Goal: Task Accomplishment & Management: Manage account settings

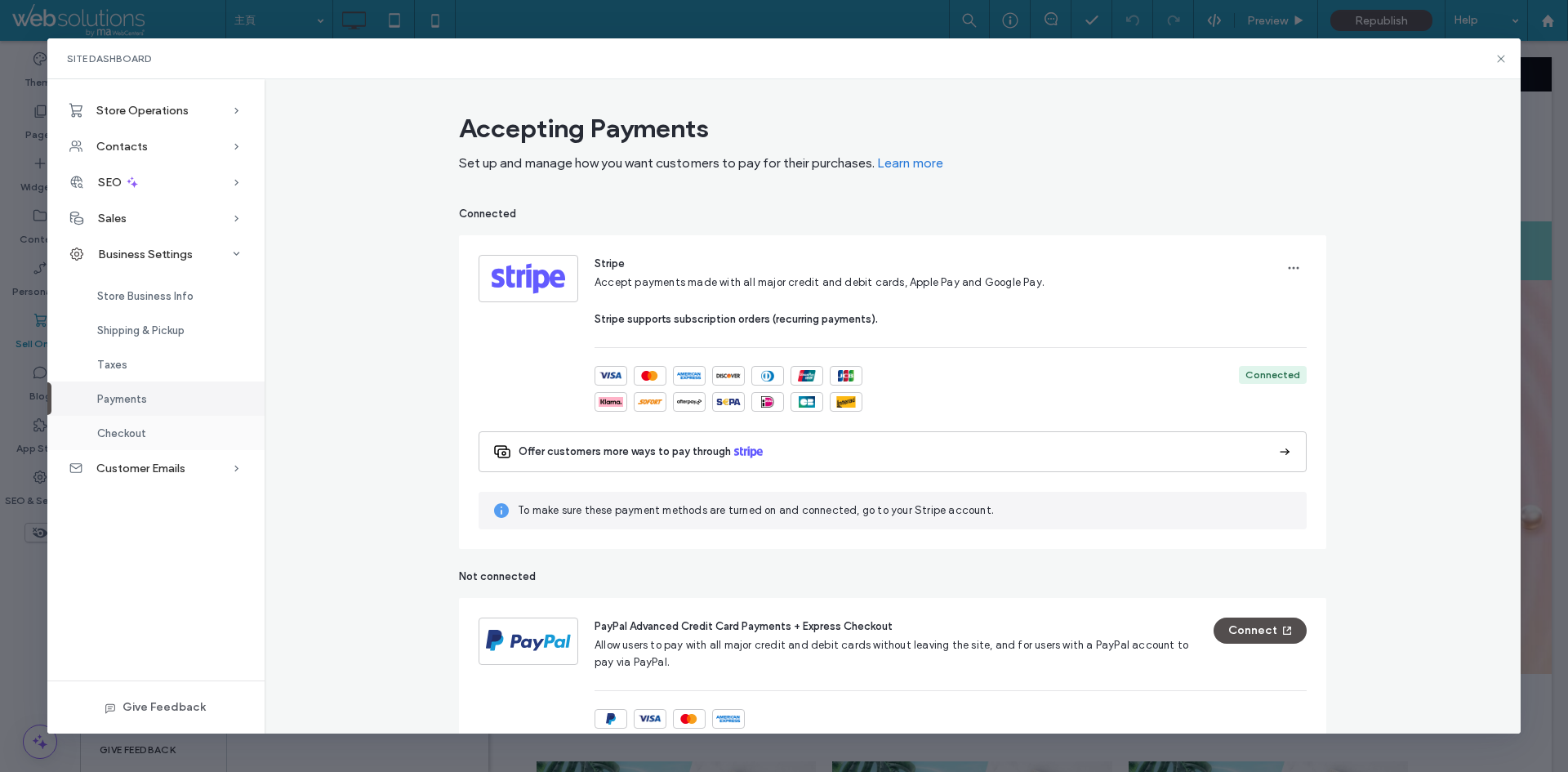
click at [175, 431] on div "Checkout" at bounding box center [155, 432] width 218 height 34
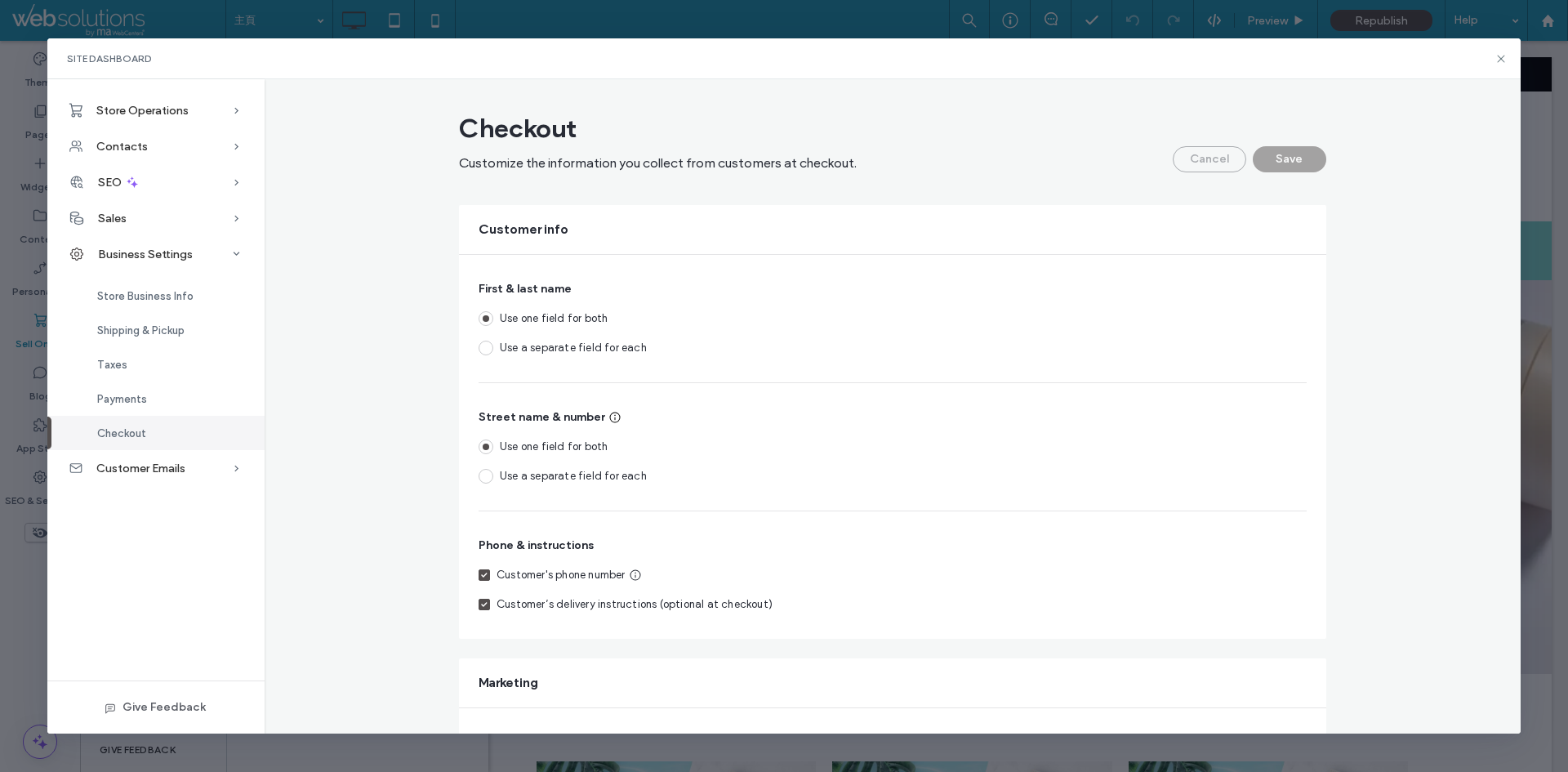
click at [167, 416] on div "Checkout" at bounding box center [155, 432] width 218 height 34
click at [162, 400] on div "Payments" at bounding box center [155, 398] width 218 height 34
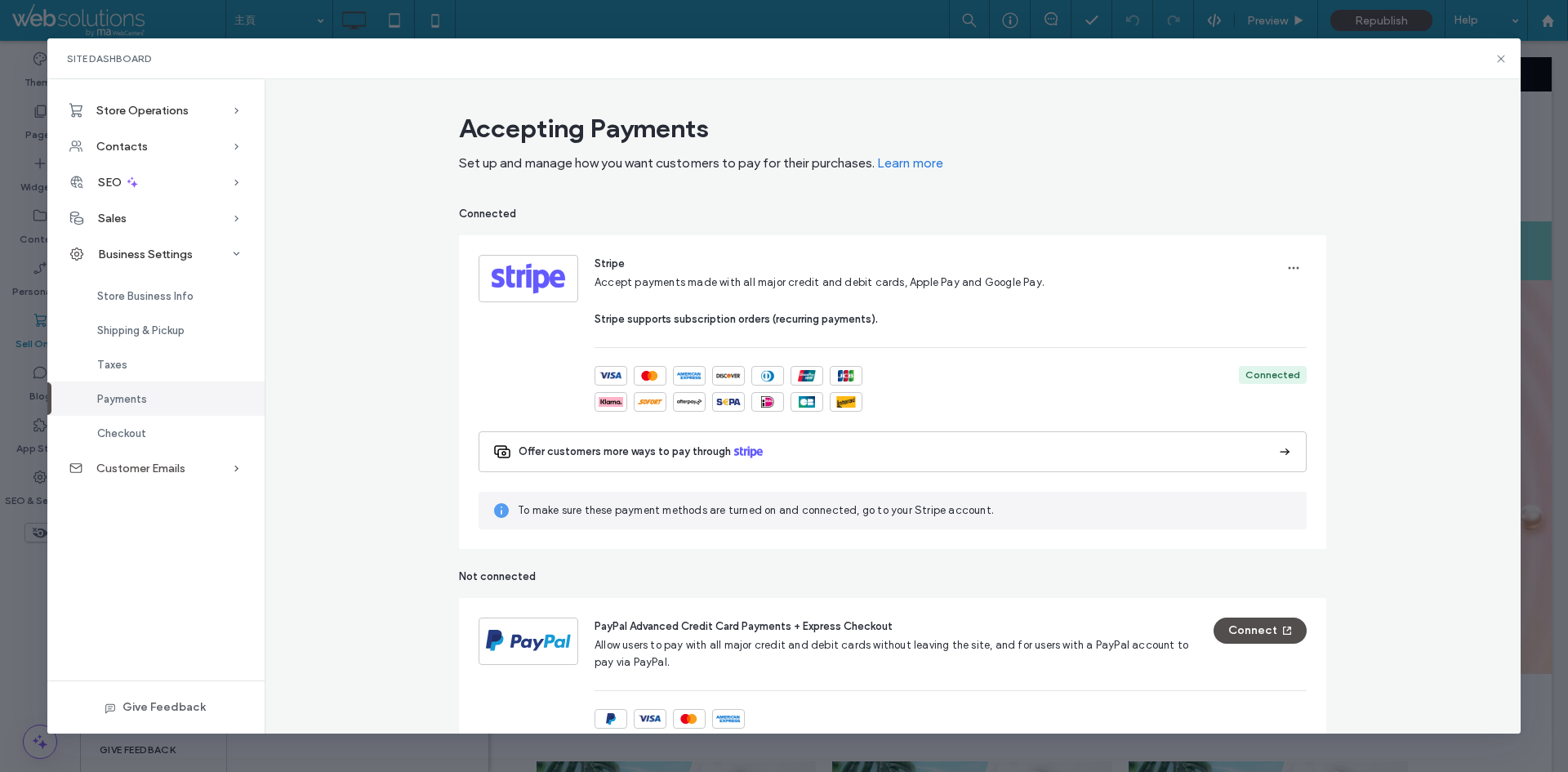
click at [180, 456] on div "Customer Emails" at bounding box center [155, 467] width 218 height 36
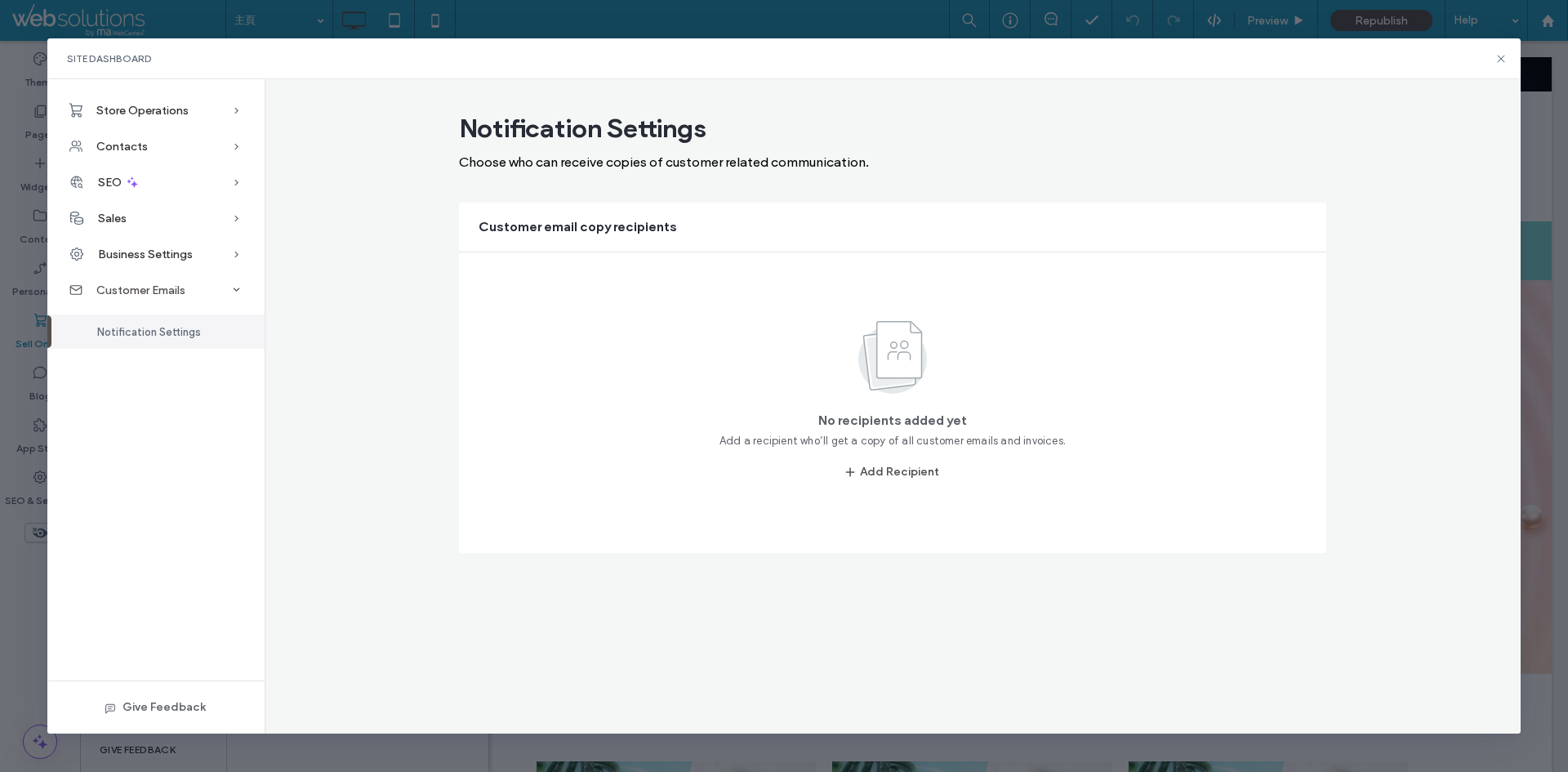
click at [201, 284] on div "Customer Emails" at bounding box center [155, 289] width 218 height 36
click at [196, 252] on div "Business Settings" at bounding box center [155, 253] width 218 height 36
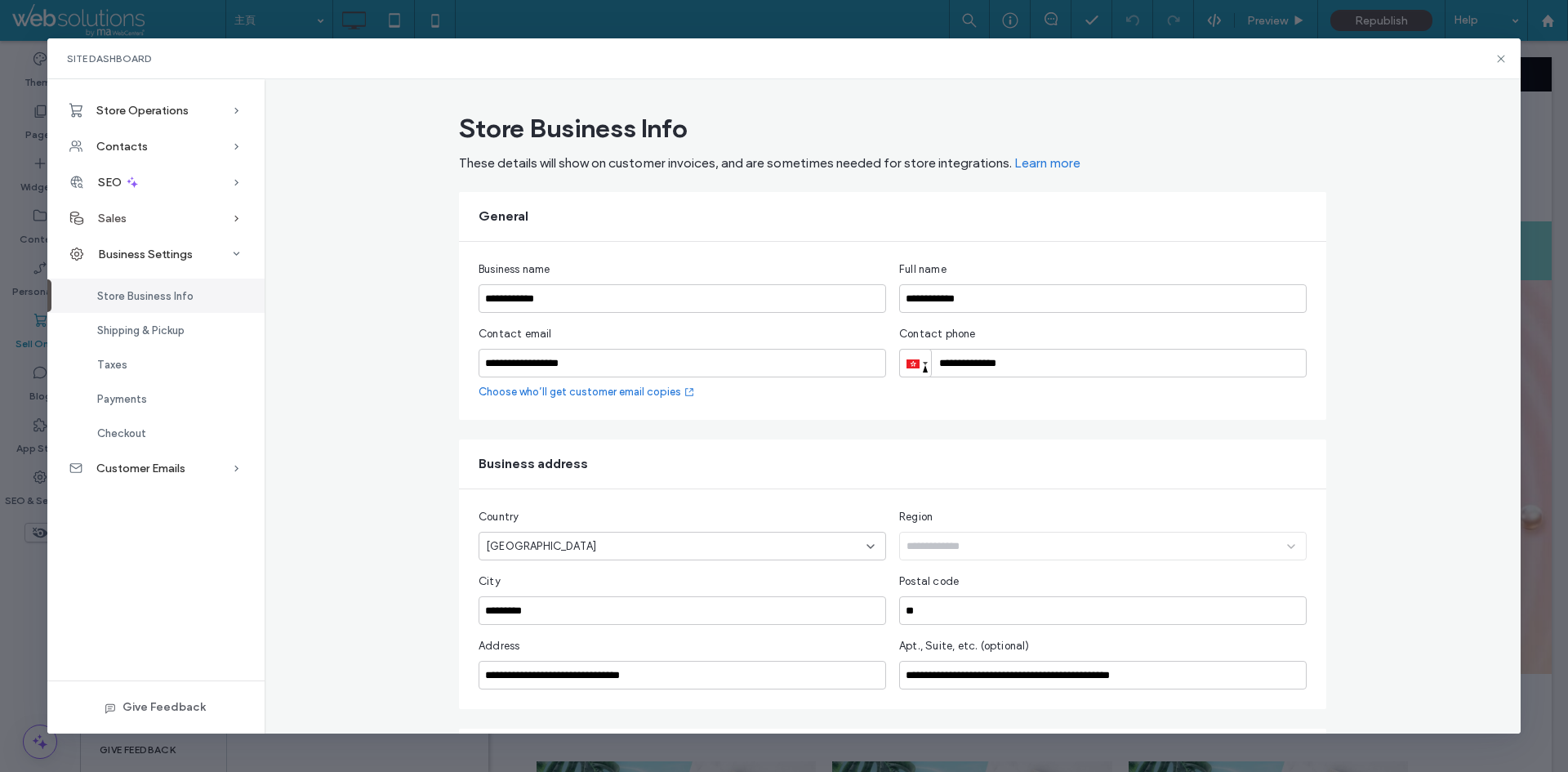
click at [155, 223] on div "Sales" at bounding box center [155, 217] width 218 height 36
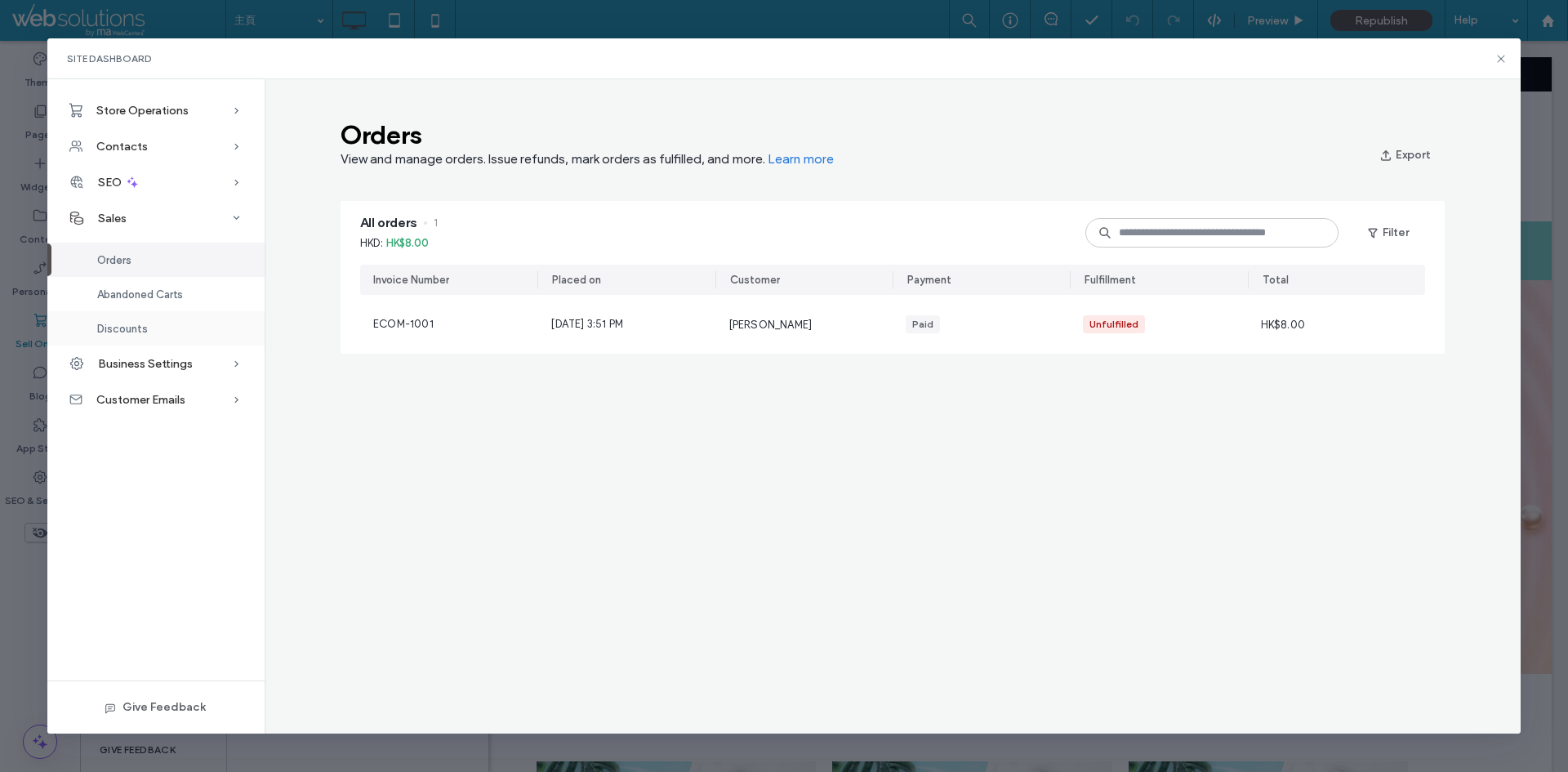
click at [159, 337] on div "Discounts" at bounding box center [155, 327] width 218 height 34
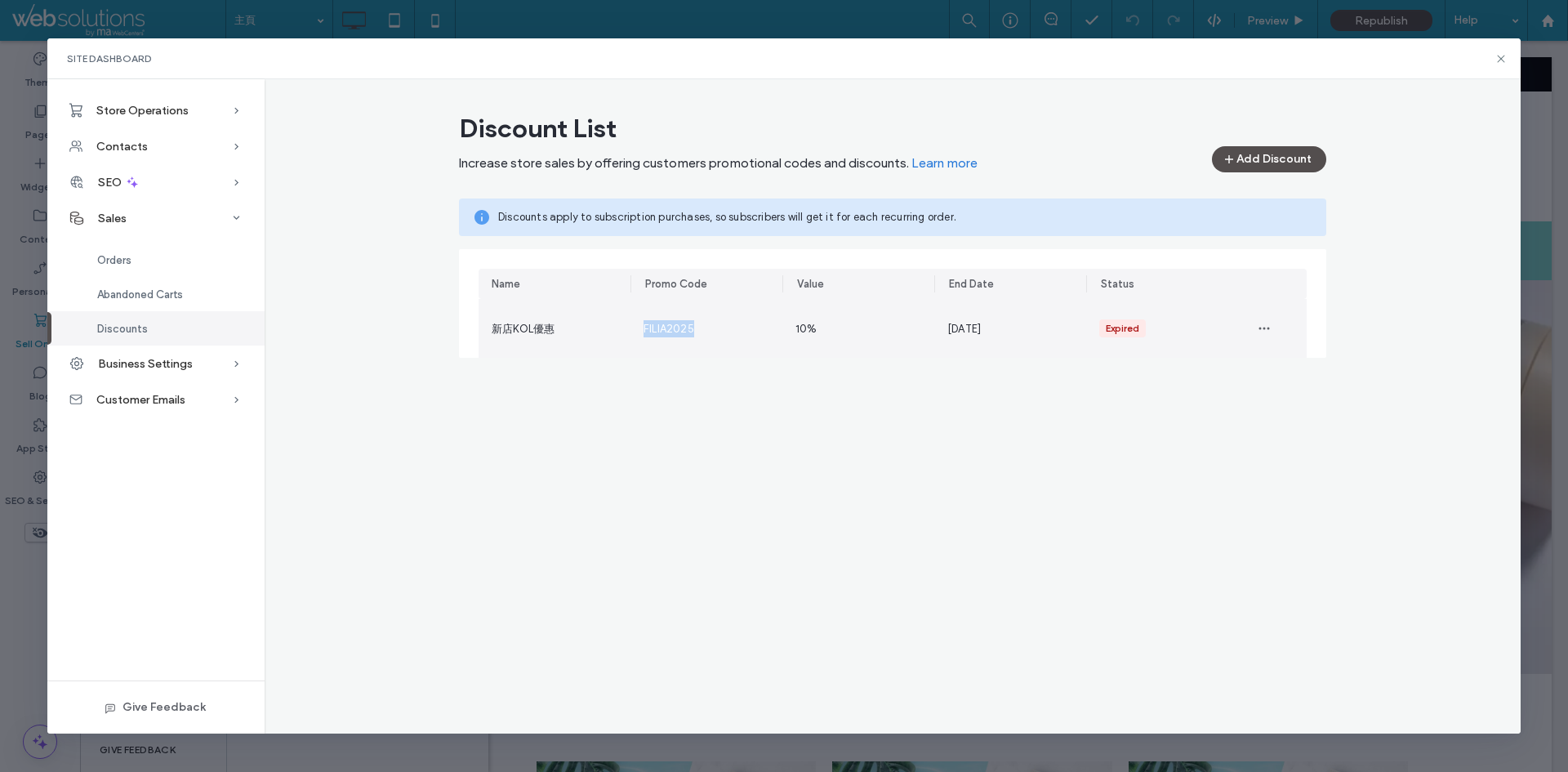
drag, startPoint x: 697, startPoint y: 328, endPoint x: 644, endPoint y: 333, distance: 53.2
click at [644, 333] on div "FILIA2025" at bounding box center [707, 327] width 152 height 59
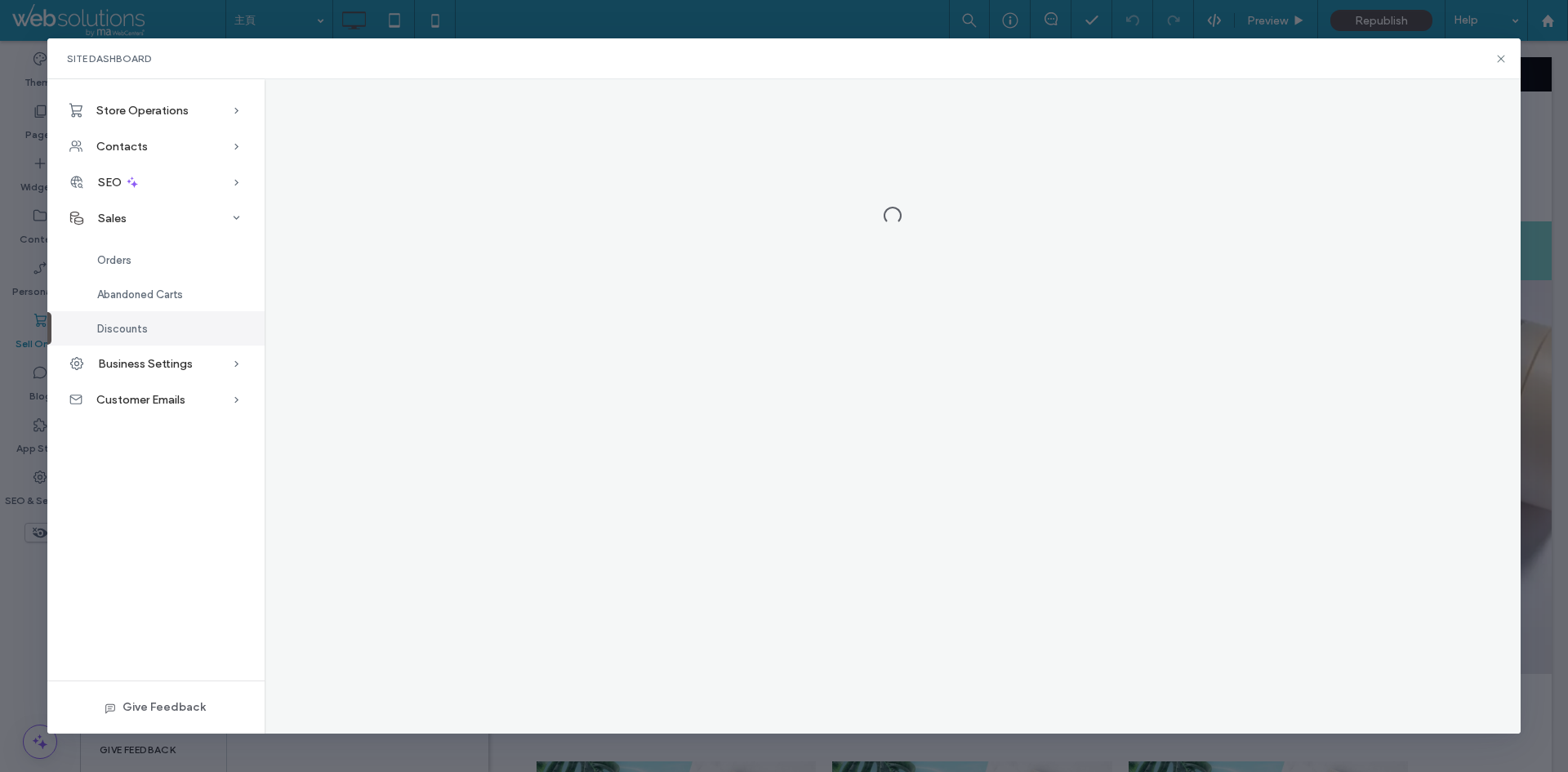
copy span "FILIA2025"
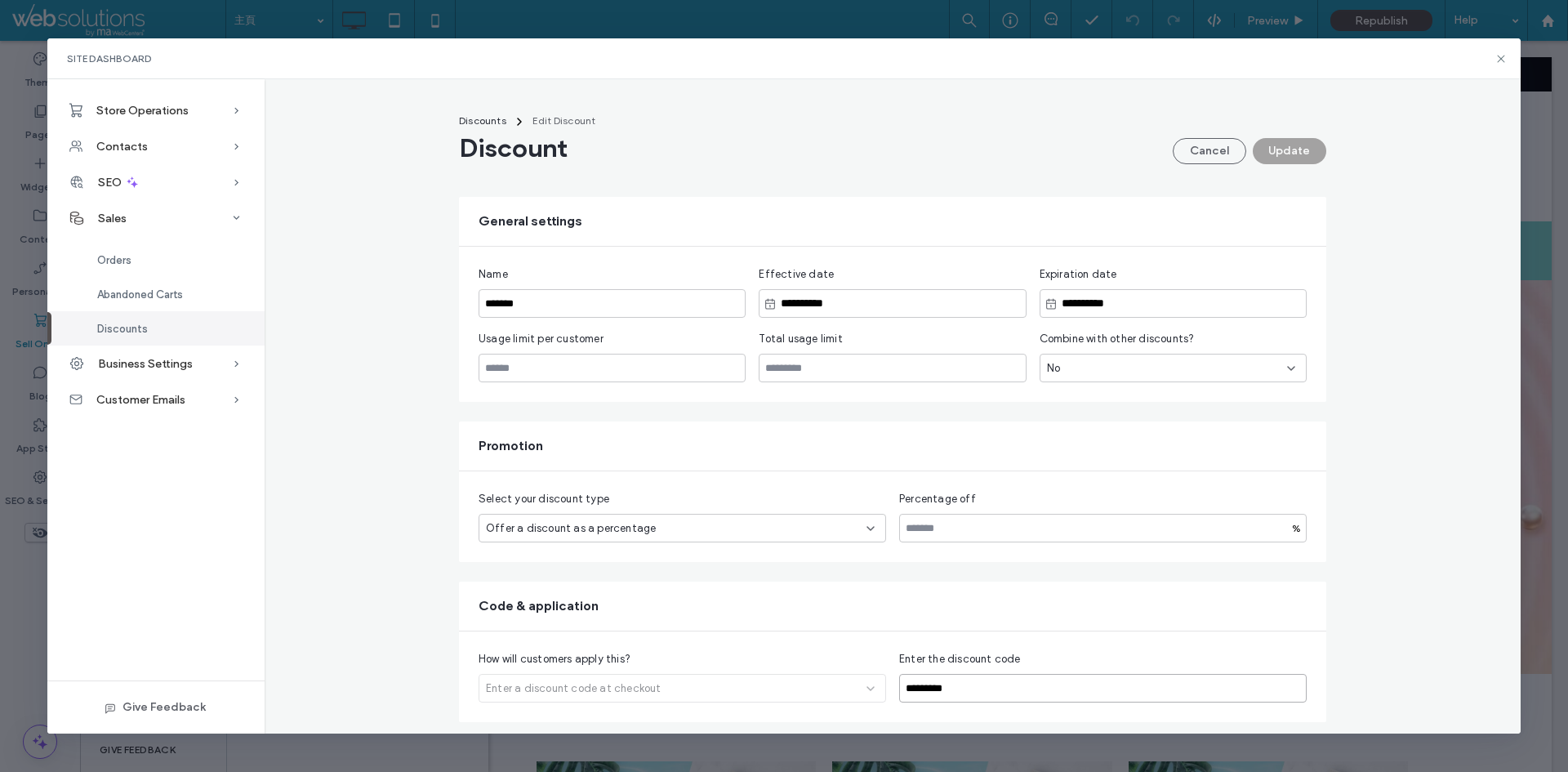
click at [1009, 690] on input "*********" at bounding box center [1103, 687] width 408 height 29
click at [465, 434] on div "Promotion" at bounding box center [893, 446] width 867 height 49
click at [470, 128] on link "Discounts" at bounding box center [482, 121] width 60 height 19
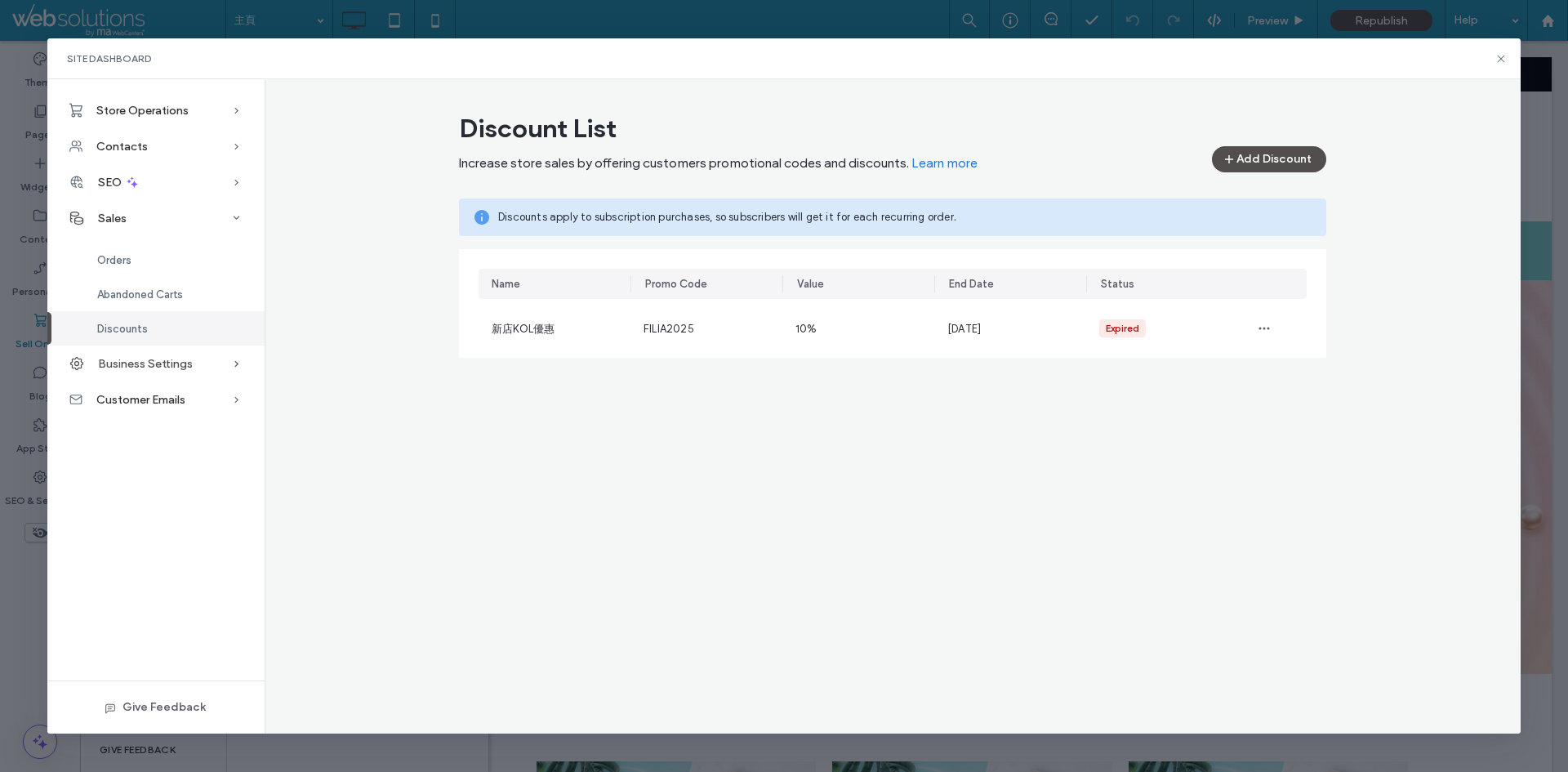
click at [164, 371] on div "Business Settings" at bounding box center [155, 363] width 218 height 36
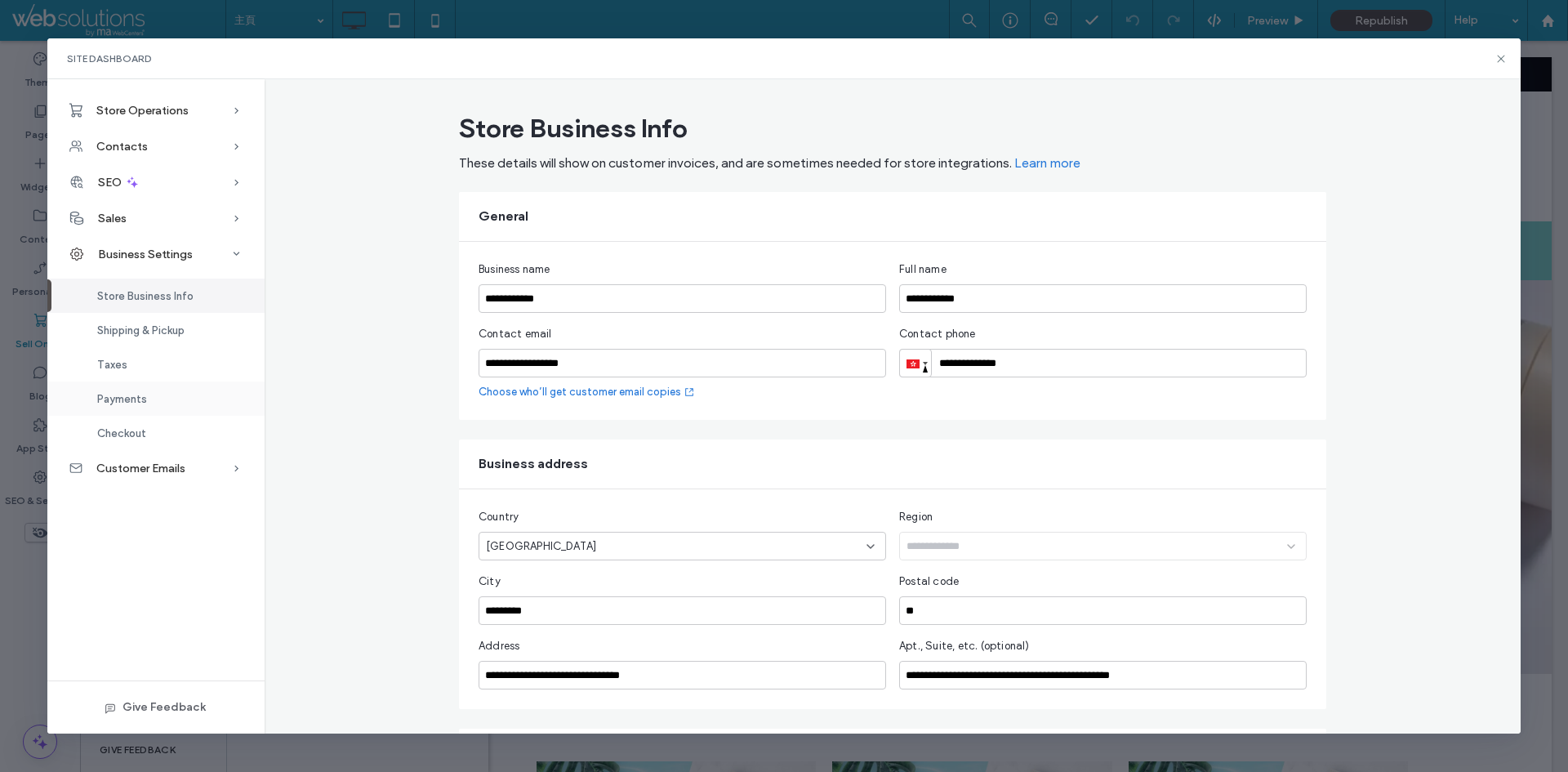
click at [181, 397] on div "Payments" at bounding box center [155, 398] width 218 height 34
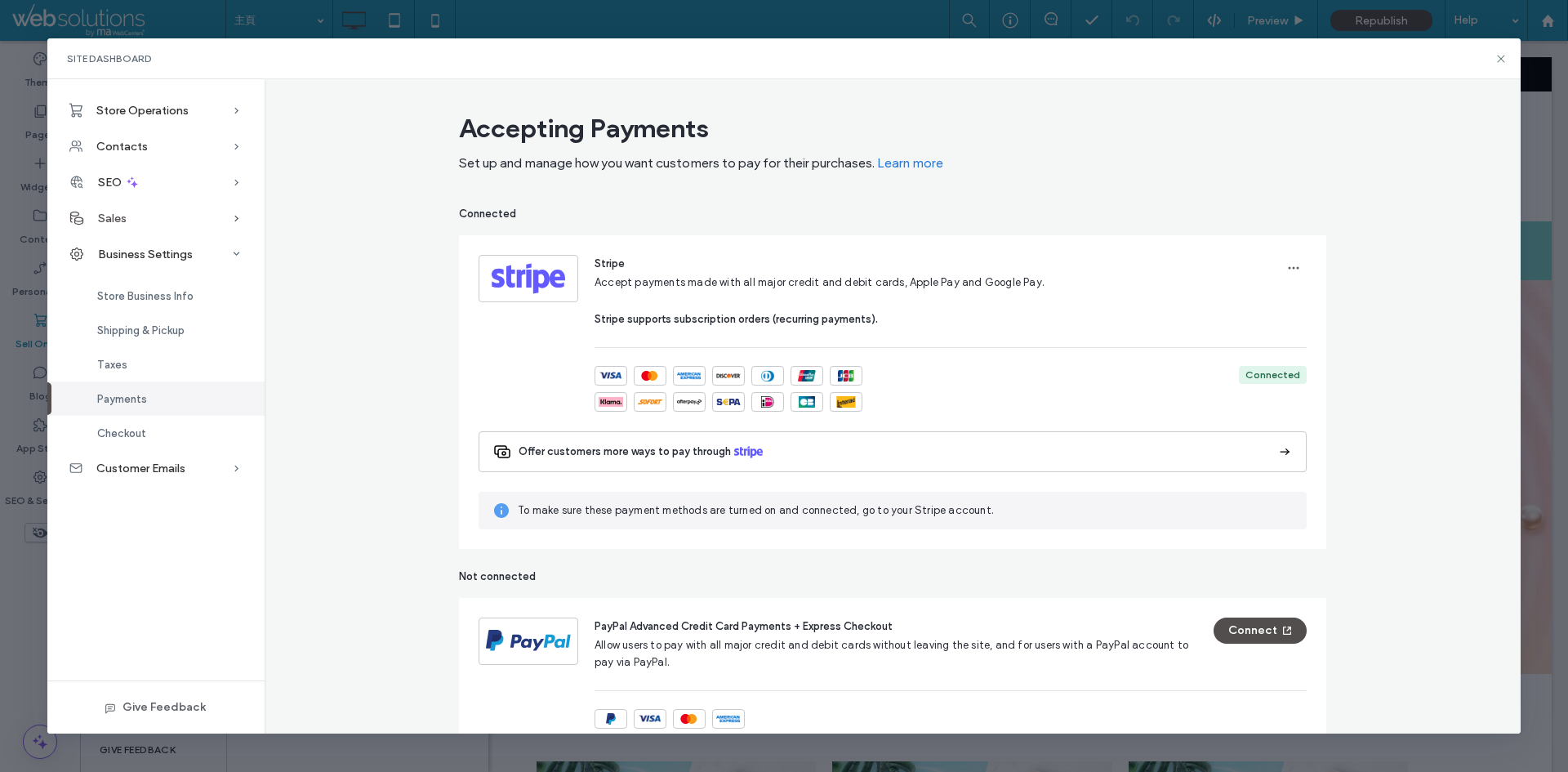
click at [133, 229] on div "Sales" at bounding box center [155, 217] width 218 height 36
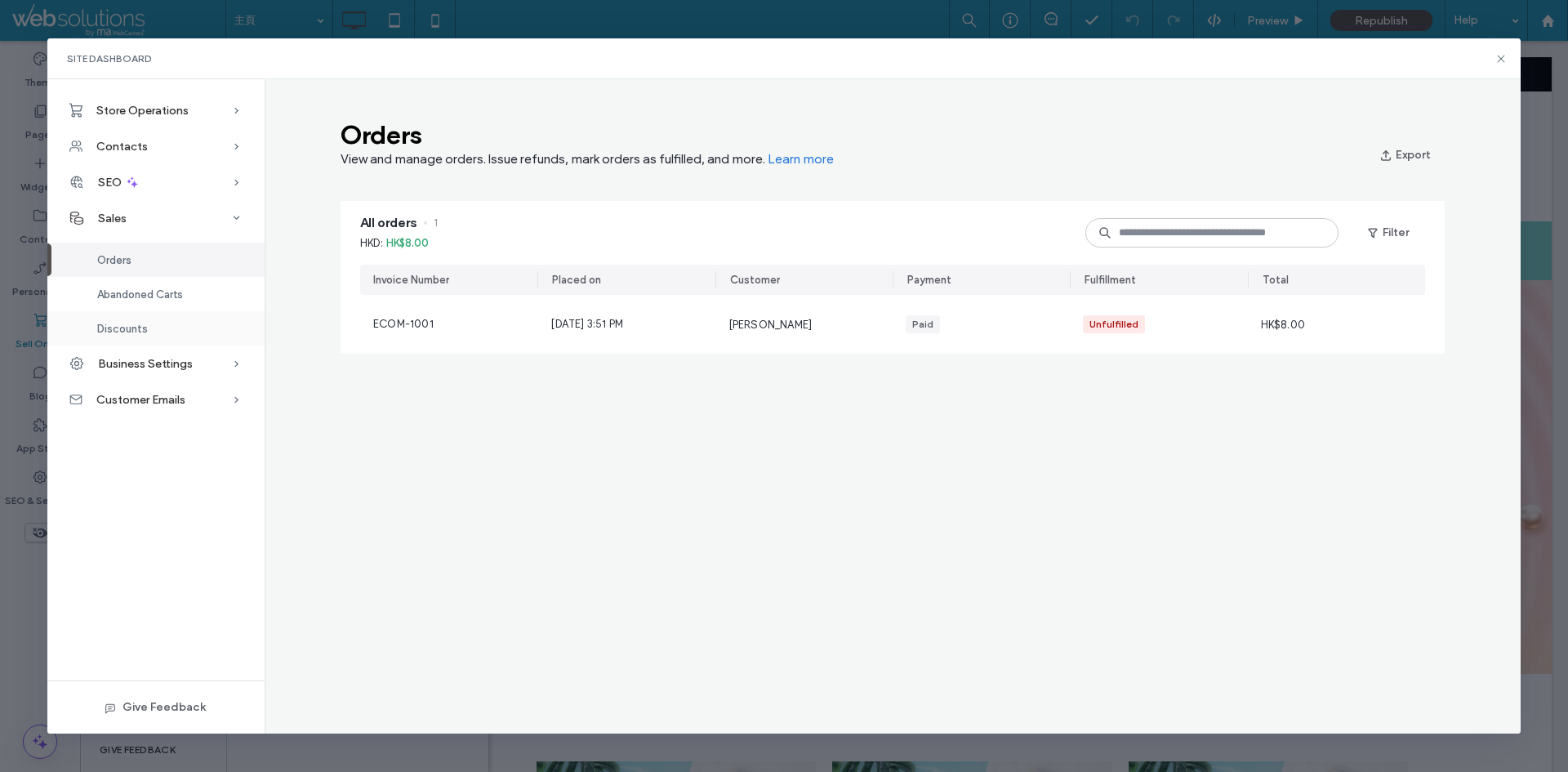
click at [147, 334] on div "Discounts" at bounding box center [155, 327] width 218 height 34
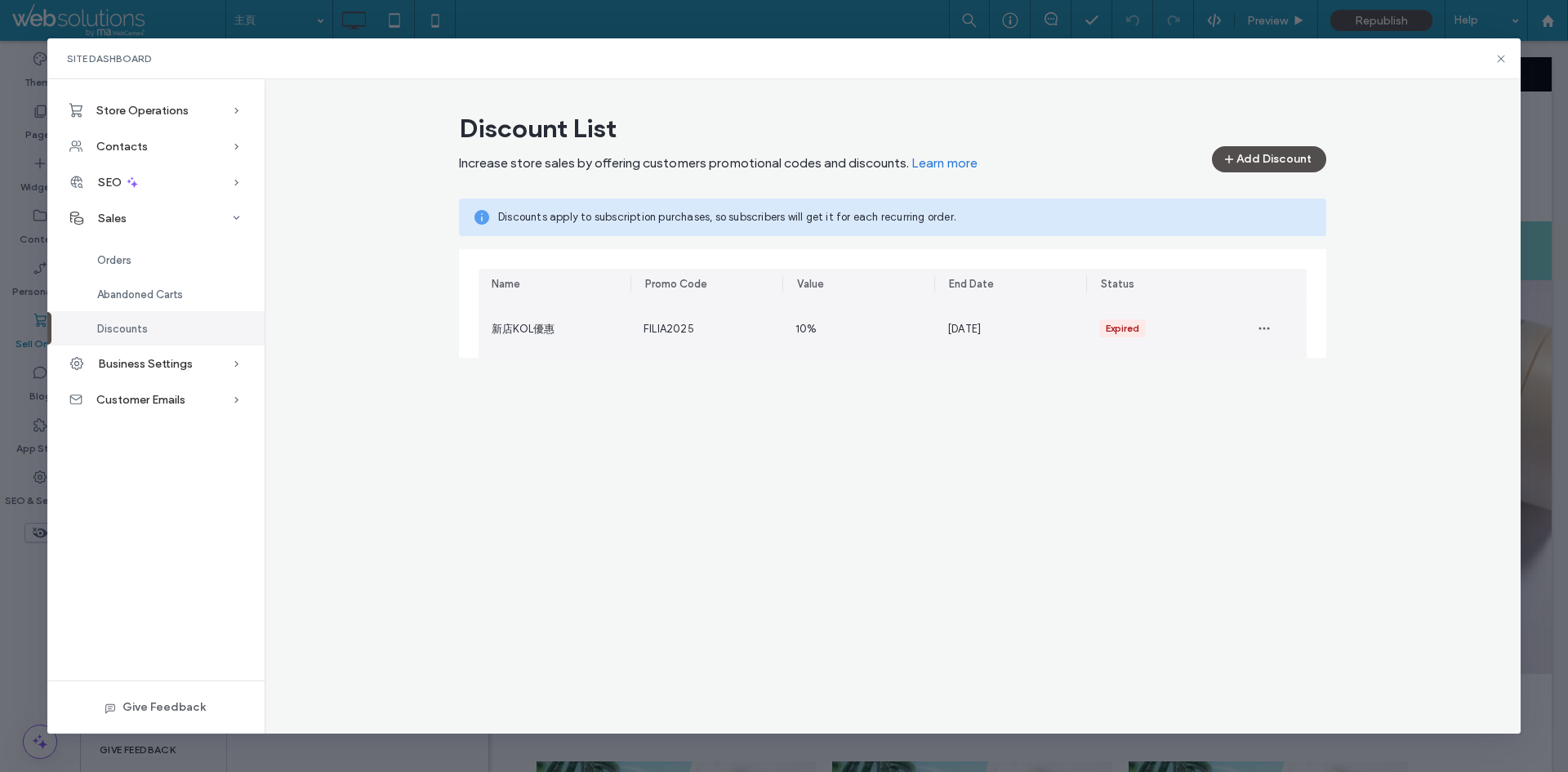
click at [708, 327] on div "FILIA2025" at bounding box center [707, 327] width 152 height 59
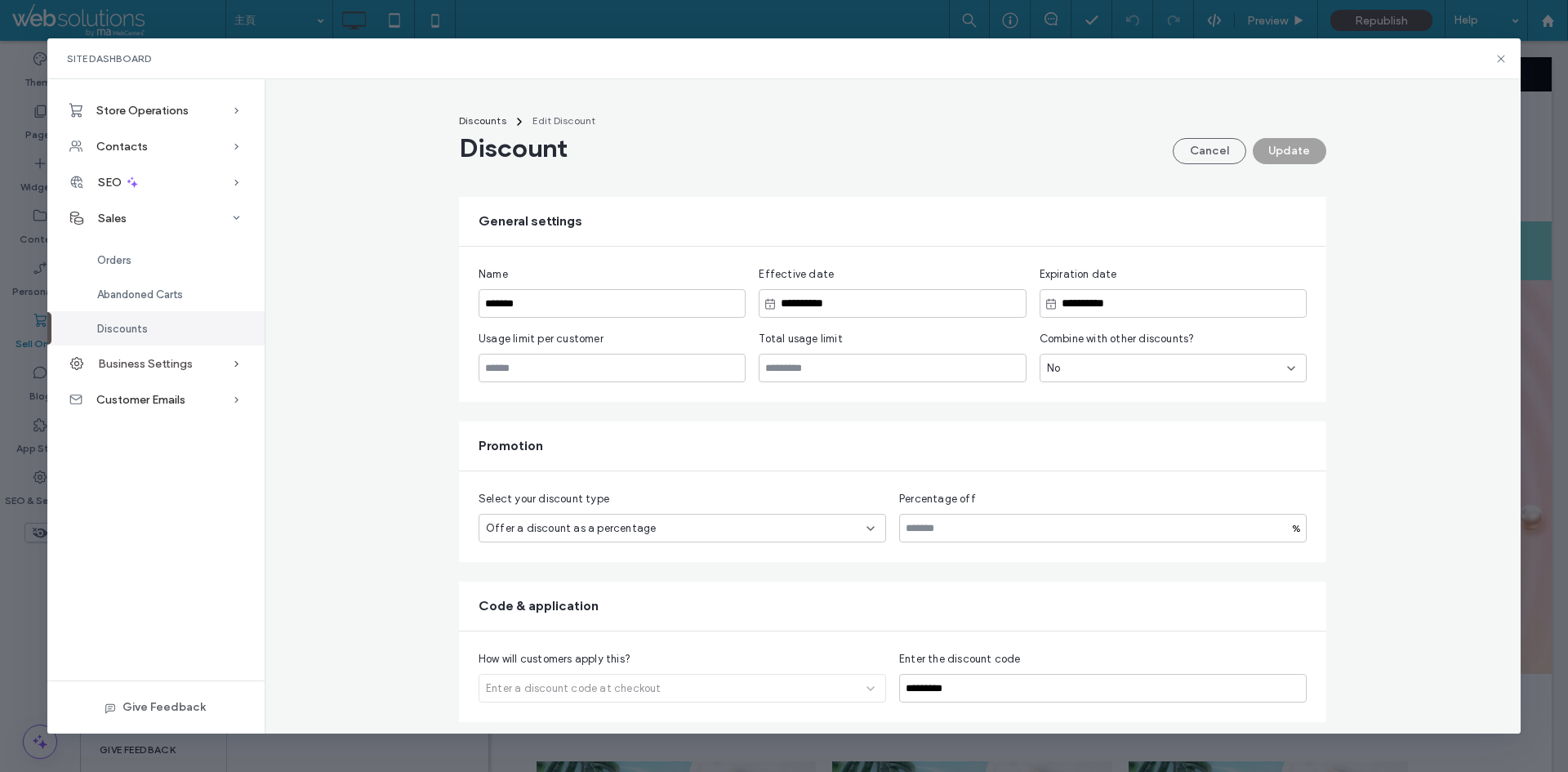
click at [174, 368] on span "Business Settings" at bounding box center [145, 364] width 94 height 14
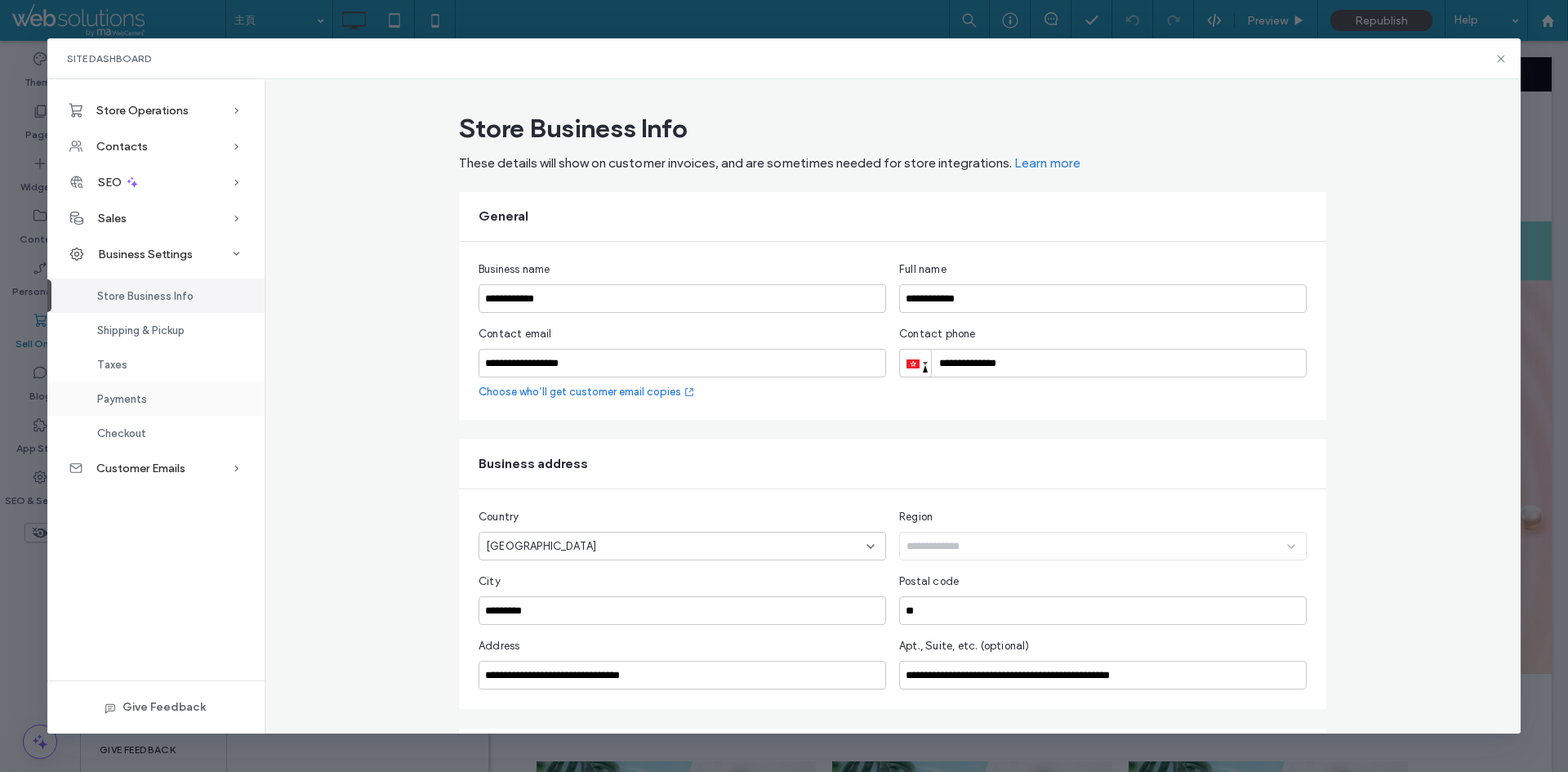
click at [186, 394] on div "Payments" at bounding box center [155, 398] width 218 height 34
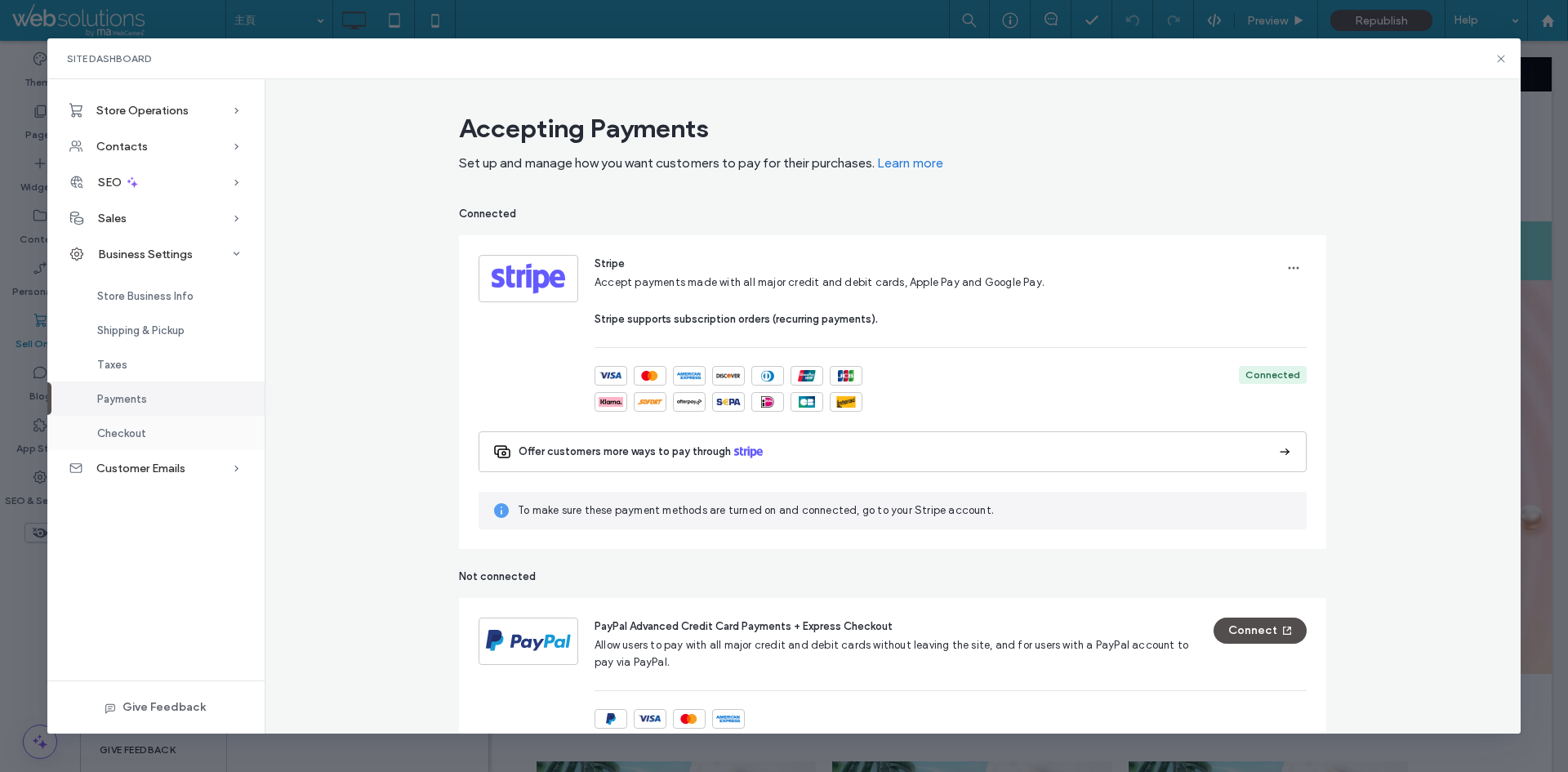
click at [176, 435] on div "Checkout" at bounding box center [155, 432] width 218 height 34
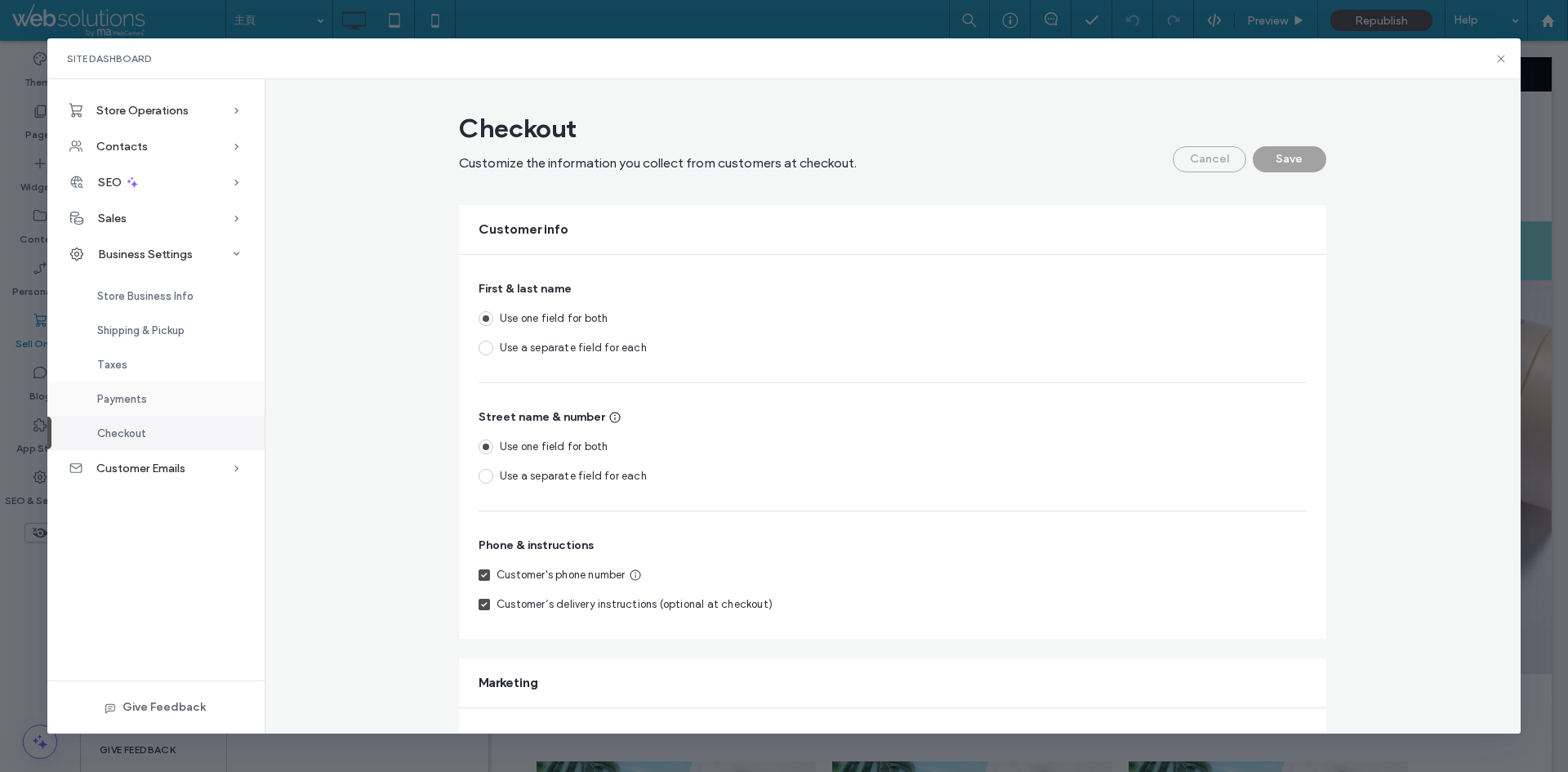
click at [166, 400] on div "Payments" at bounding box center [155, 398] width 218 height 34
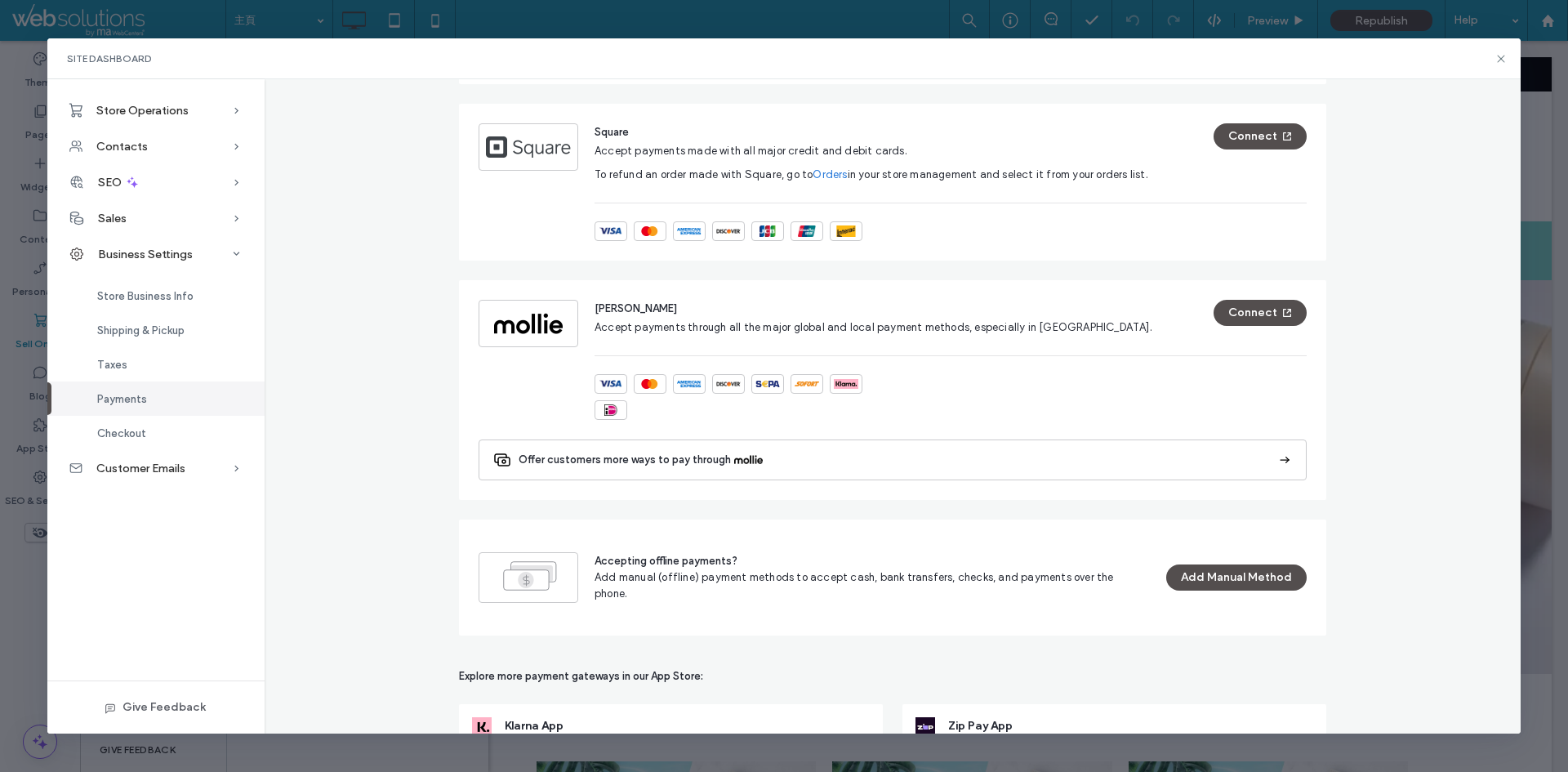
scroll to position [917, 0]
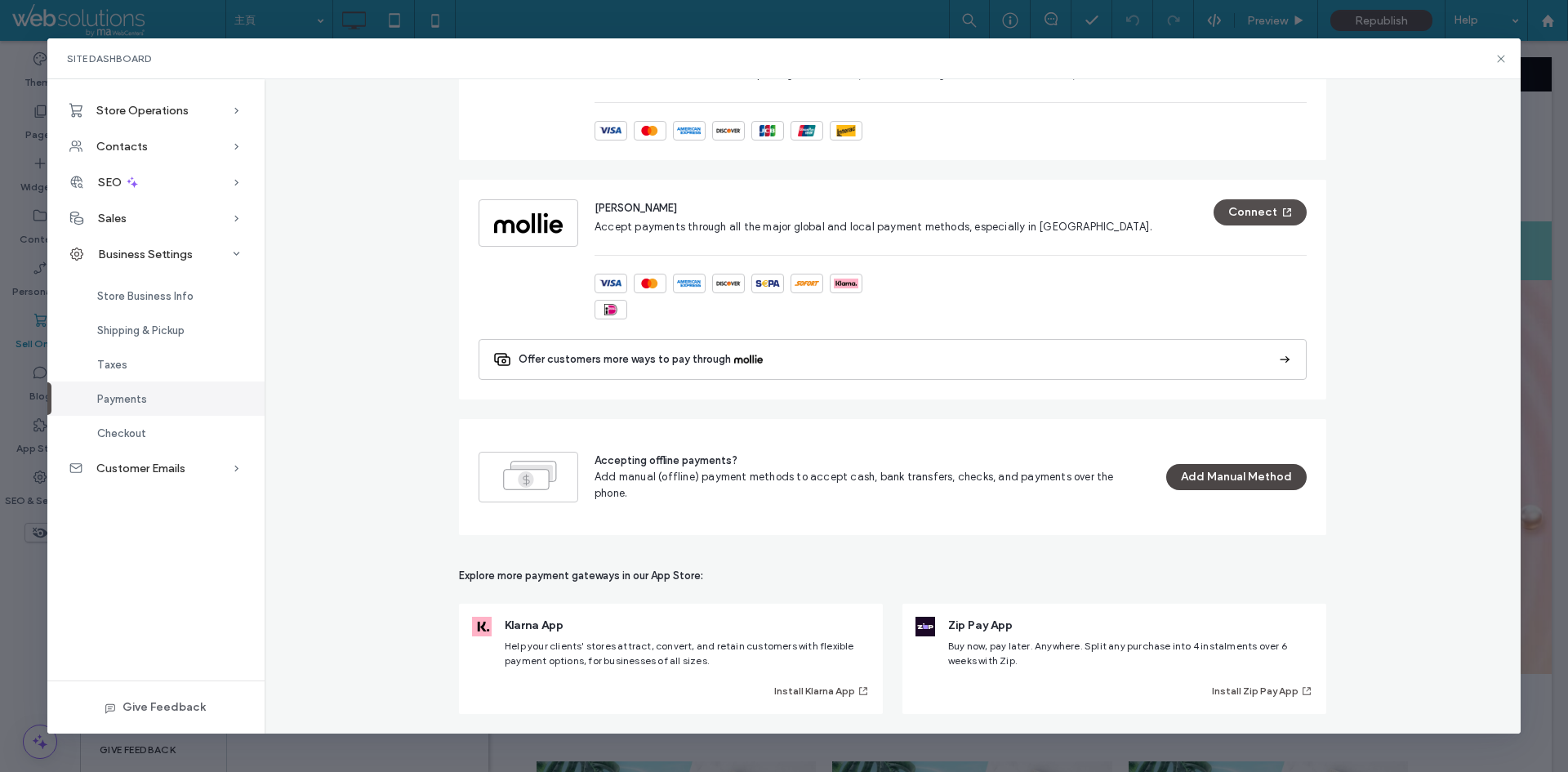
click at [1189, 472] on button "Add Manual Method" at bounding box center [1236, 477] width 141 height 26
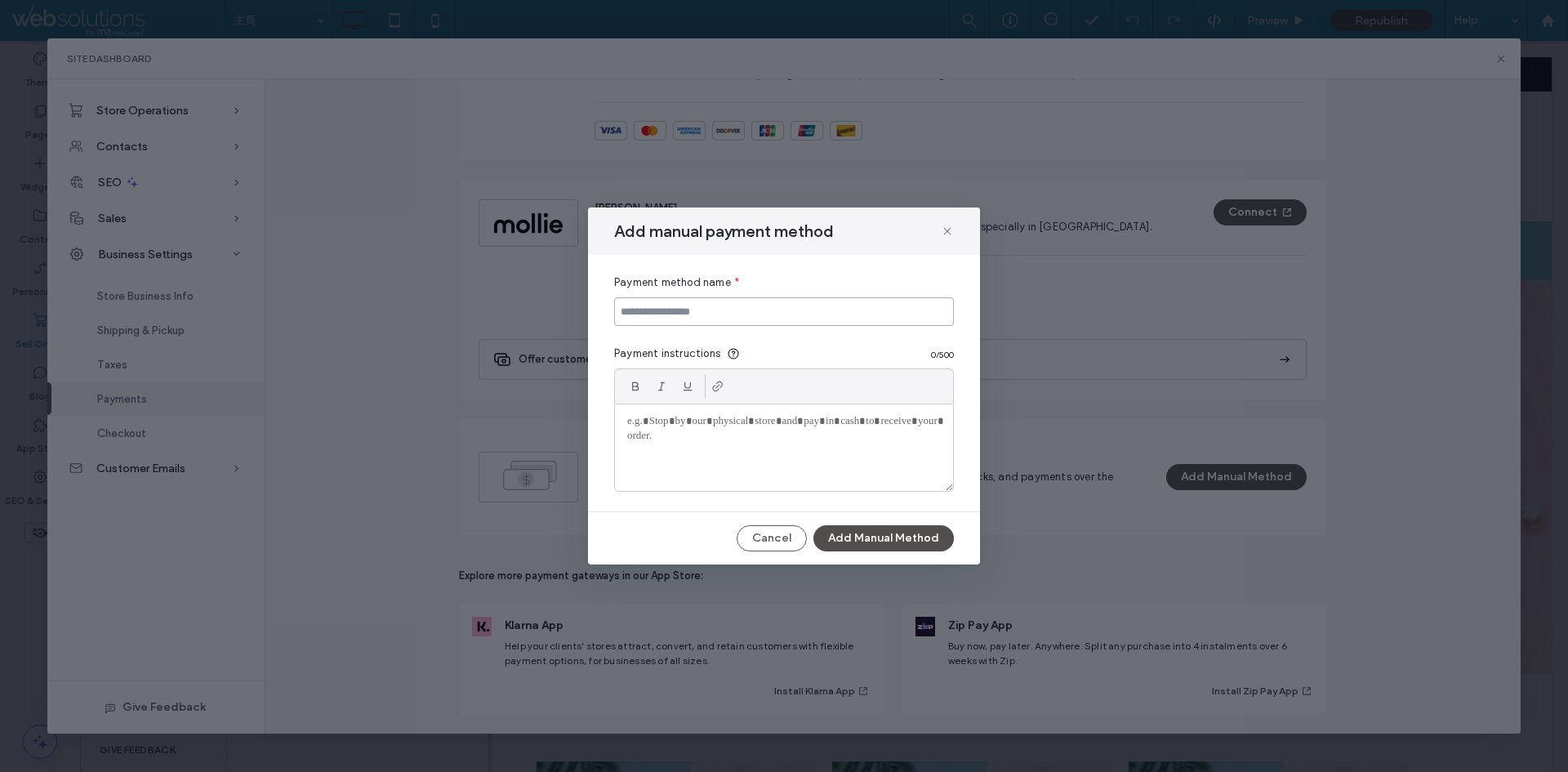
click at [691, 305] on input at bounding box center [784, 311] width 340 height 29
type input "**********"
click at [711, 436] on div at bounding box center [784, 447] width 338 height 86
click at [878, 555] on div "**********" at bounding box center [784, 386] width 392 height 357
click at [876, 541] on button "Add Manual Method" at bounding box center [883, 538] width 141 height 26
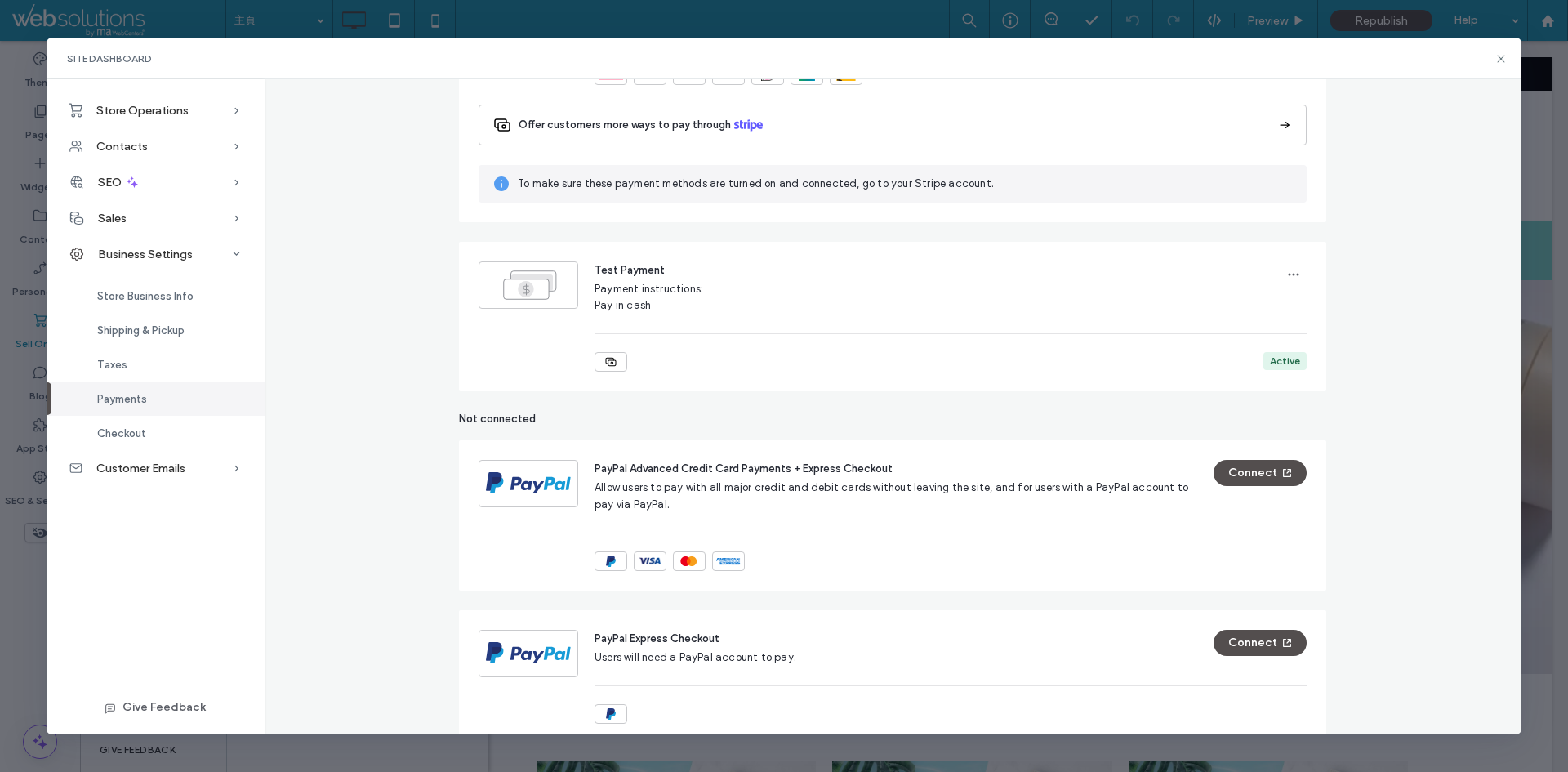
scroll to position [0, 0]
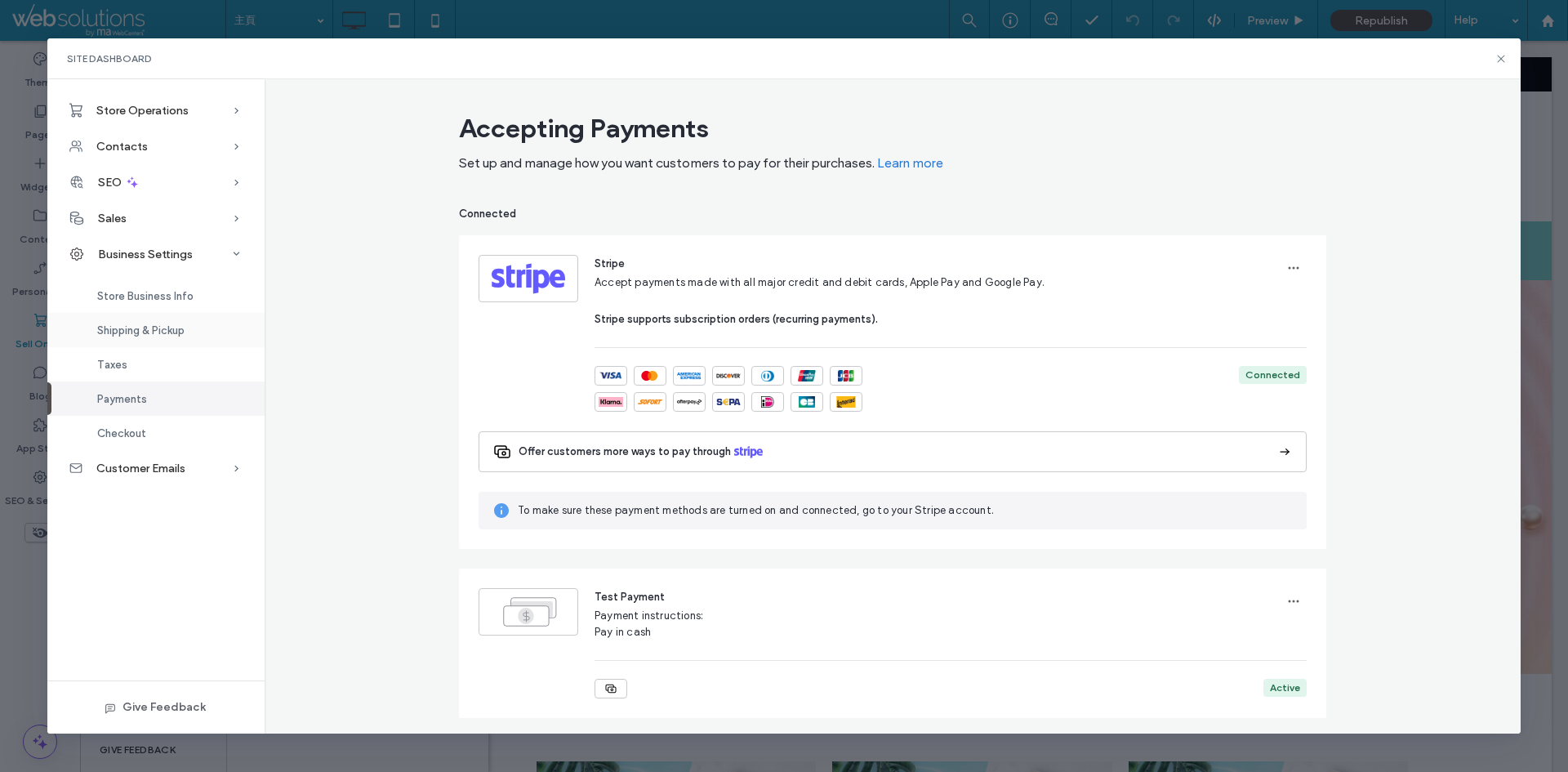
click at [197, 339] on div "Shipping & Pickup" at bounding box center [155, 329] width 218 height 34
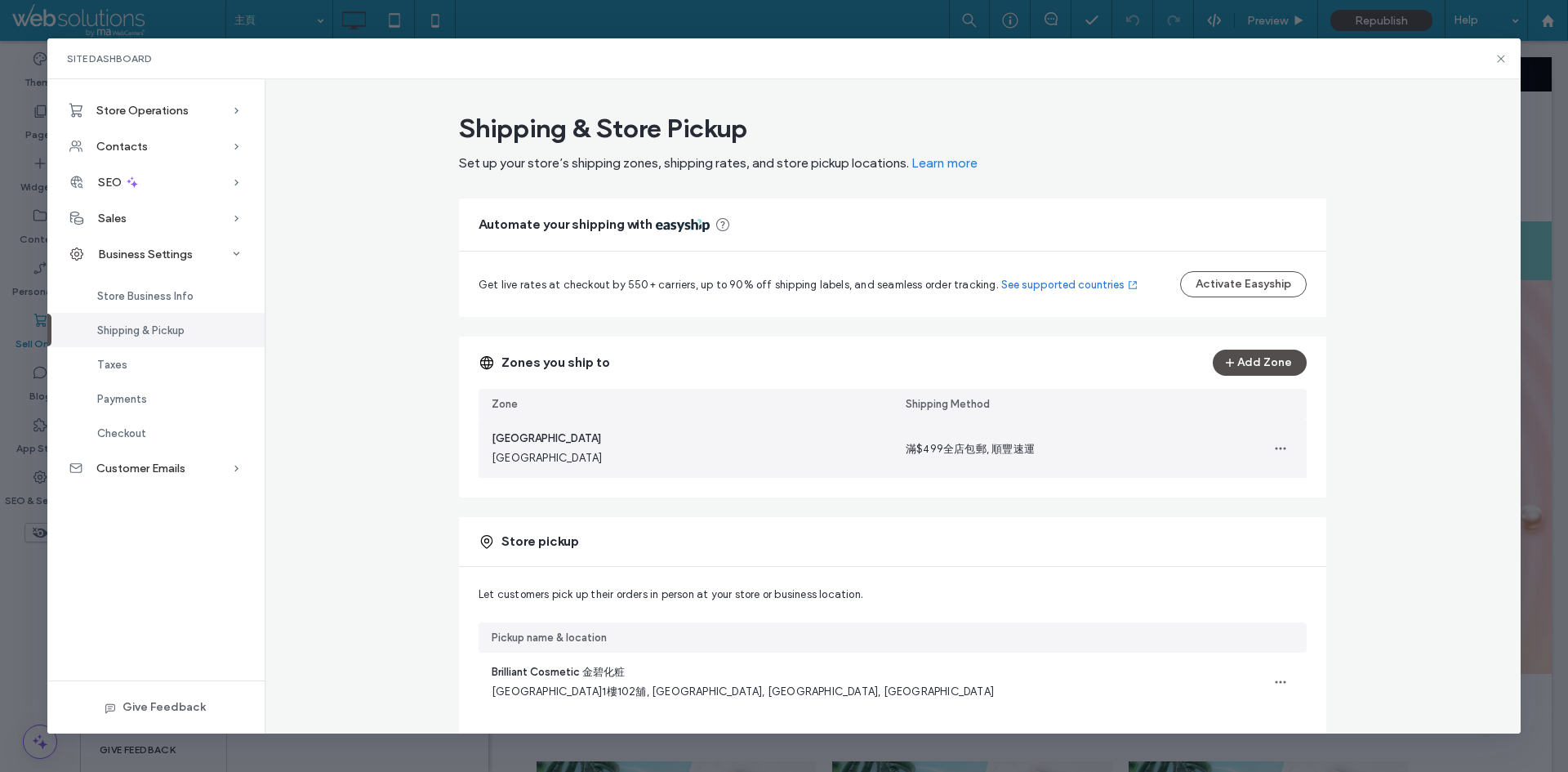
click at [658, 451] on div "[GEOGRAPHIC_DATA] [GEOGRAPHIC_DATA]" at bounding box center [686, 448] width 414 height 59
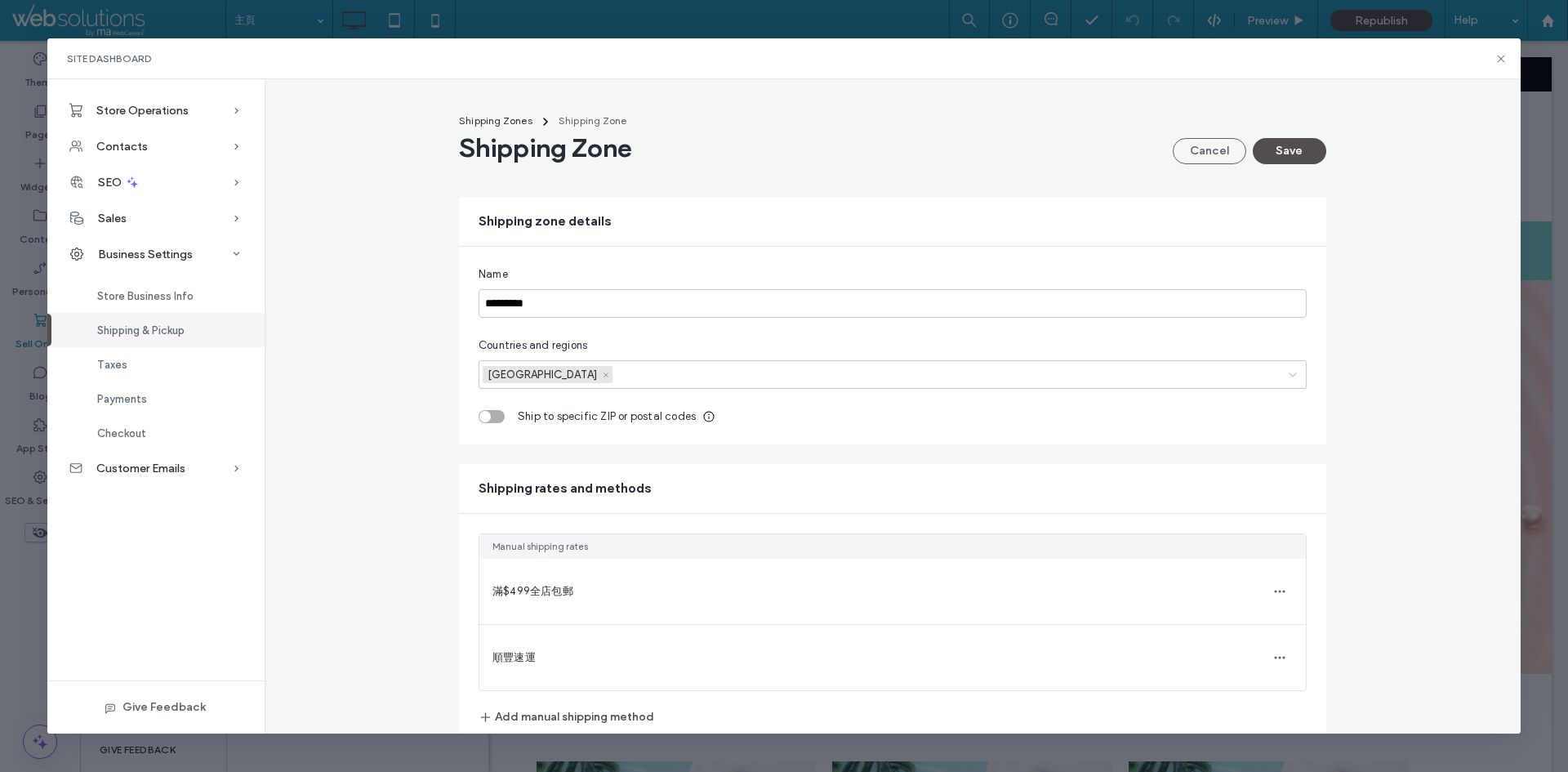
scroll to position [43, 0]
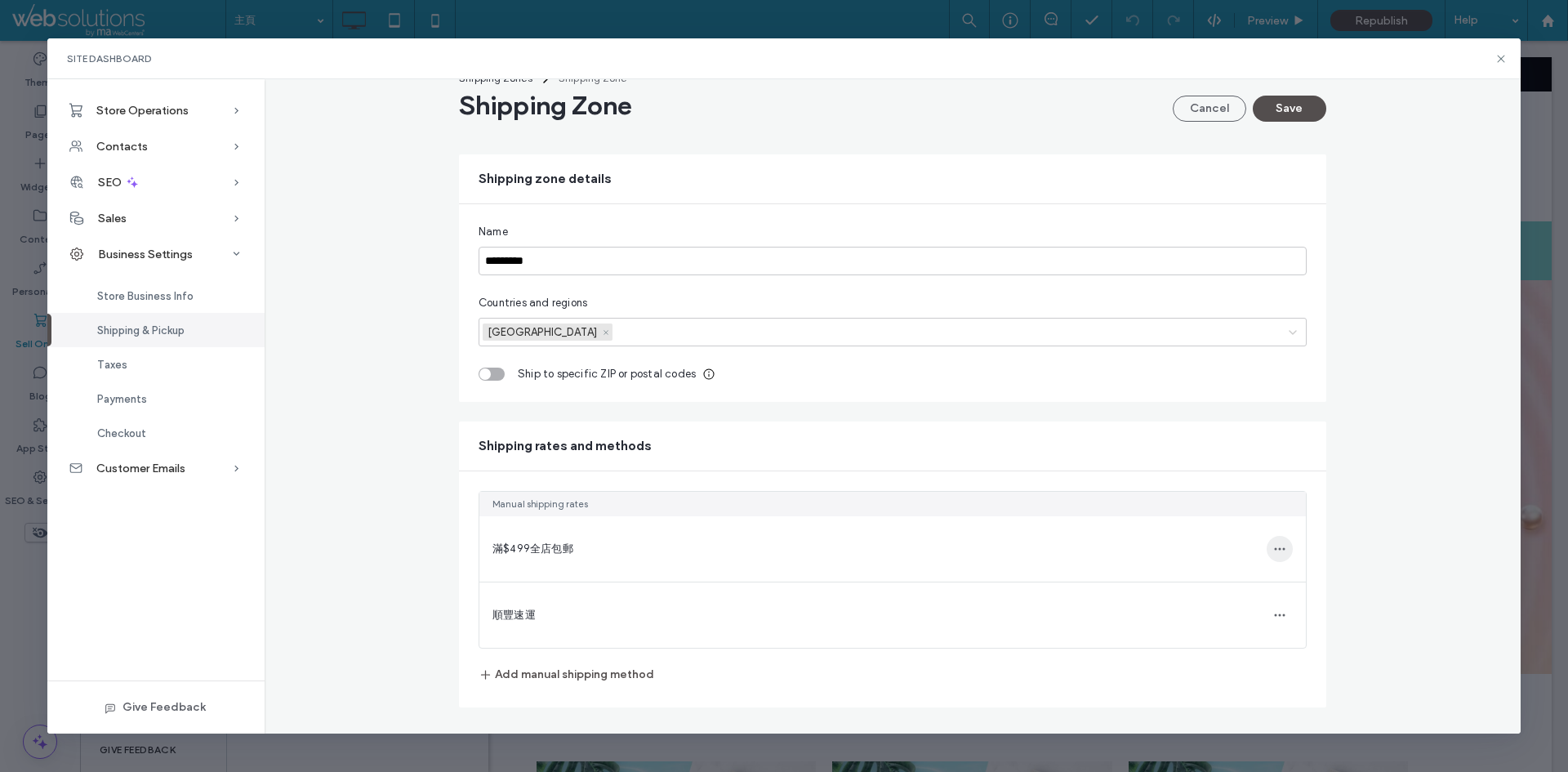
click at [1274, 546] on icon "button" at bounding box center [1280, 548] width 13 height 13
click at [950, 572] on div "滿$499全店包郵" at bounding box center [893, 548] width 826 height 65
click at [528, 548] on span "滿$499全店包郵" at bounding box center [533, 548] width 81 height 12
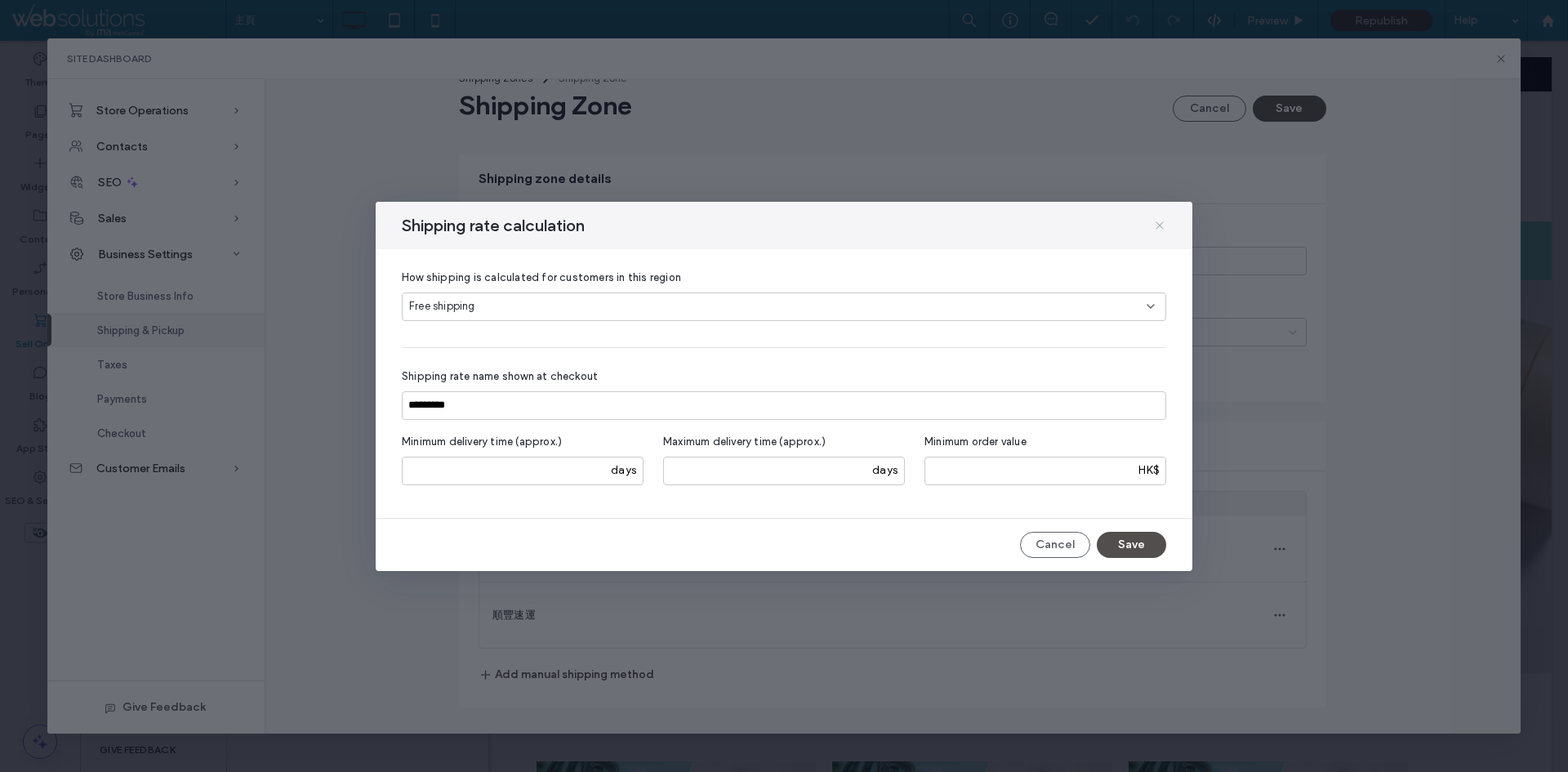
click at [1158, 226] on use at bounding box center [1159, 224] width 7 height 7
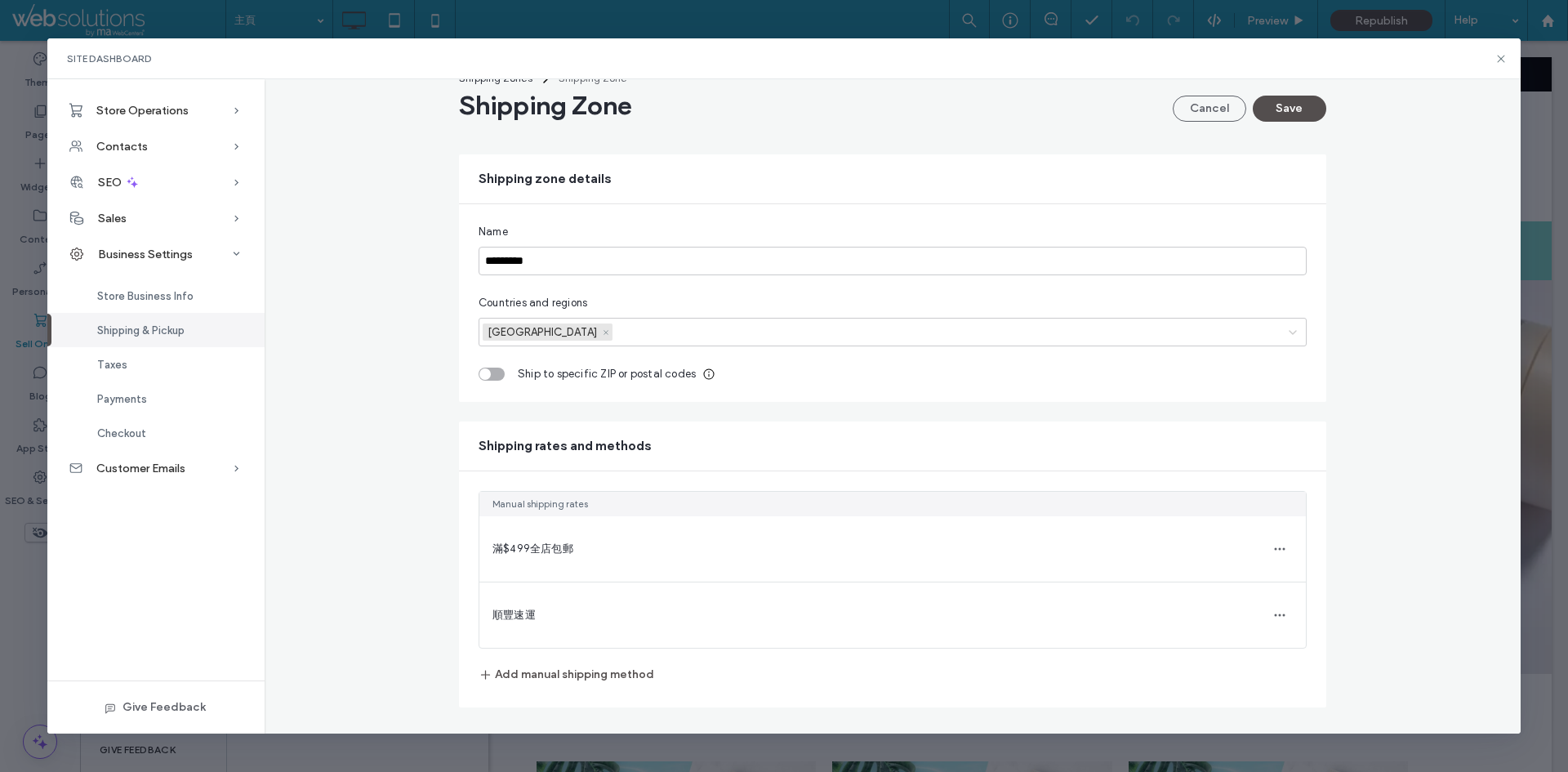
click at [607, 636] on div "順豐速運" at bounding box center [893, 615] width 826 height 66
click at [1274, 615] on use "button" at bounding box center [1280, 615] width 10 height 3
click at [1205, 600] on span "Edit shipping method" at bounding box center [1173, 599] width 107 height 17
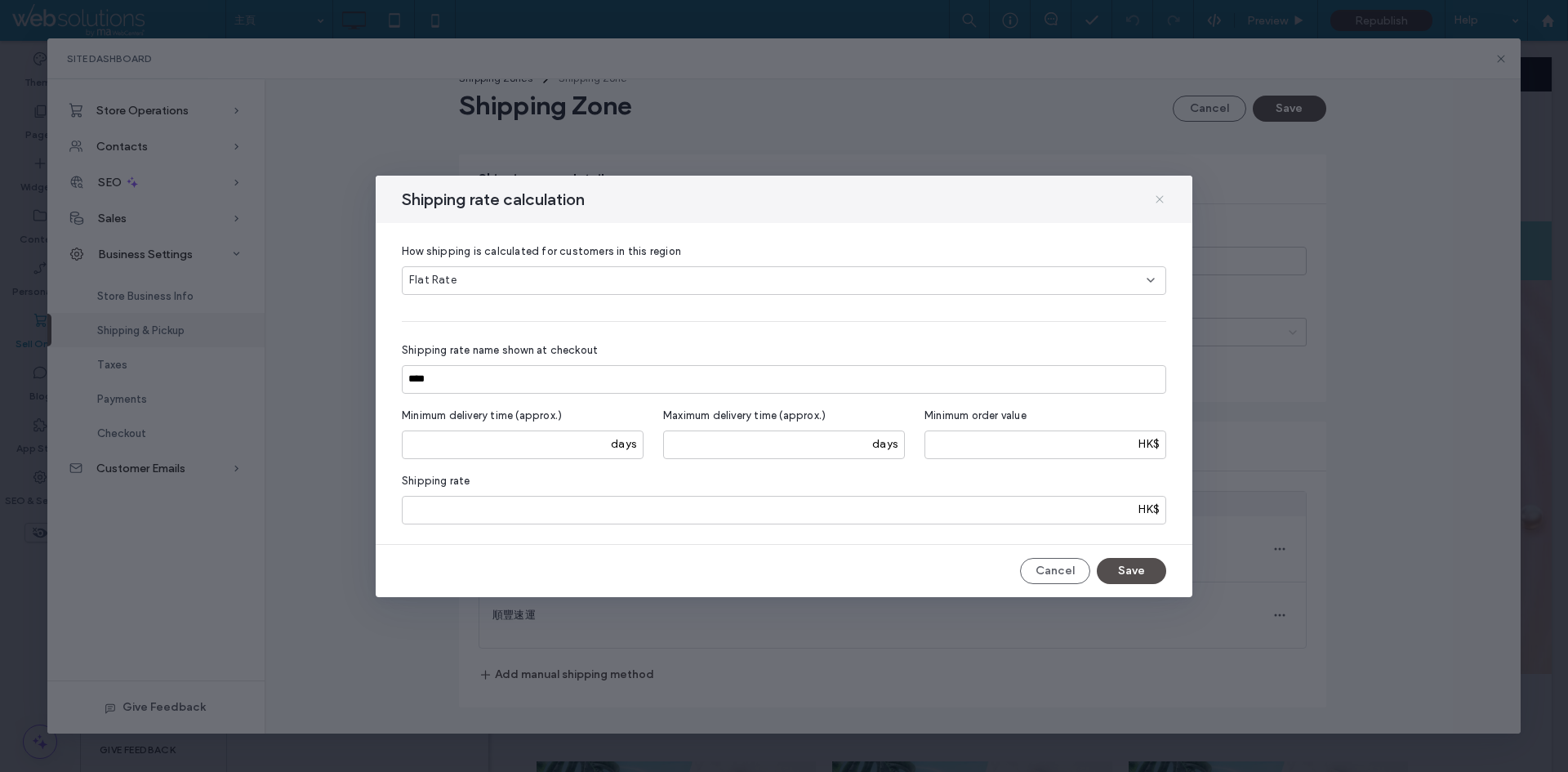
click at [1161, 201] on icon at bounding box center [1159, 199] width 13 height 13
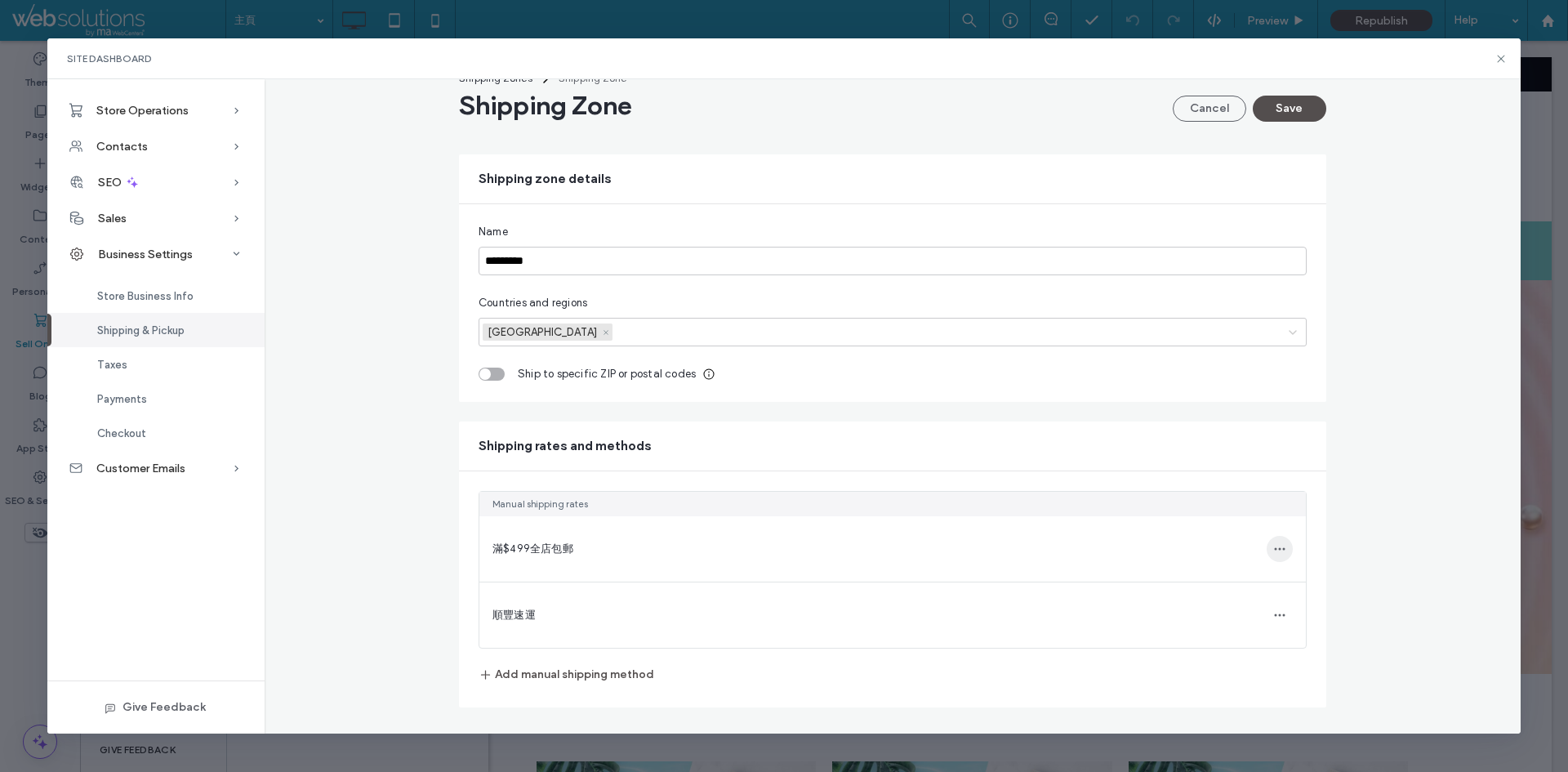
click at [1274, 555] on icon "button" at bounding box center [1280, 548] width 13 height 13
click at [1233, 534] on div "Edit shipping method" at bounding box center [1171, 534] width 166 height 31
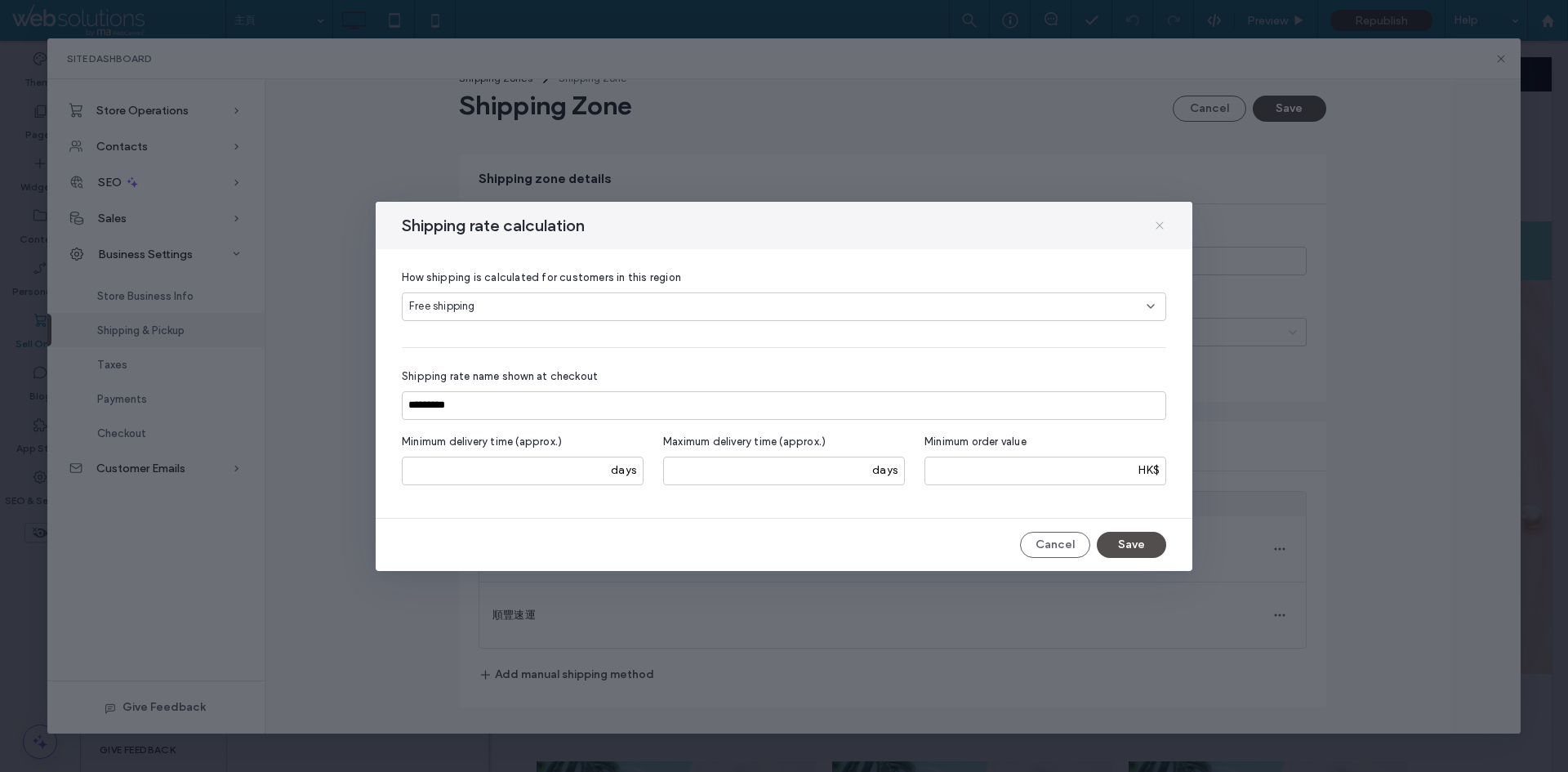
click at [1158, 229] on icon at bounding box center [1159, 225] width 13 height 13
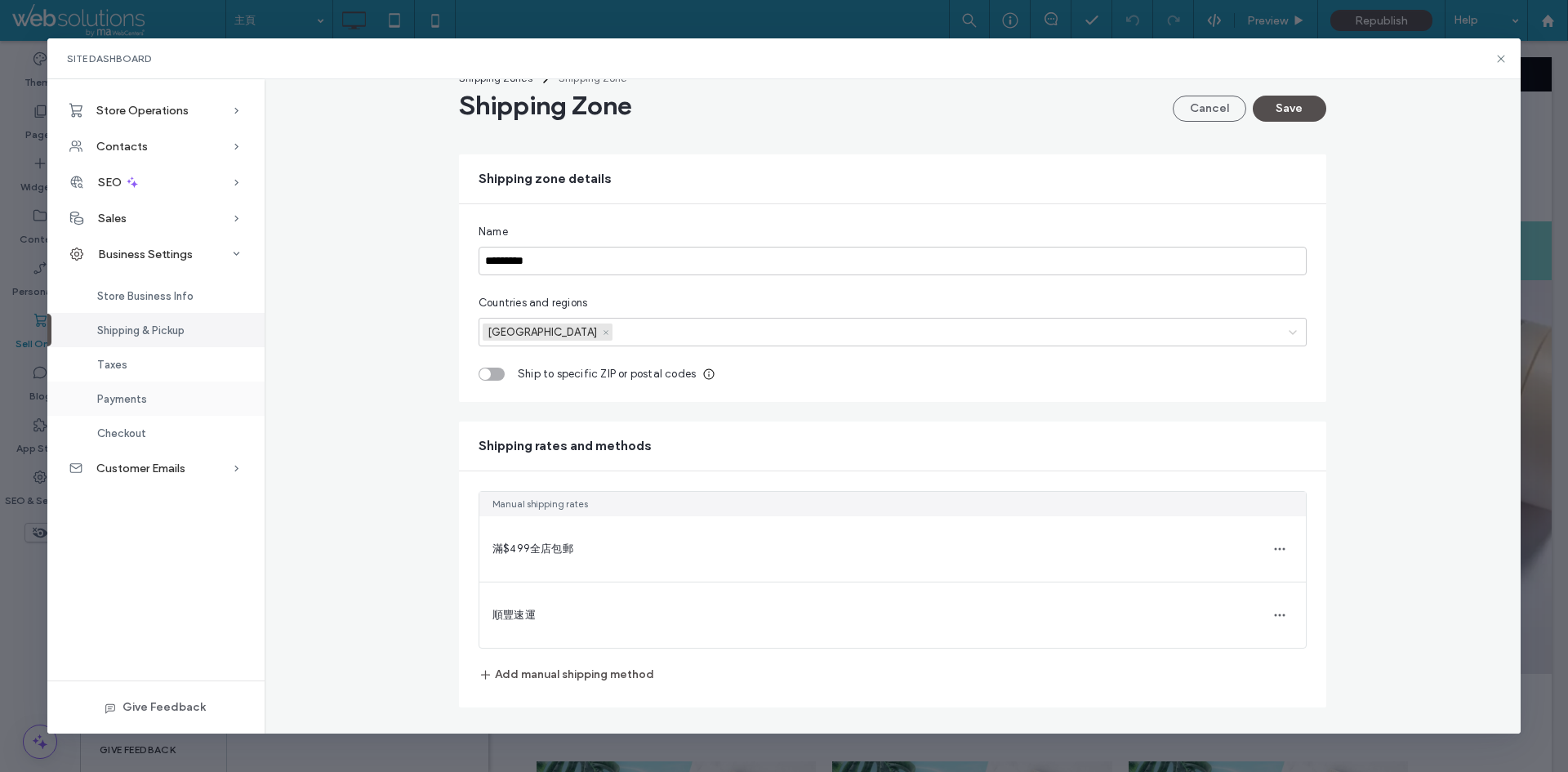
click at [167, 408] on div "Payments" at bounding box center [155, 398] width 218 height 34
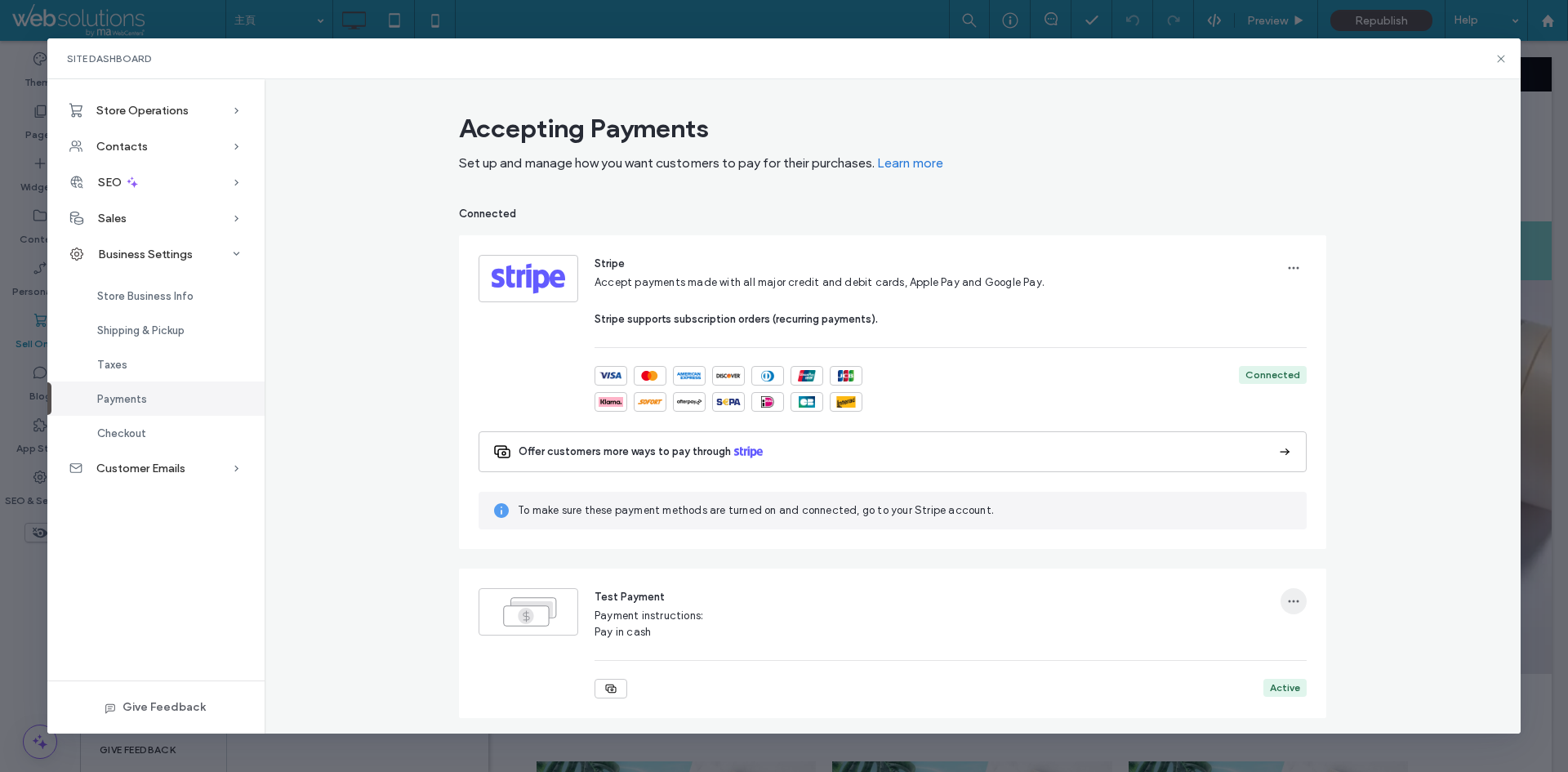
click at [1290, 600] on icon "button" at bounding box center [1294, 601] width 13 height 13
click at [1330, 679] on span "Delete" at bounding box center [1323, 674] width 31 height 17
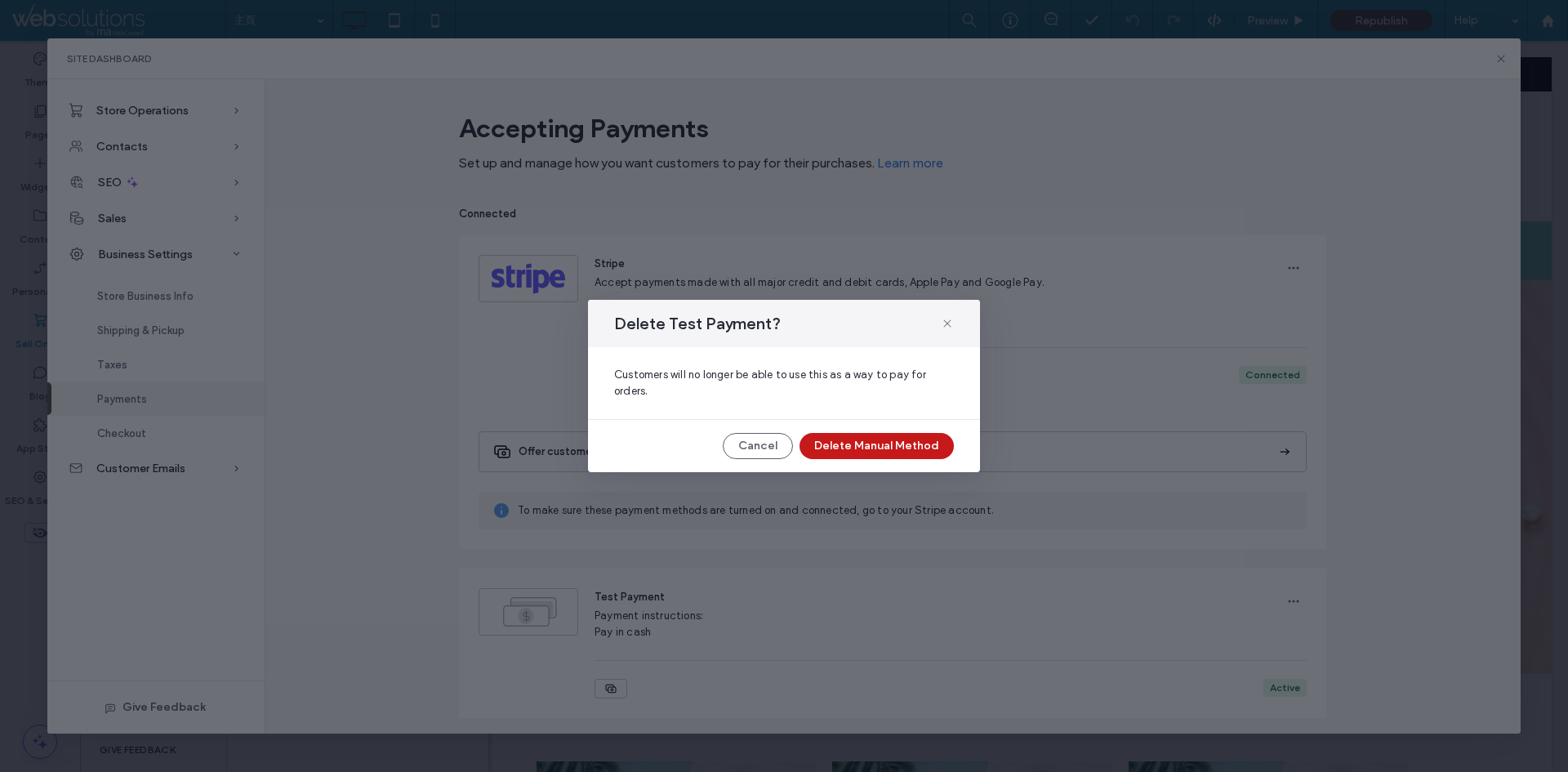
click at [931, 450] on button "Delete Manual Method" at bounding box center [877, 446] width 155 height 26
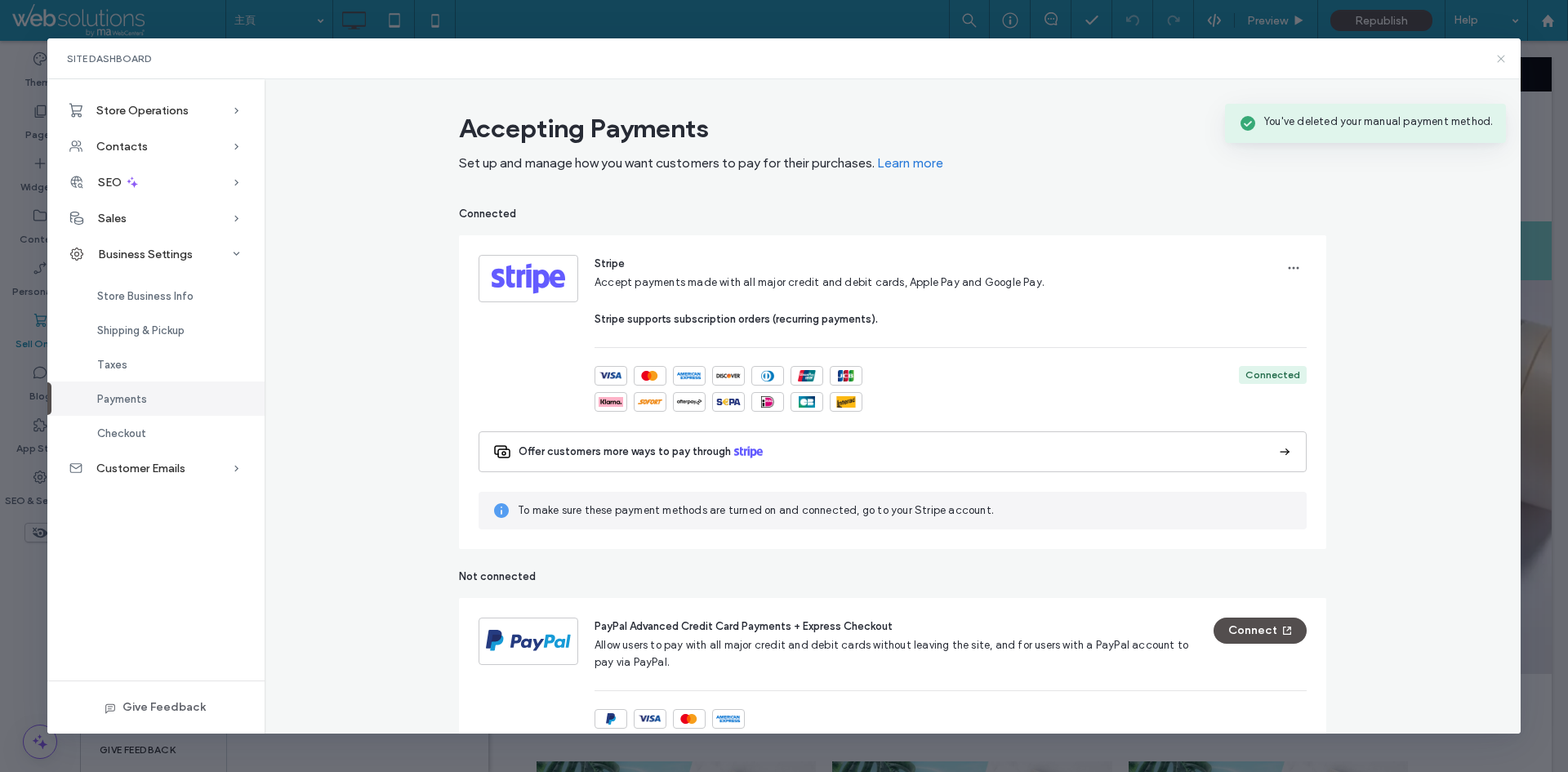
click at [1497, 54] on icon at bounding box center [1501, 59] width 13 height 13
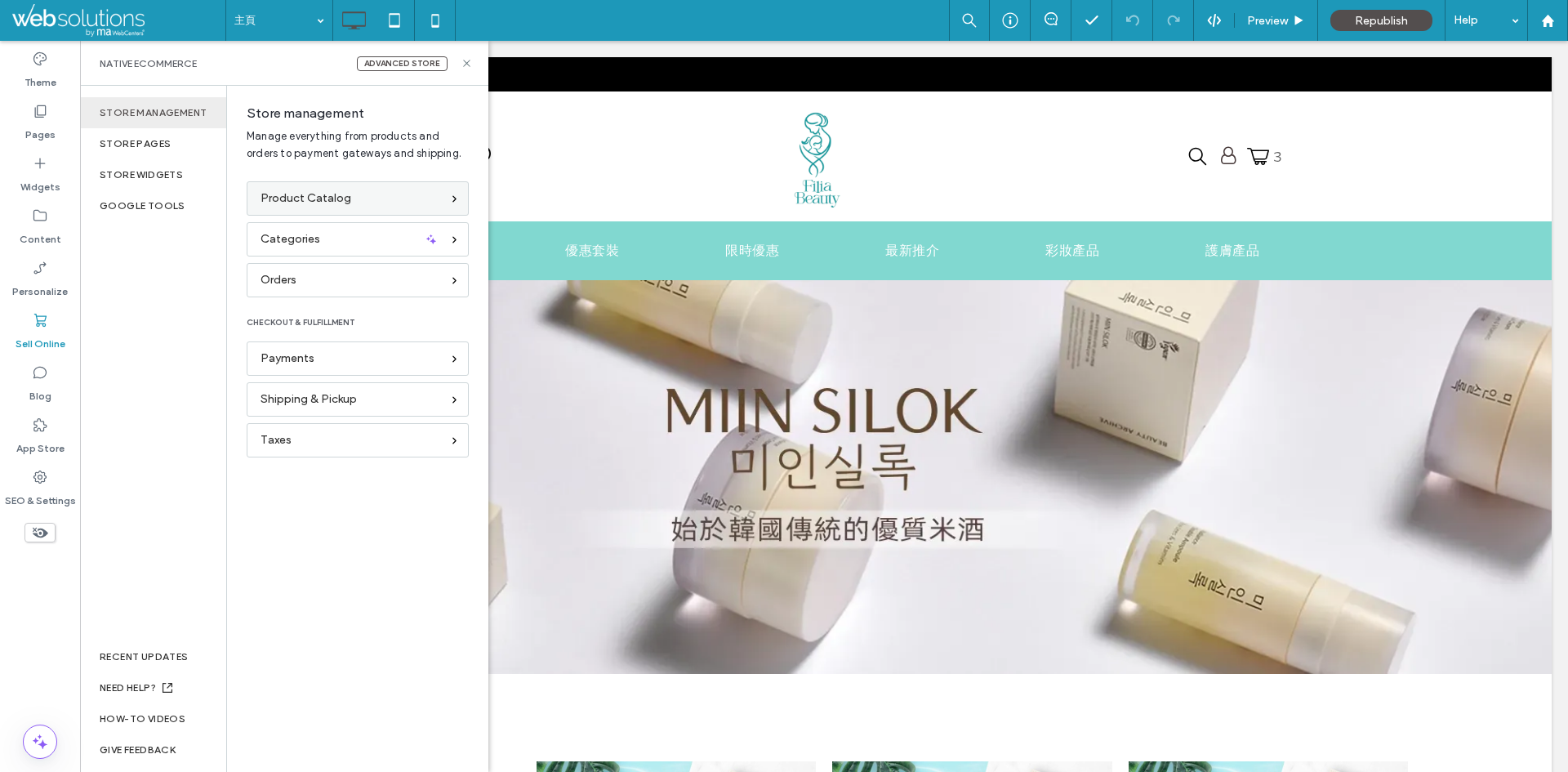
click at [337, 207] on span "Product Catalog" at bounding box center [306, 198] width 91 height 18
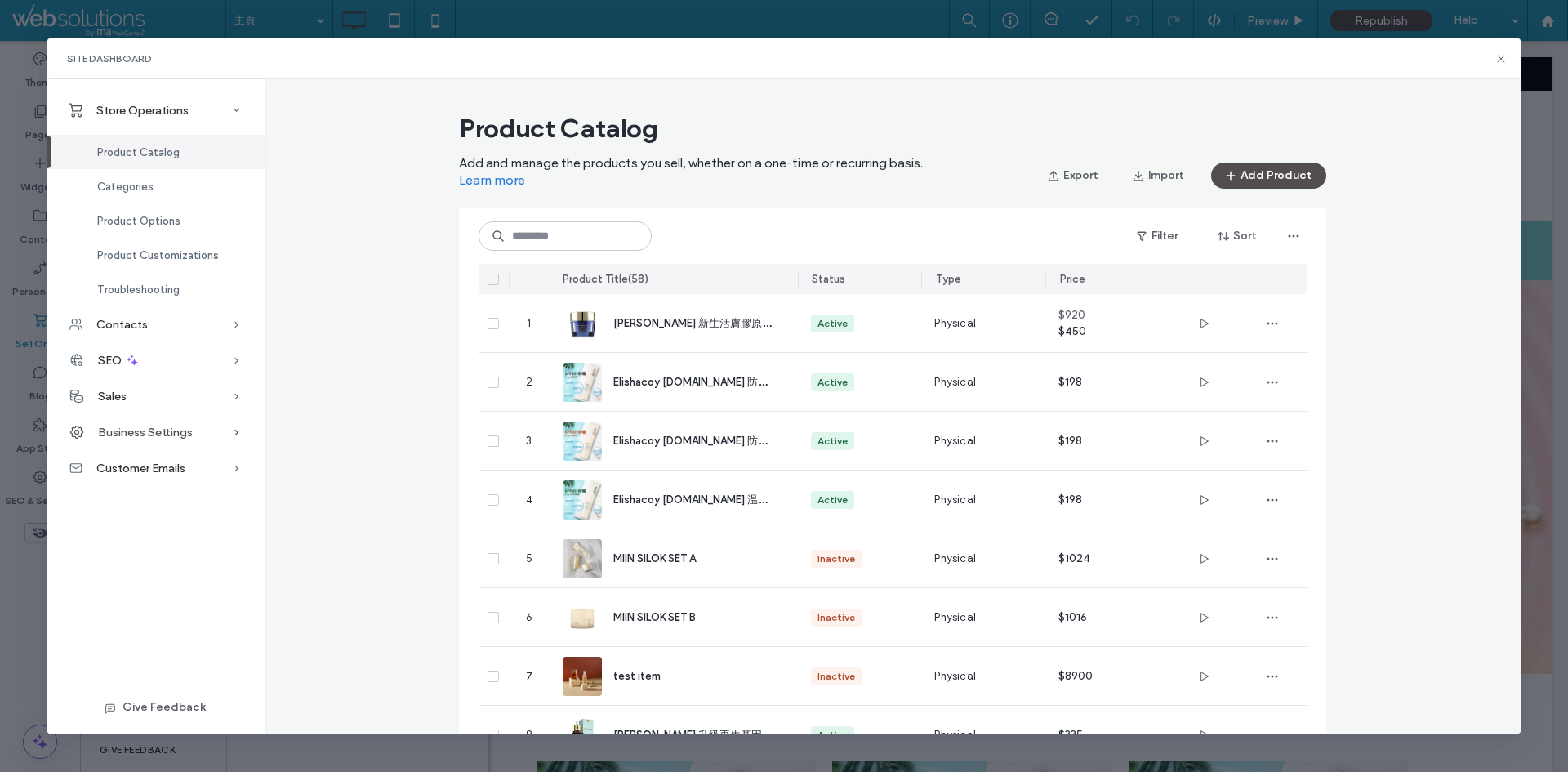
click at [233, 422] on span at bounding box center [237, 431] width 17 height 36
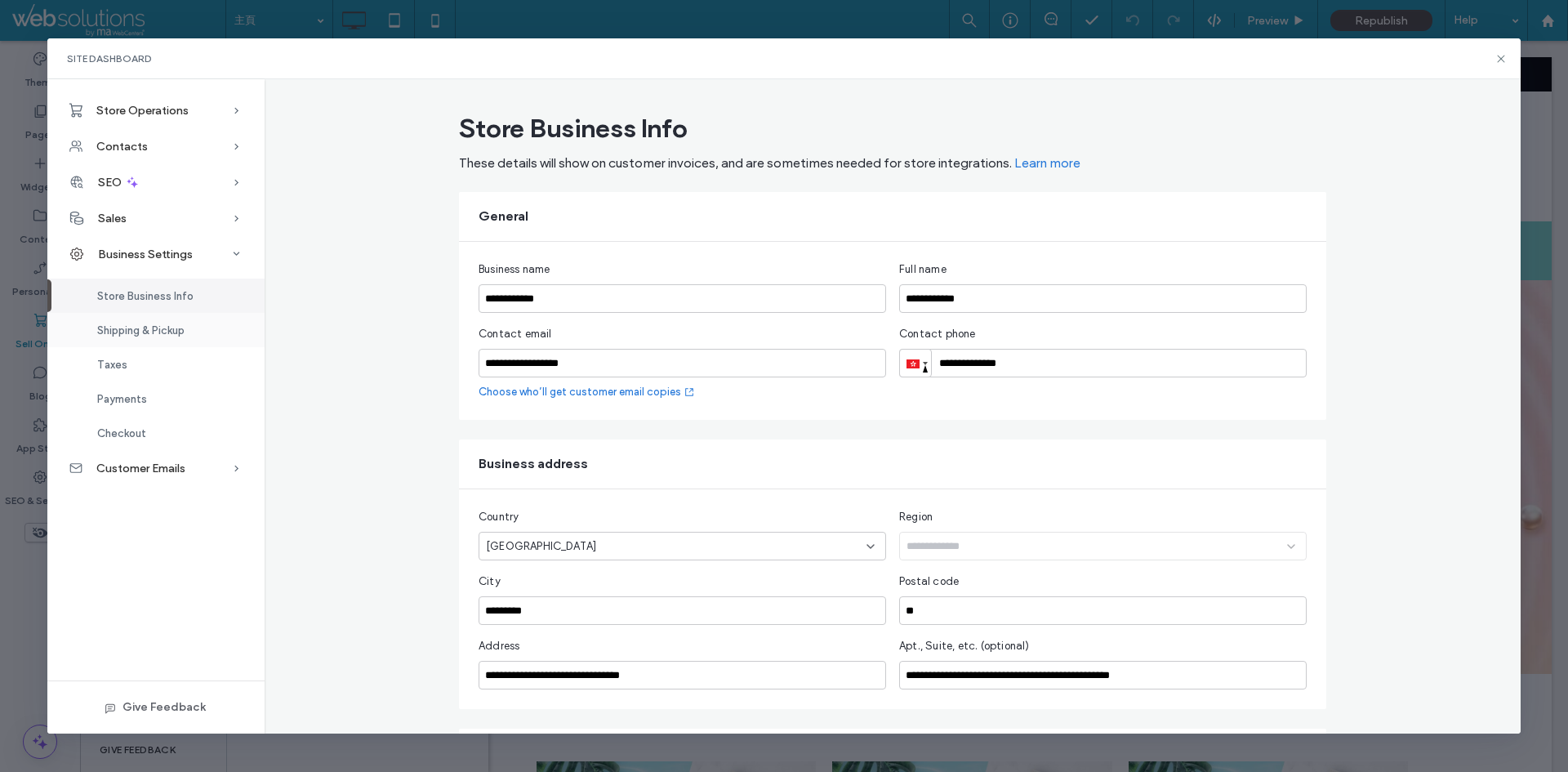
click at [183, 337] on div "Shipping & Pickup" at bounding box center [155, 329] width 218 height 34
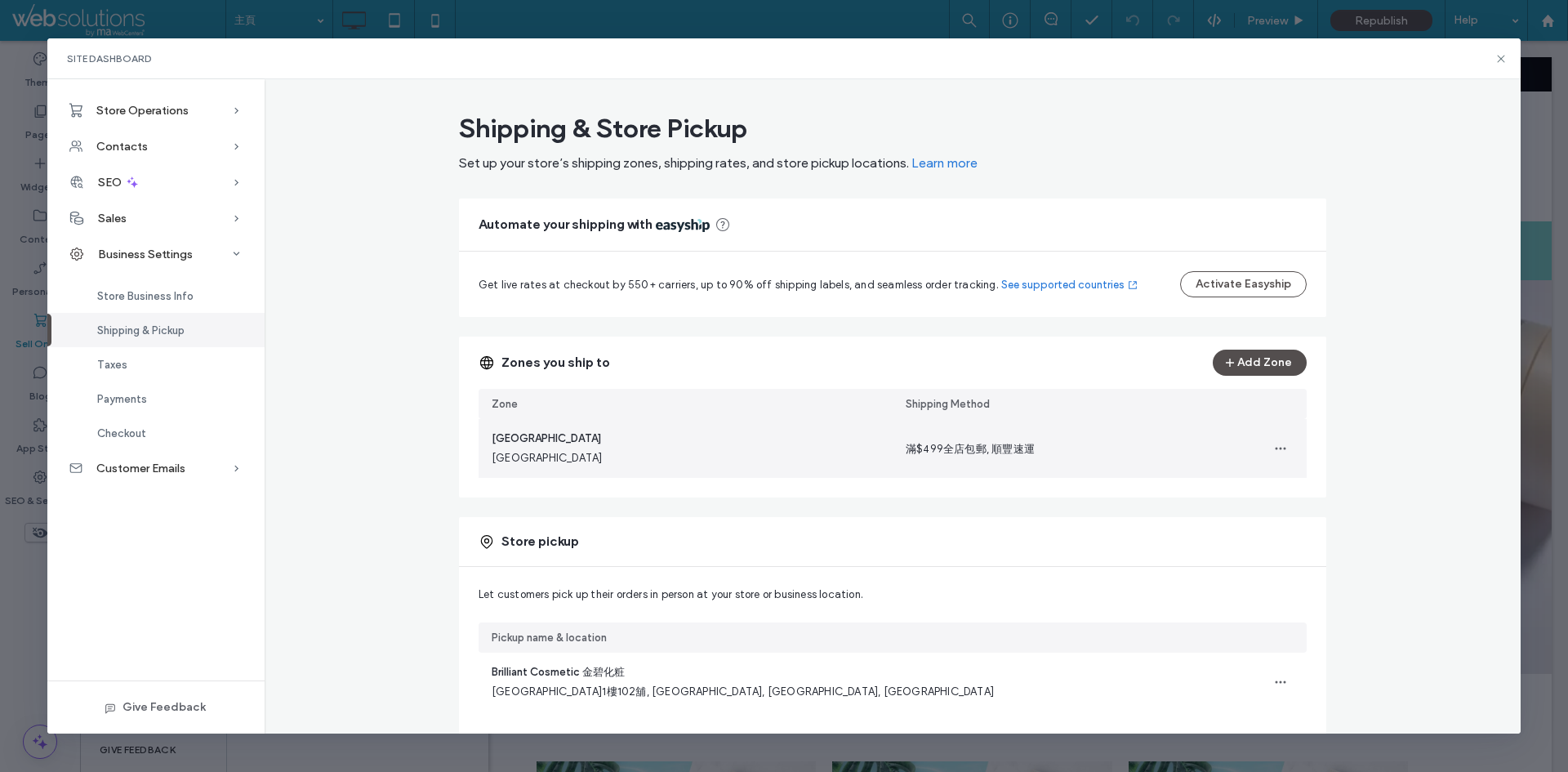
scroll to position [69, 0]
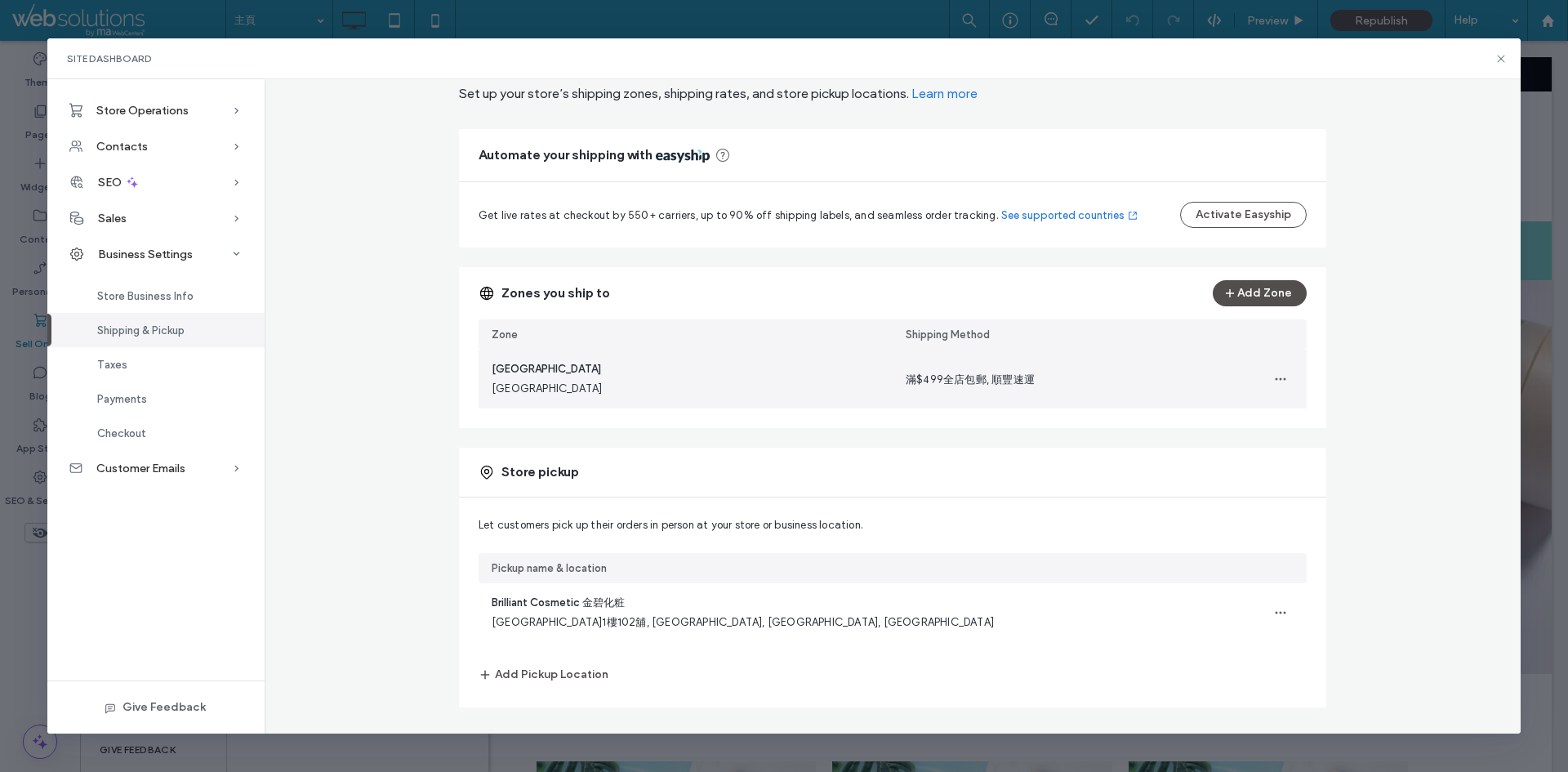
click at [795, 370] on div "[GEOGRAPHIC_DATA] [GEOGRAPHIC_DATA]" at bounding box center [686, 378] width 414 height 59
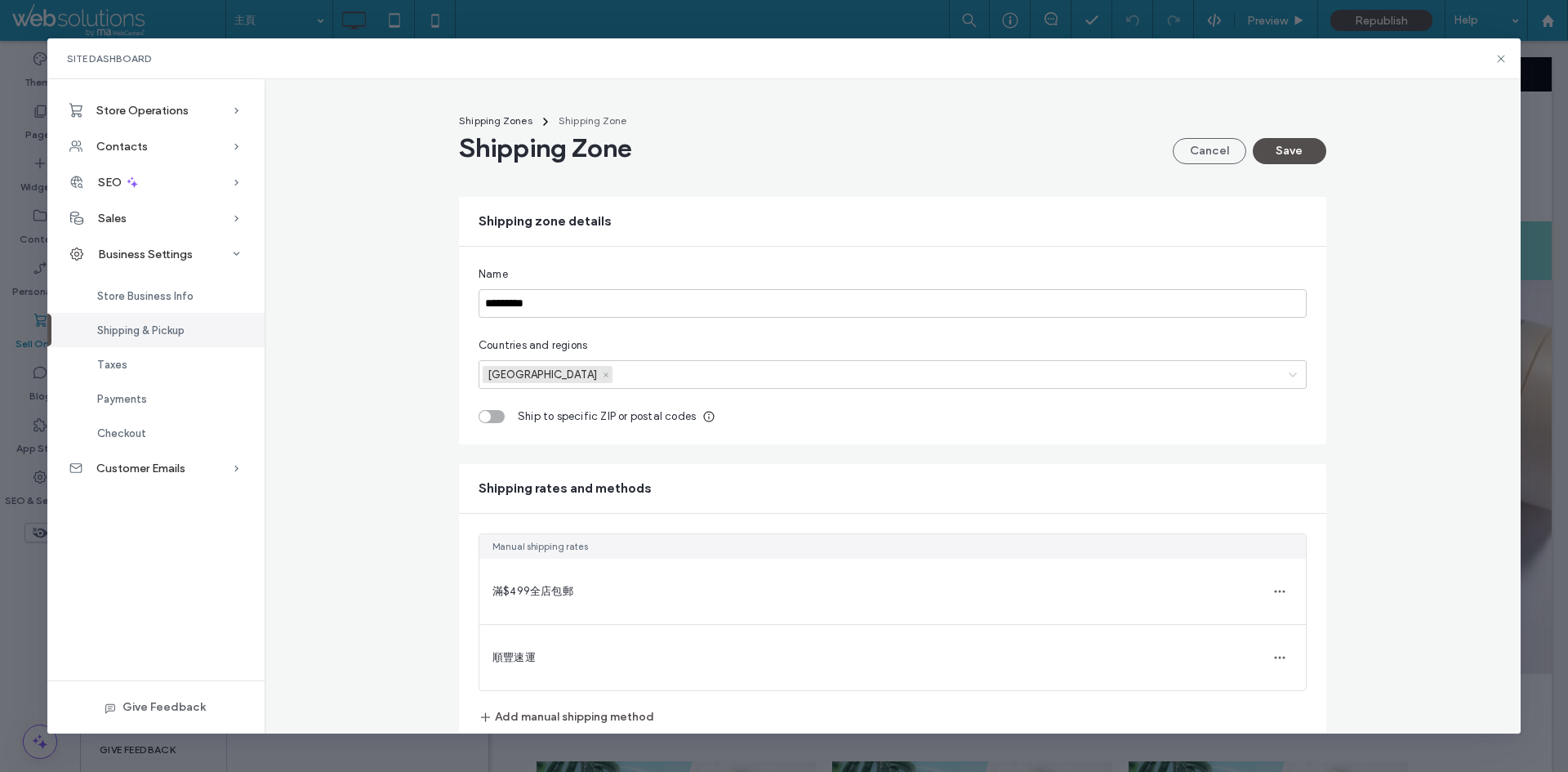
scroll to position [43, 0]
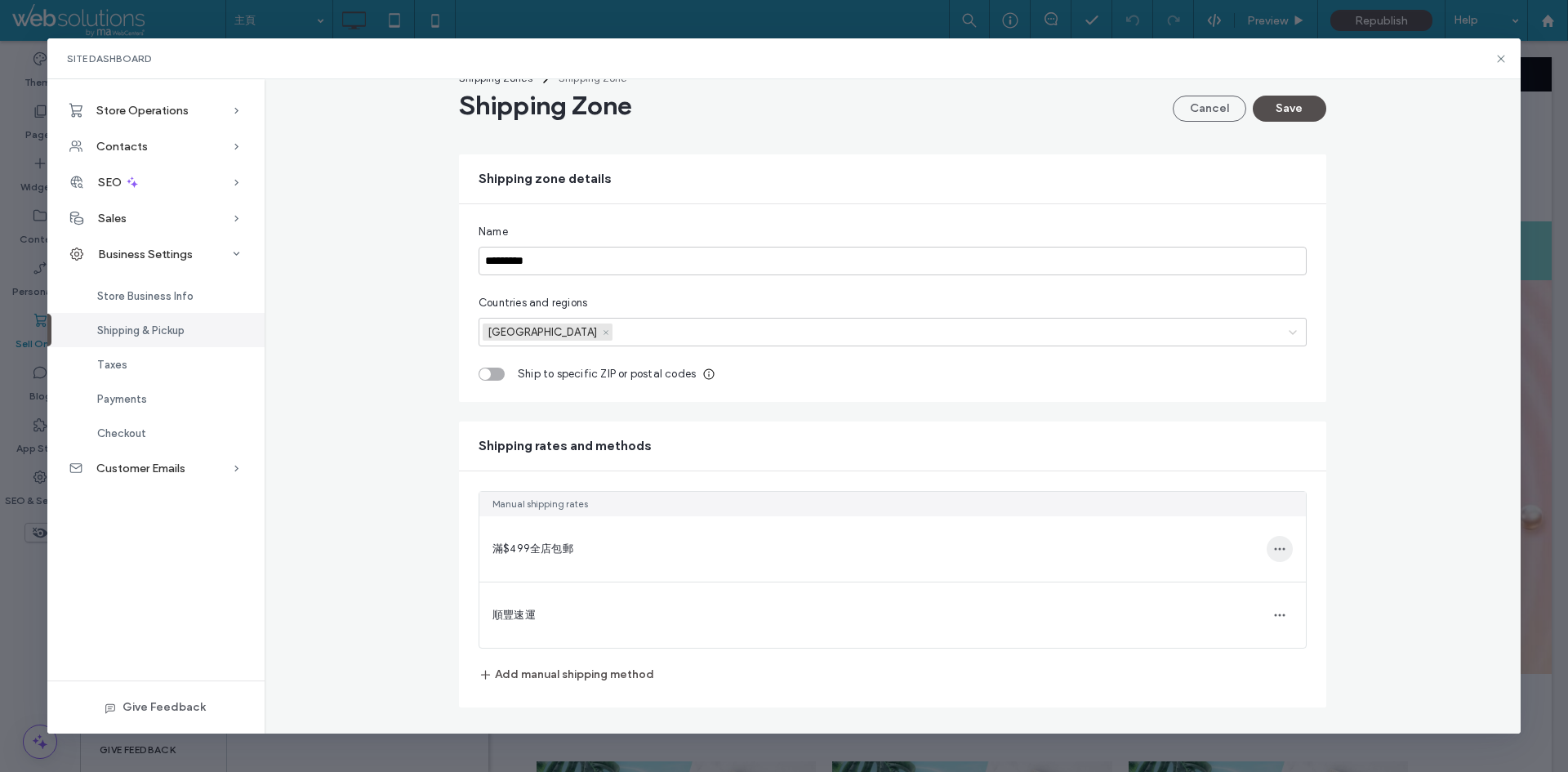
click at [1282, 547] on span "button" at bounding box center [1280, 548] width 26 height 26
click at [1214, 527] on span "Edit shipping method" at bounding box center [1173, 533] width 107 height 17
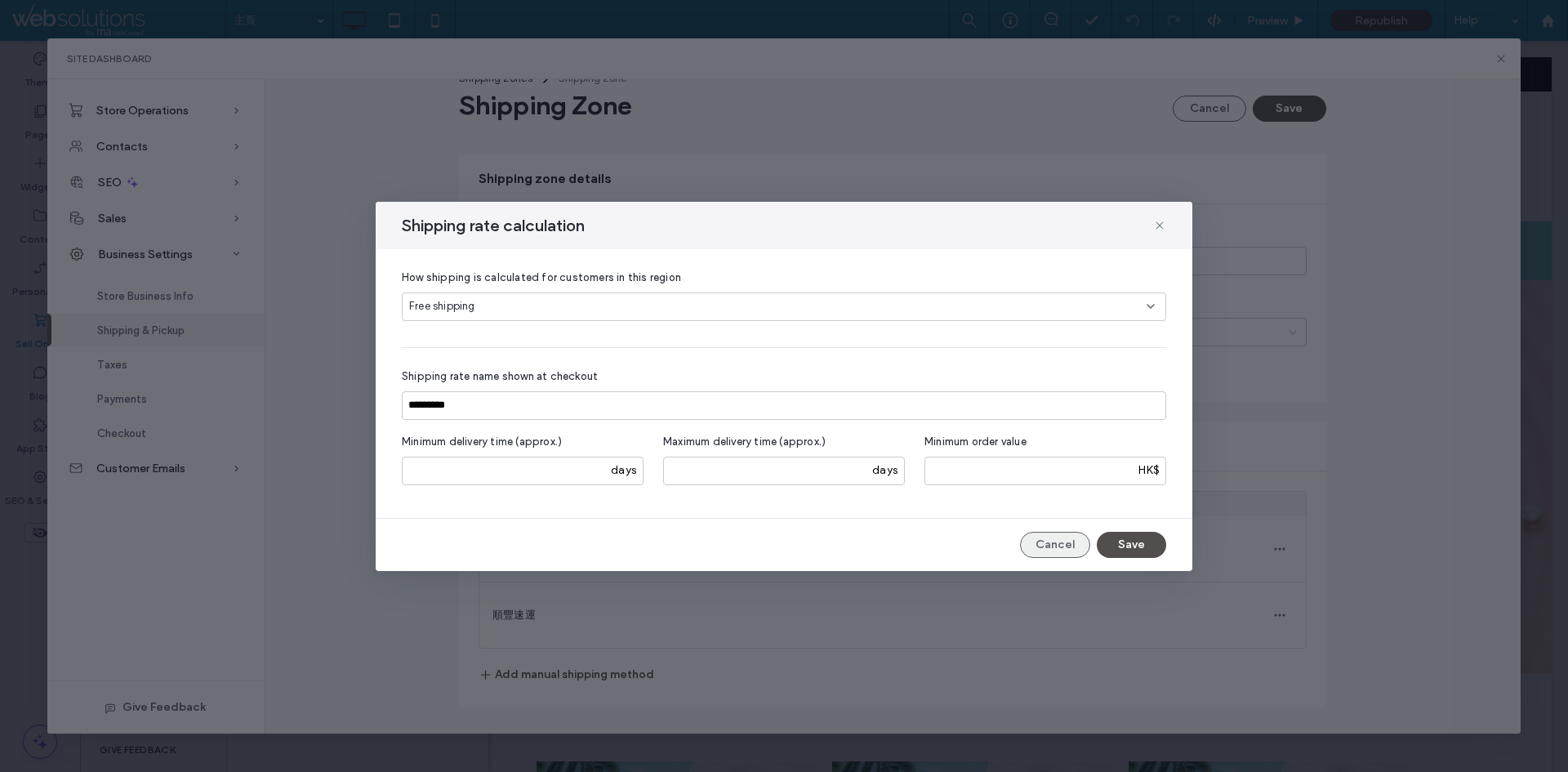
click at [1051, 541] on button "Cancel" at bounding box center [1055, 545] width 70 height 26
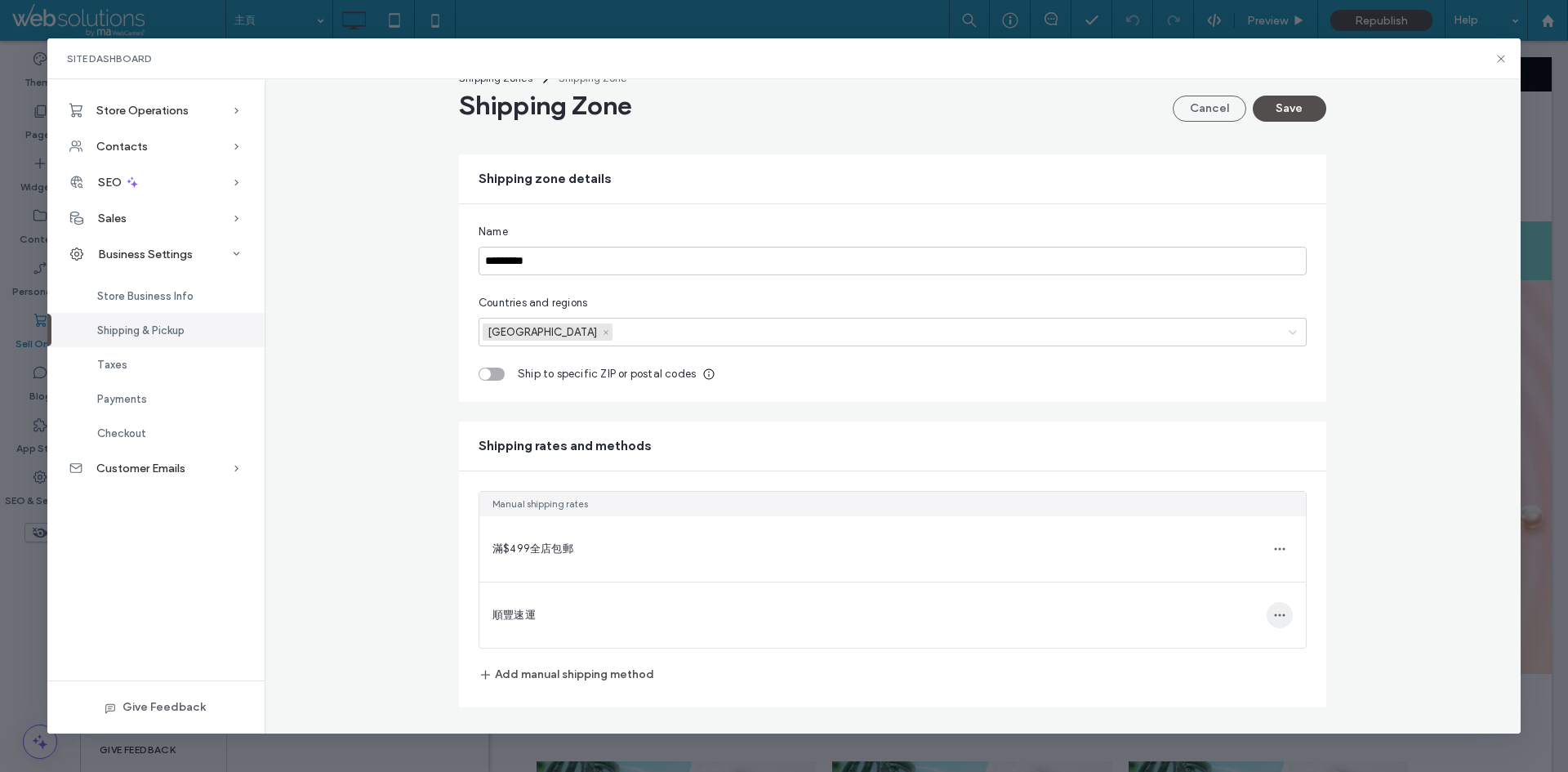
click at [1272, 624] on span "button" at bounding box center [1280, 615] width 26 height 26
click at [1211, 601] on span "Edit shipping method" at bounding box center [1173, 599] width 107 height 17
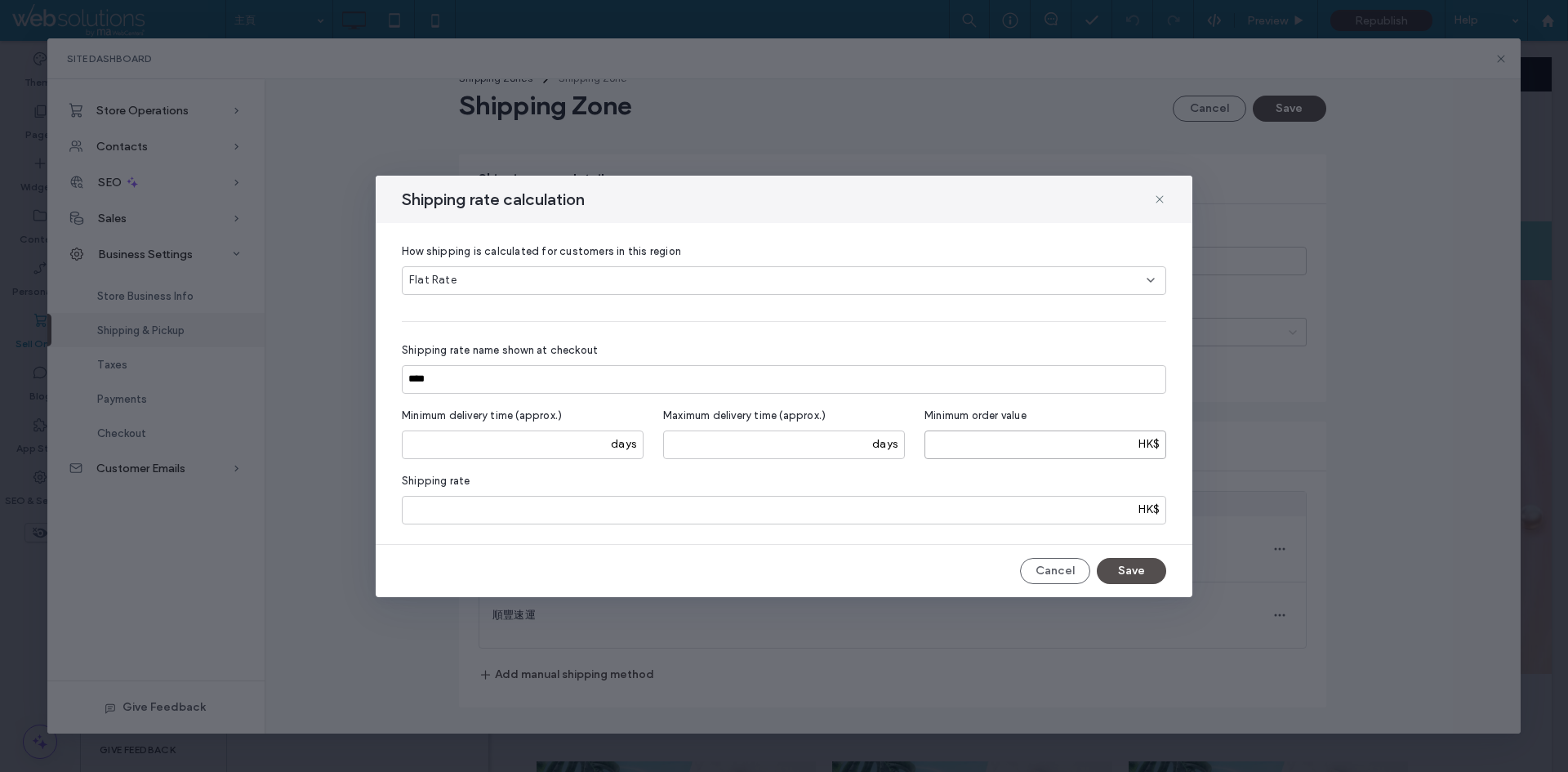
click at [1081, 440] on input "number" at bounding box center [1046, 445] width 242 height 29
type input "*"
click at [986, 487] on div "Shipping rate ** HK$" at bounding box center [784, 499] width 764 height 52
click at [1138, 576] on button "Save" at bounding box center [1131, 571] width 69 height 26
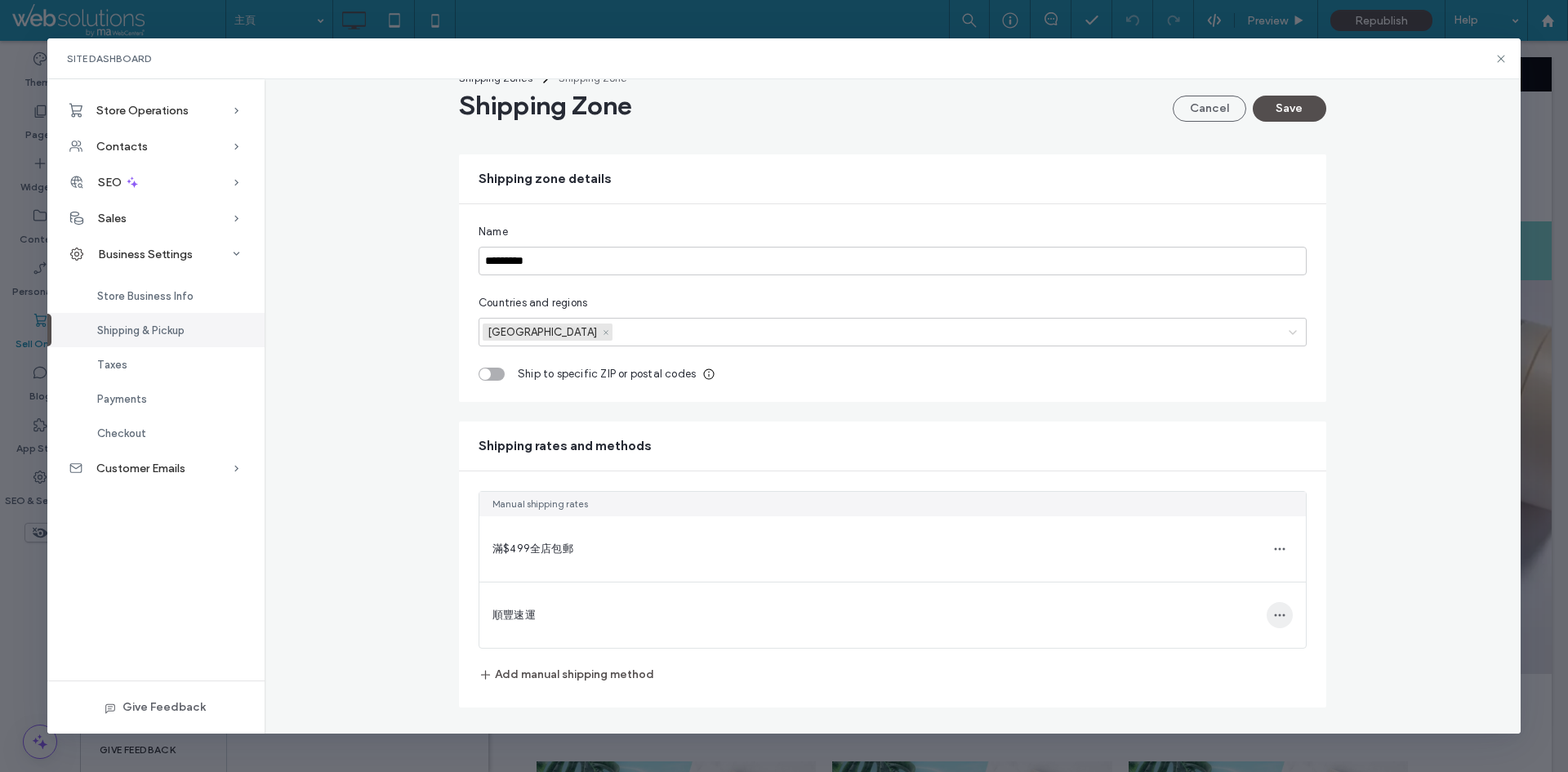
click at [1267, 619] on span "button" at bounding box center [1280, 615] width 26 height 26
click at [1231, 604] on div "Edit shipping method" at bounding box center [1171, 600] width 166 height 31
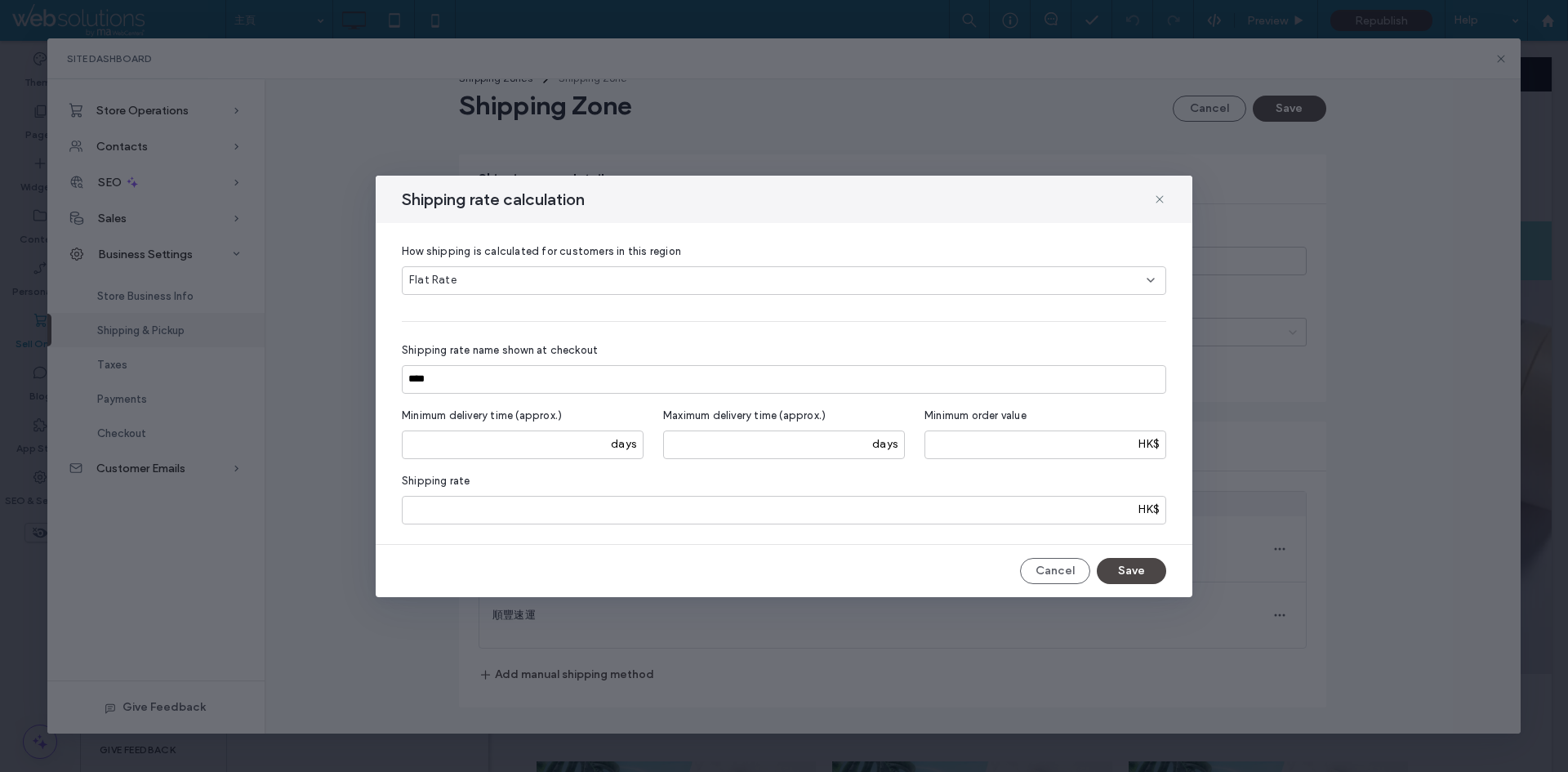
click at [1136, 572] on button "Save" at bounding box center [1131, 571] width 69 height 26
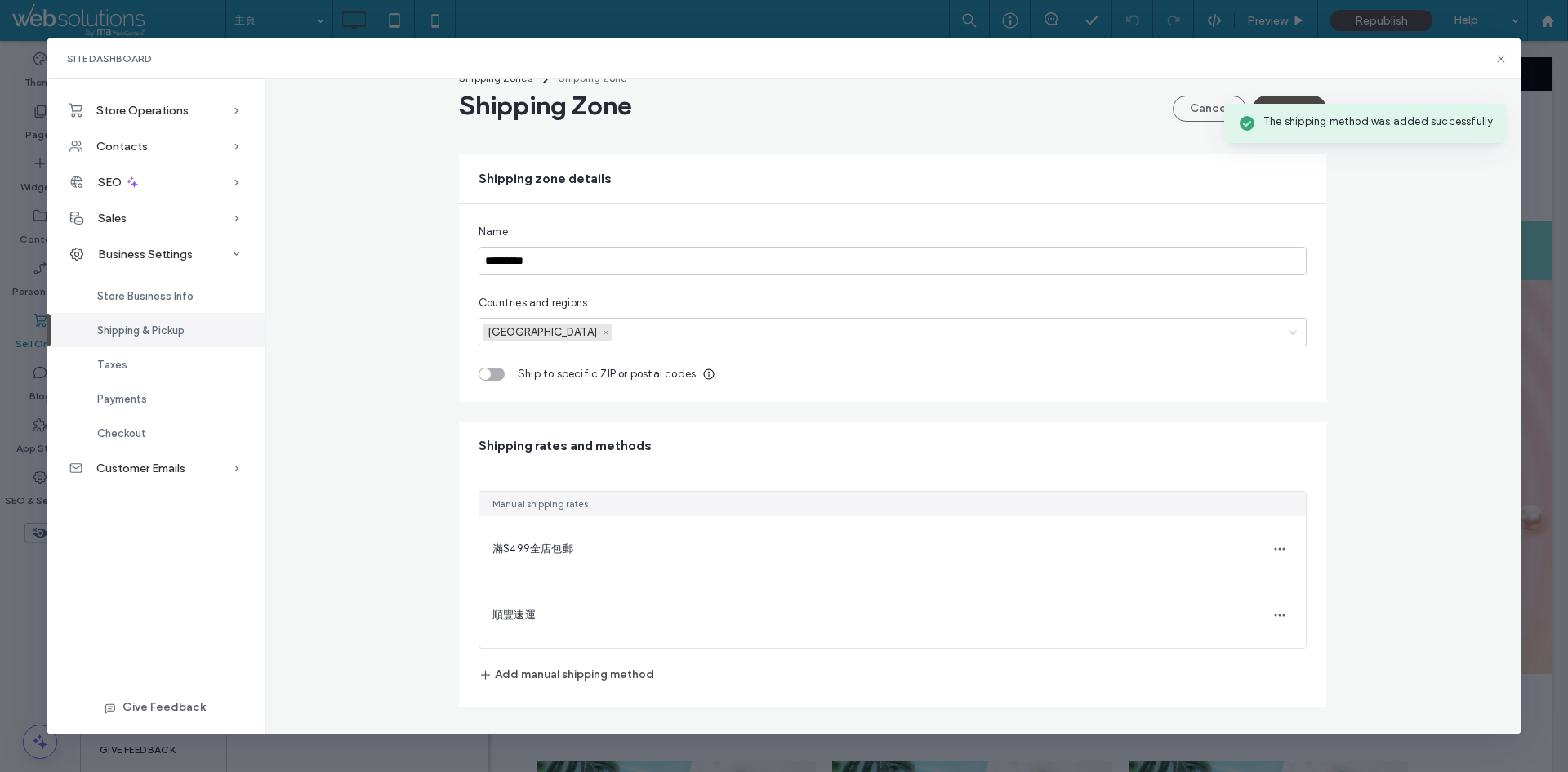
click at [1292, 100] on button "Save" at bounding box center [1290, 108] width 73 height 26
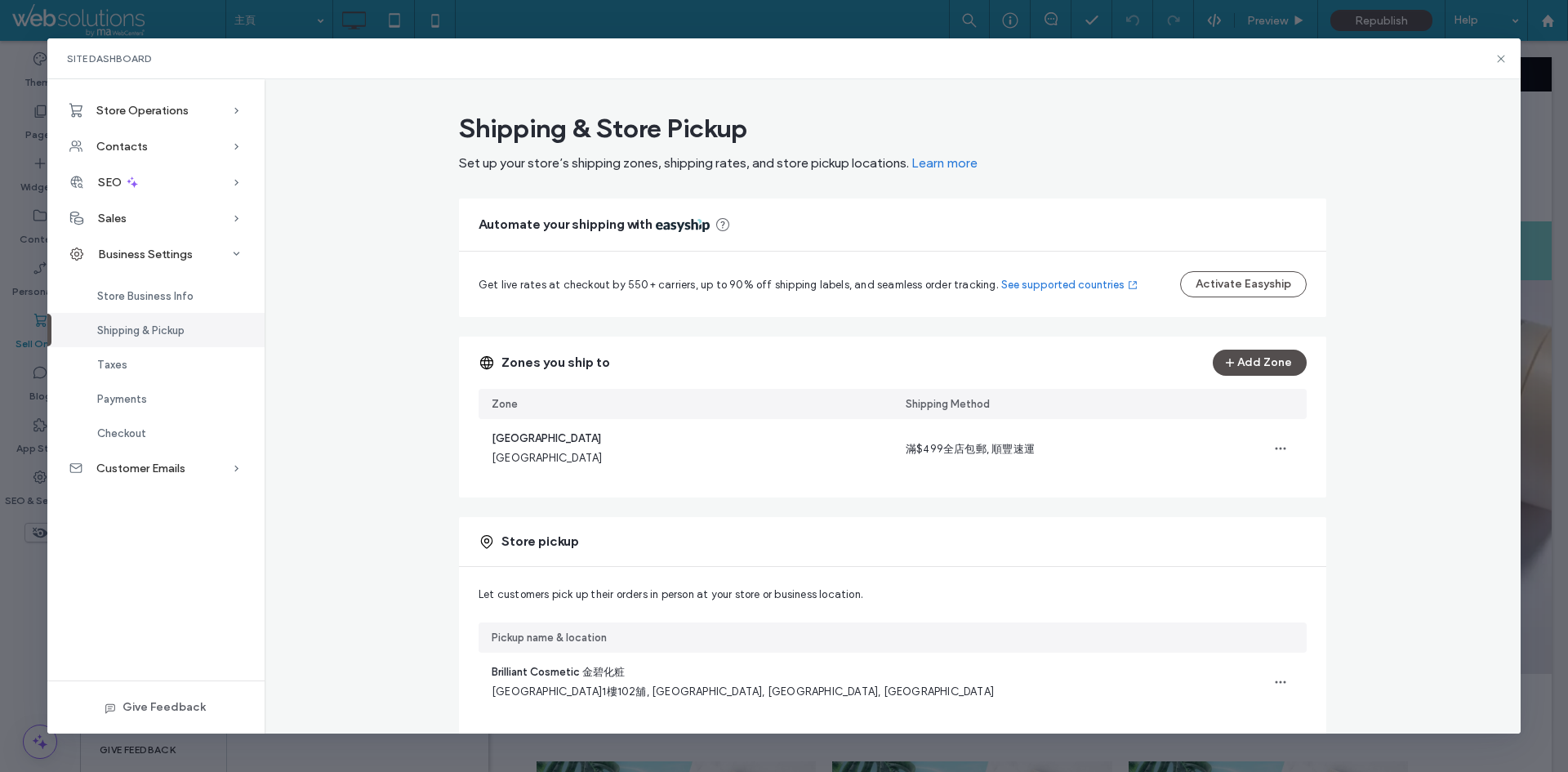
scroll to position [69, 0]
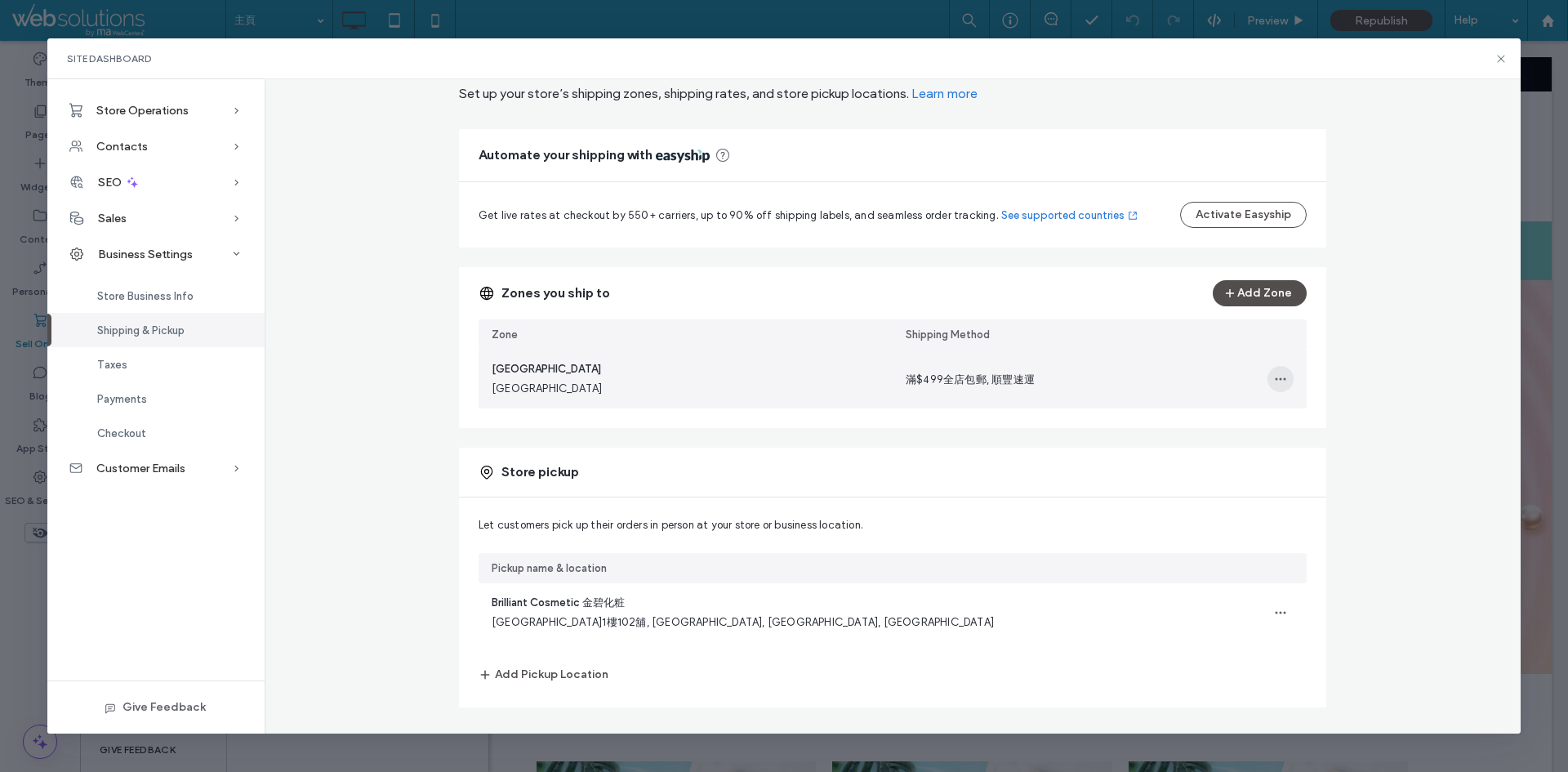
click at [1268, 383] on span "button" at bounding box center [1281, 379] width 26 height 26
click at [1233, 416] on span "Edit Shipping Zone" at bounding box center [1214, 421] width 95 height 17
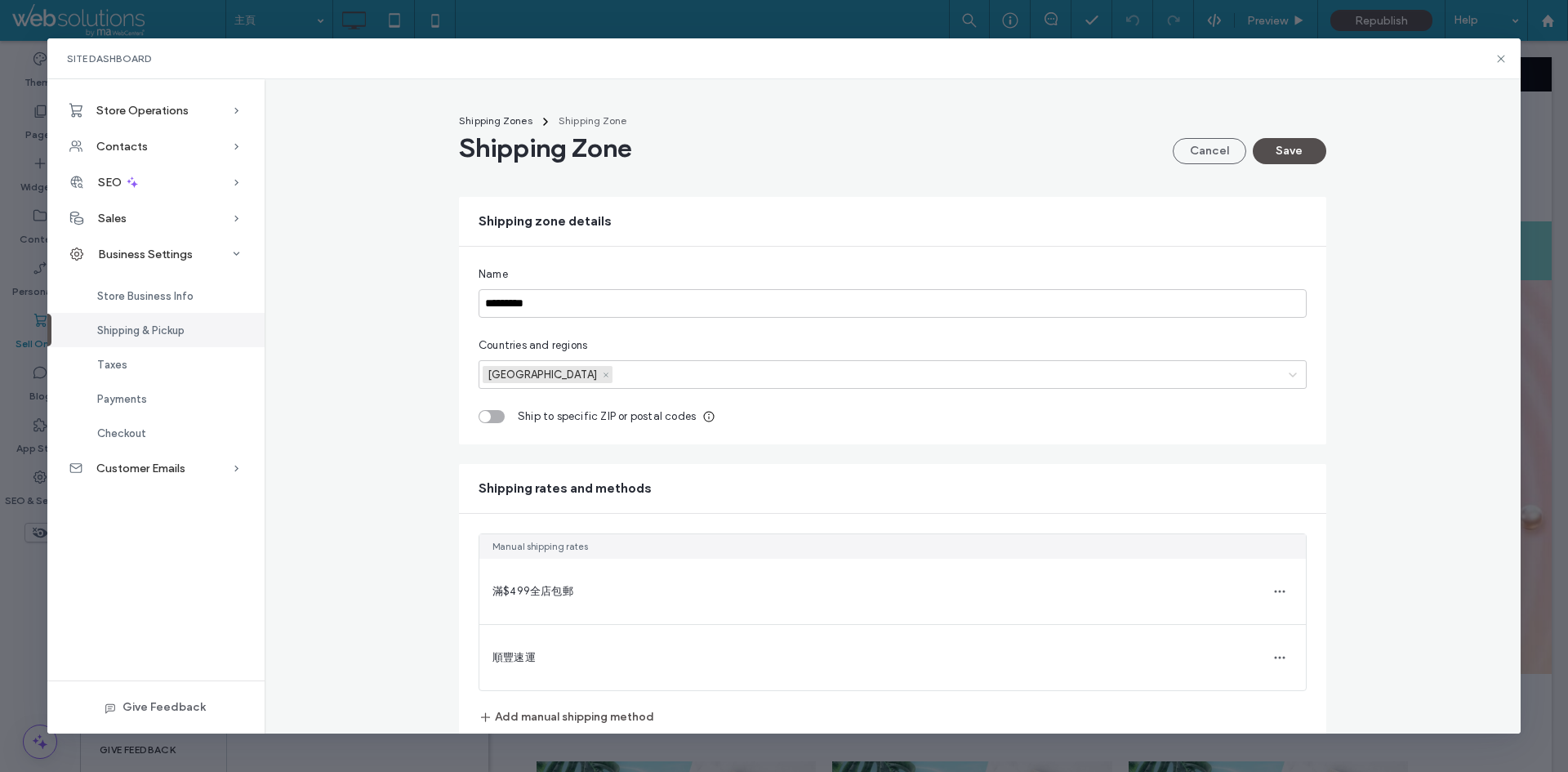
scroll to position [43, 0]
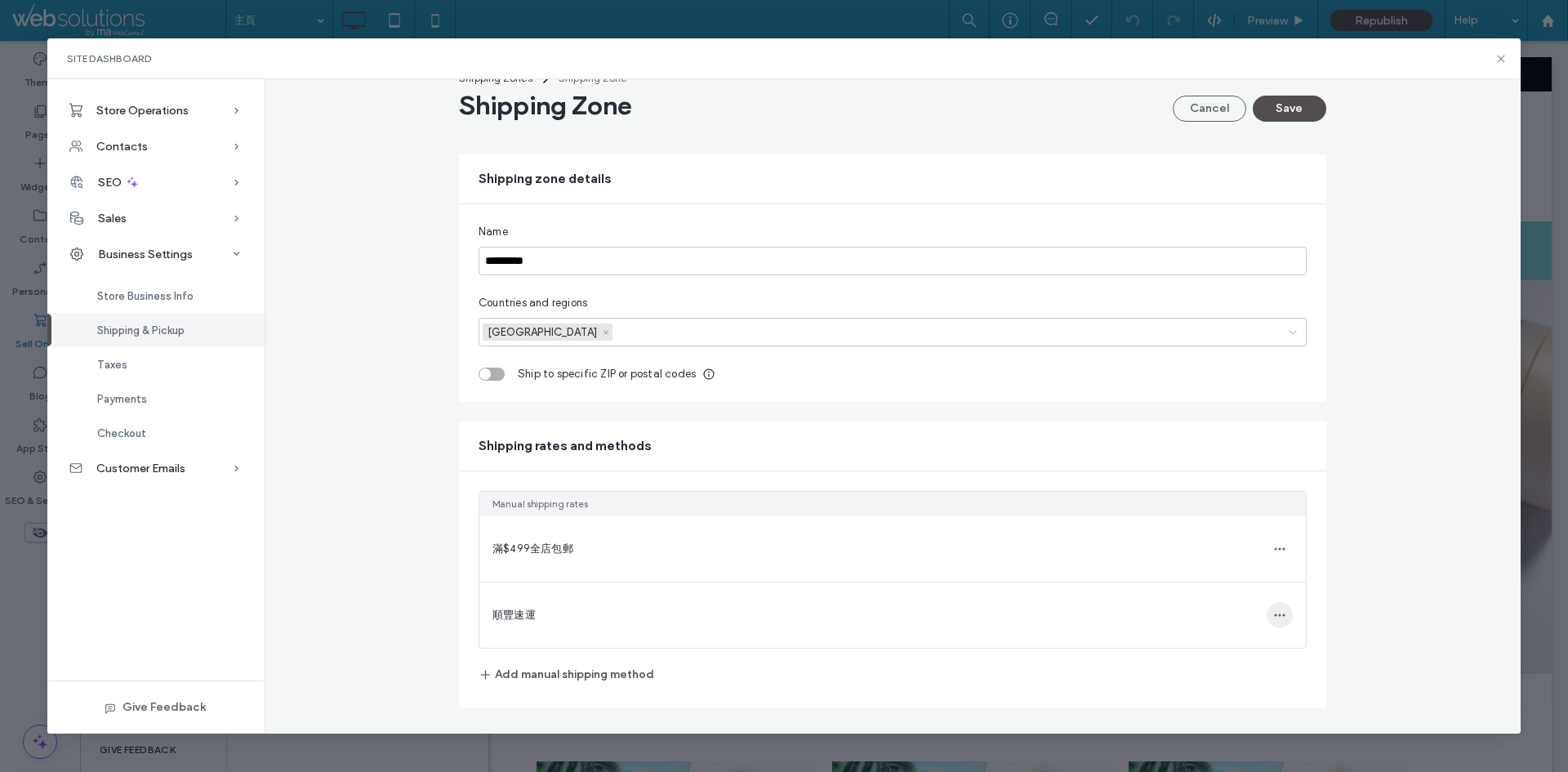
click at [1275, 607] on span "button" at bounding box center [1280, 615] width 26 height 26
click at [1212, 598] on span "Edit shipping method" at bounding box center [1173, 599] width 107 height 17
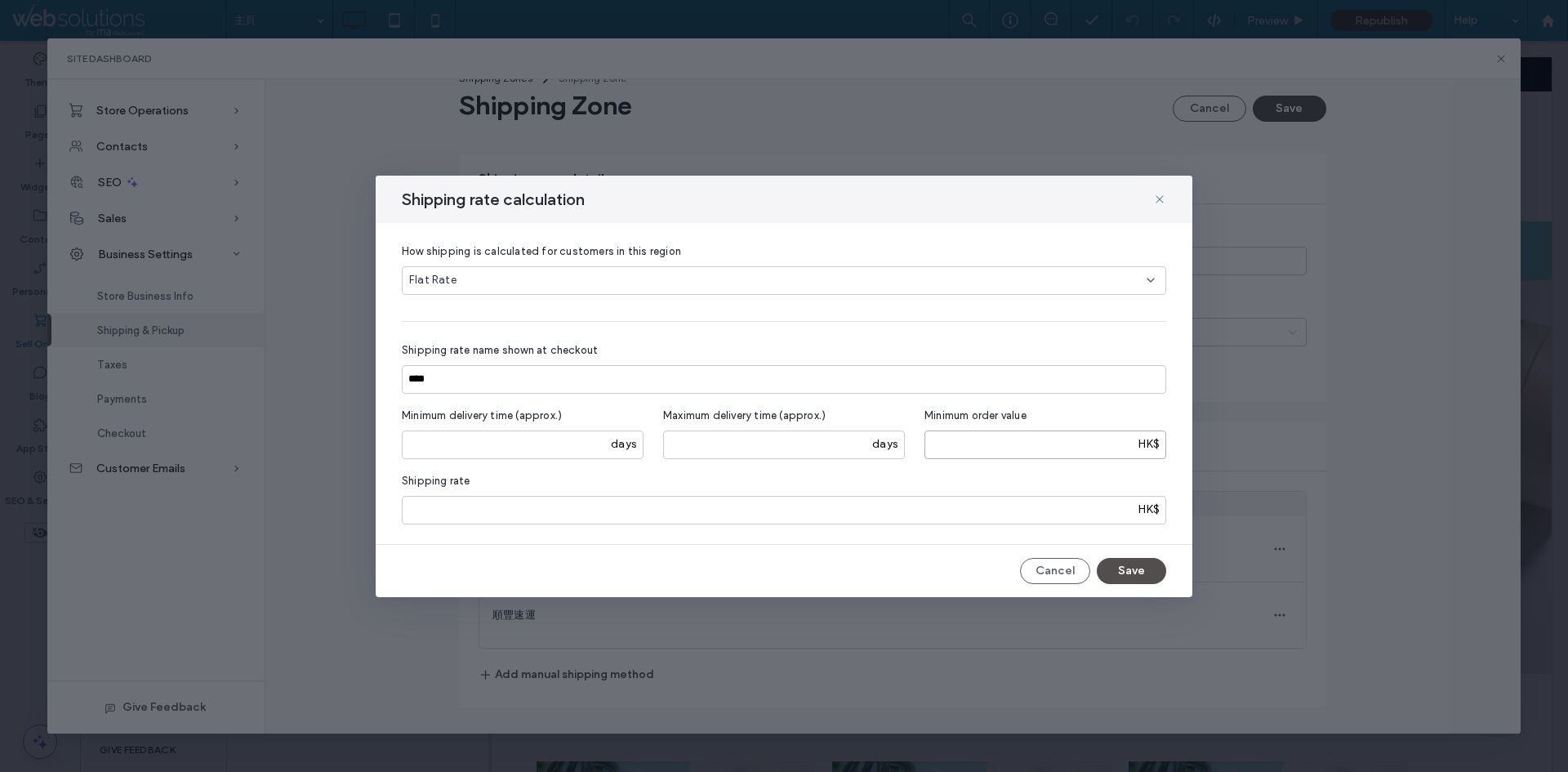
drag, startPoint x: 1035, startPoint y: 445, endPoint x: 825, endPoint y: 468, distance: 211.3
click at [833, 467] on div "How shipping is calculated for customers in this region Flat Rate Shipping rate…" at bounding box center [784, 383] width 764 height 282
click at [1130, 572] on button "Save" at bounding box center [1131, 571] width 69 height 26
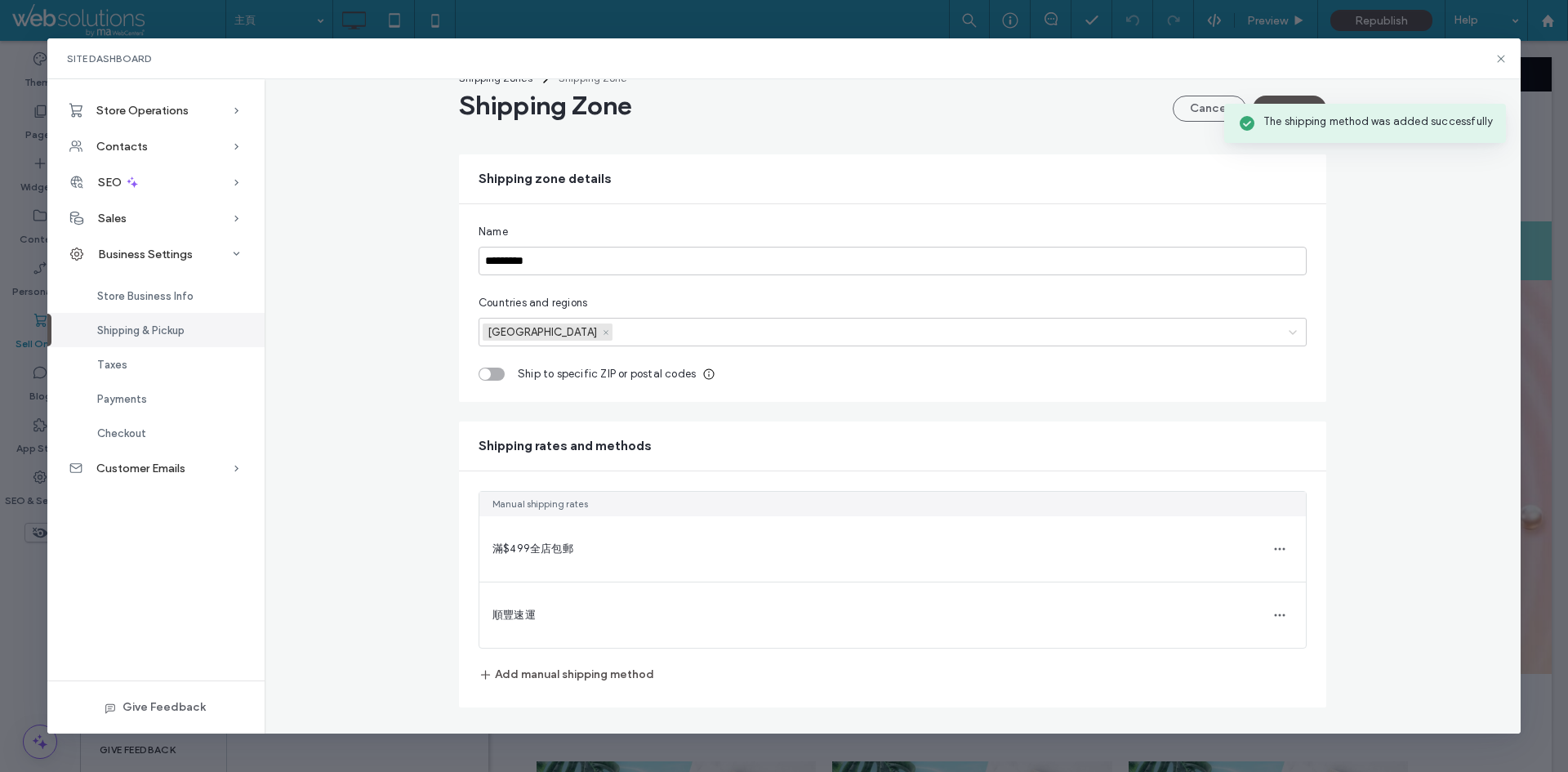
click at [1288, 93] on div "Shipping Zone Cancel Save" at bounding box center [893, 105] width 867 height 32
click at [1289, 97] on button "Save" at bounding box center [1290, 108] width 73 height 26
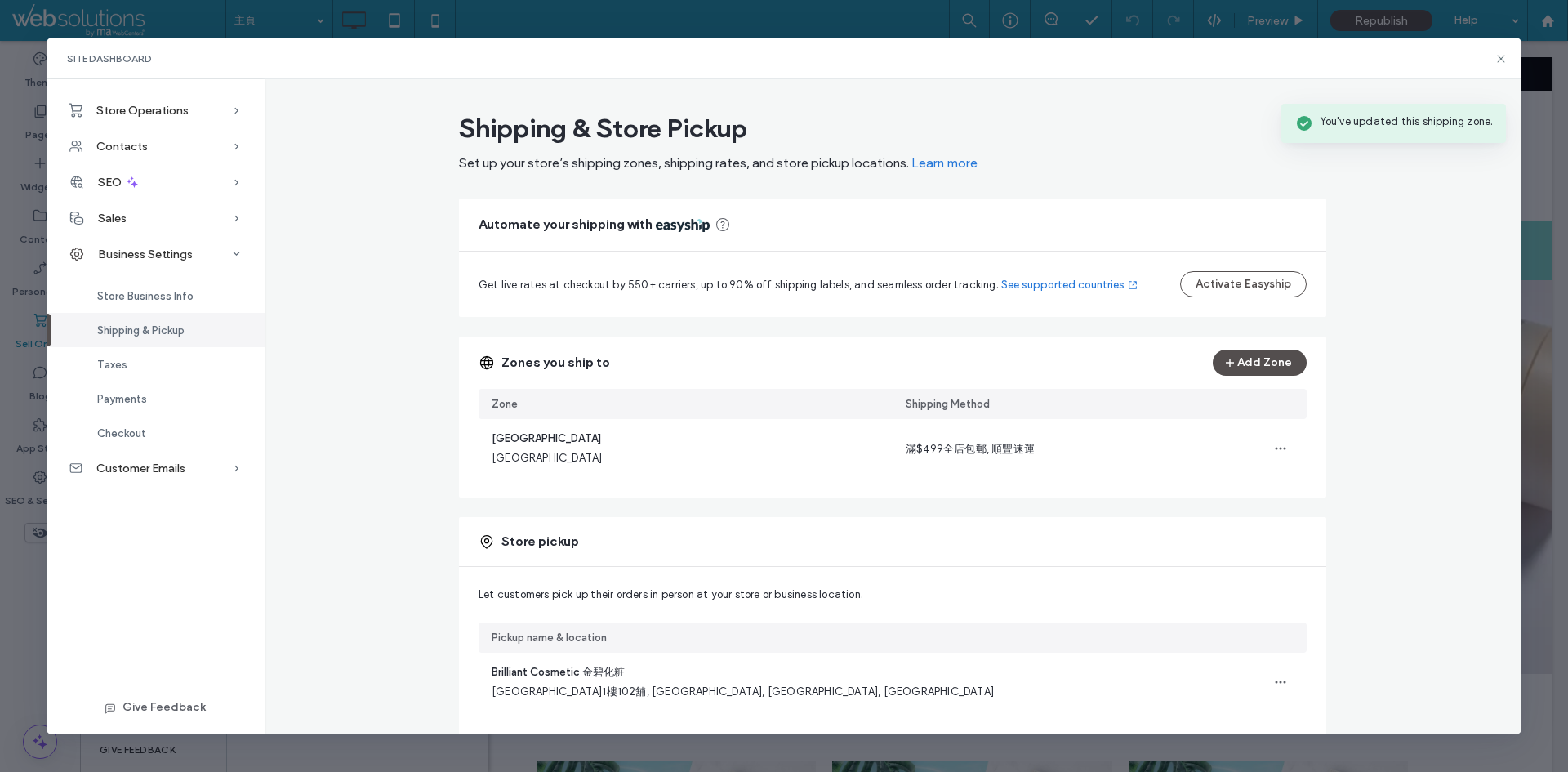
scroll to position [69, 0]
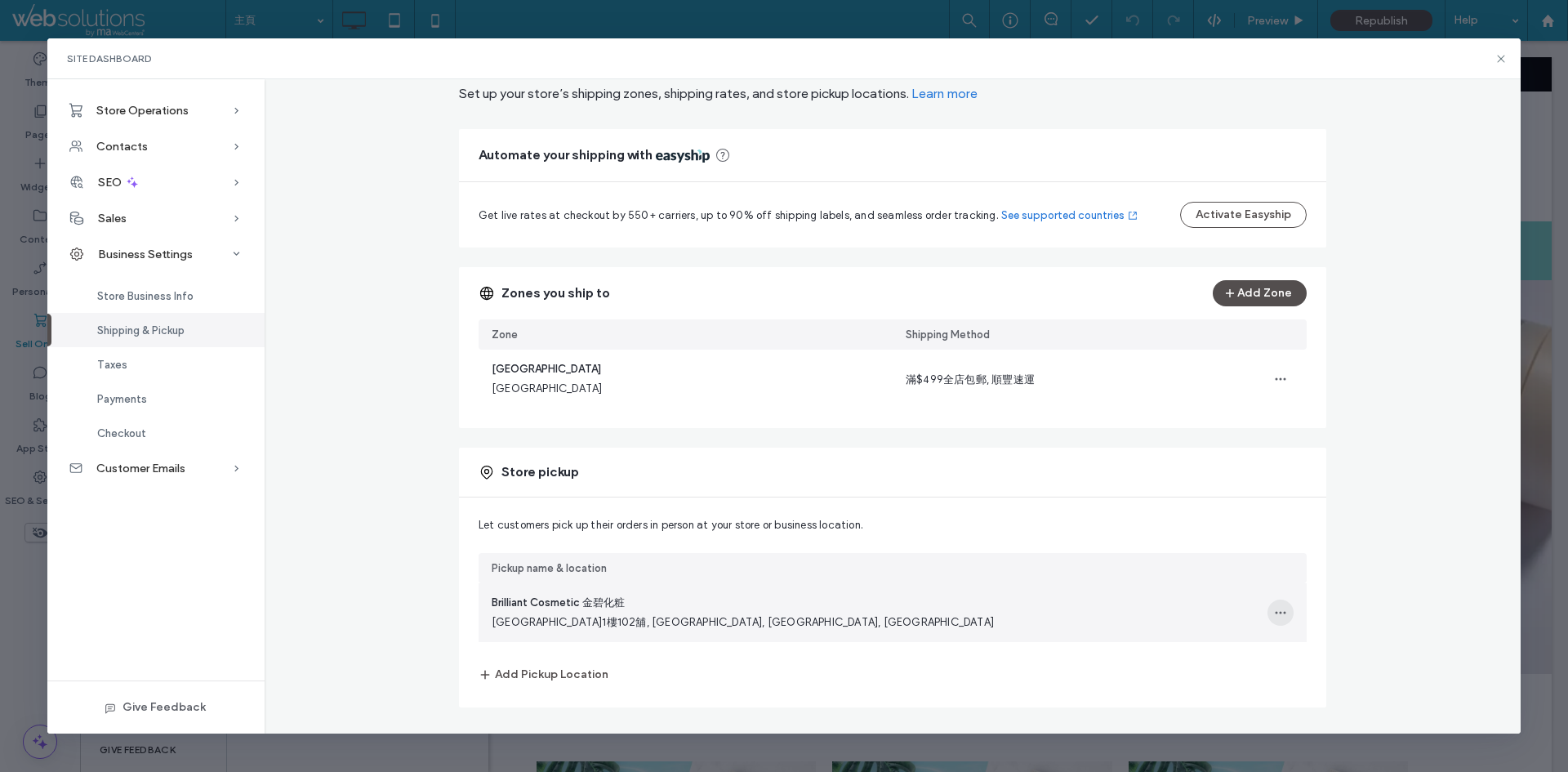
click at [1281, 611] on span "button" at bounding box center [1281, 612] width 26 height 26
click at [1298, 643] on div "Edit Pickup Location" at bounding box center [1342, 655] width 159 height 31
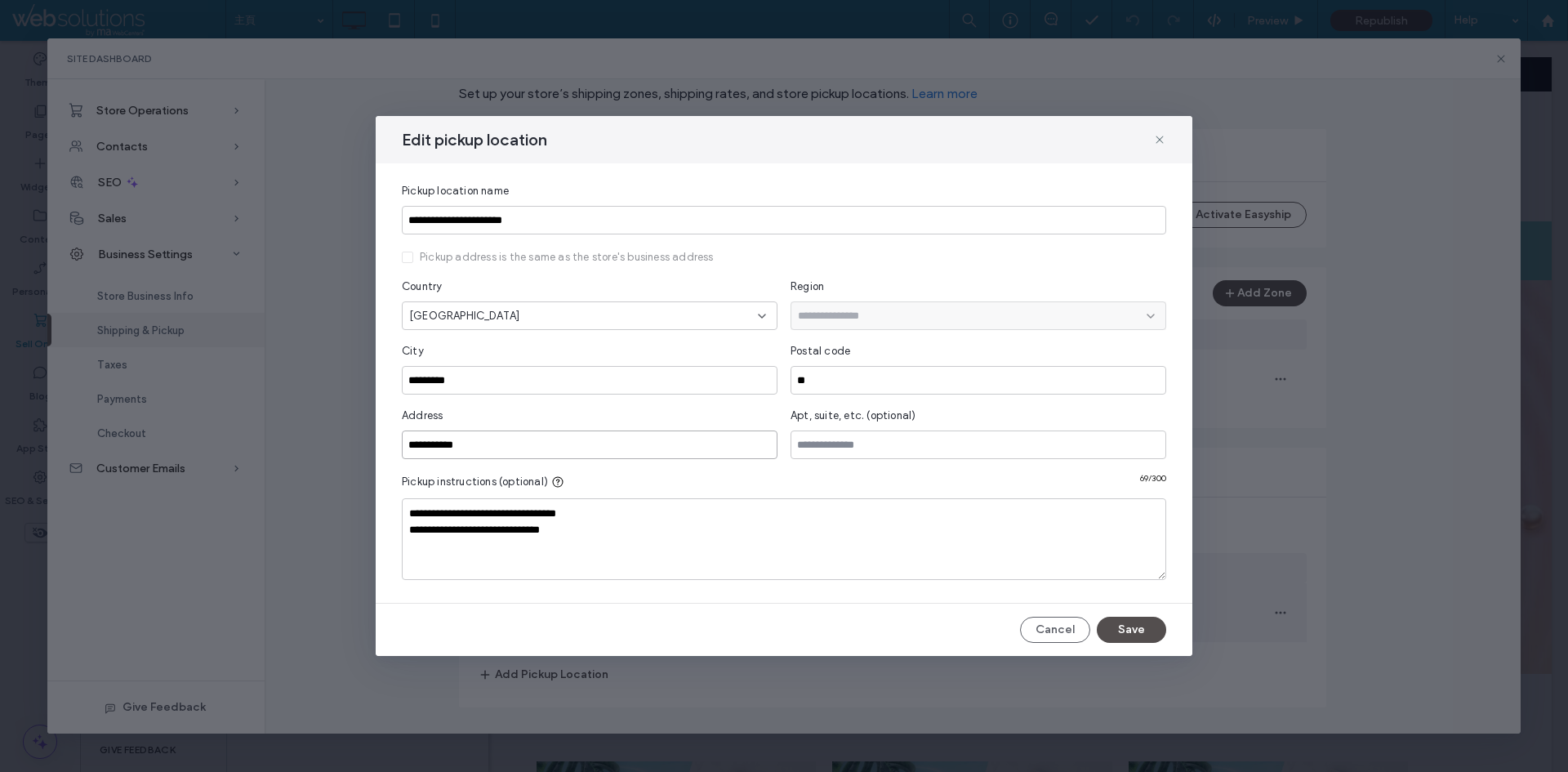
drag, startPoint x: 632, startPoint y: 443, endPoint x: 317, endPoint y: 454, distance: 315.2
click at [317, 454] on div "**********" at bounding box center [784, 386] width 1568 height 772
click at [1154, 138] on icon at bounding box center [1159, 139] width 13 height 13
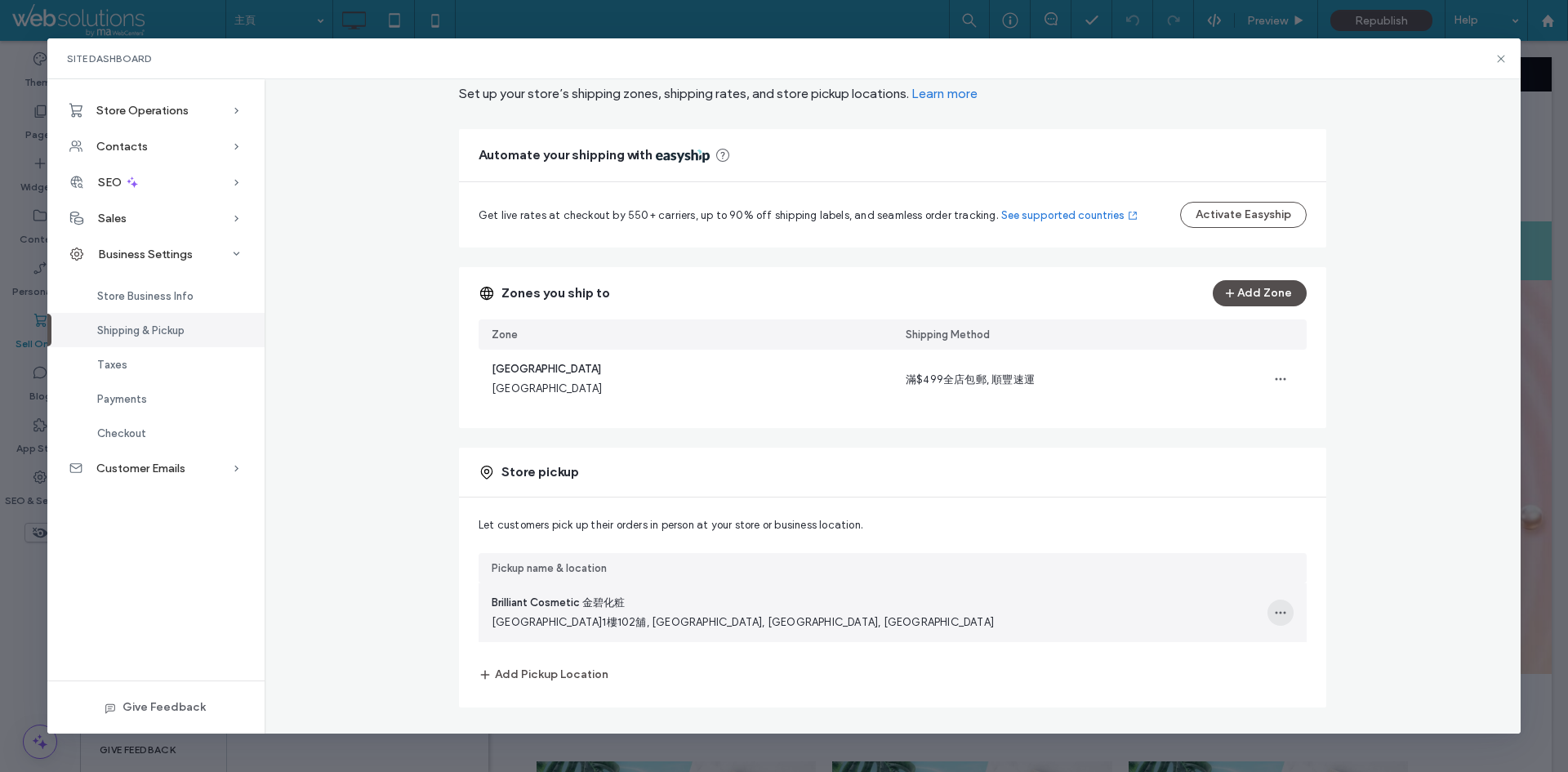
click at [1284, 612] on span "button" at bounding box center [1281, 612] width 26 height 26
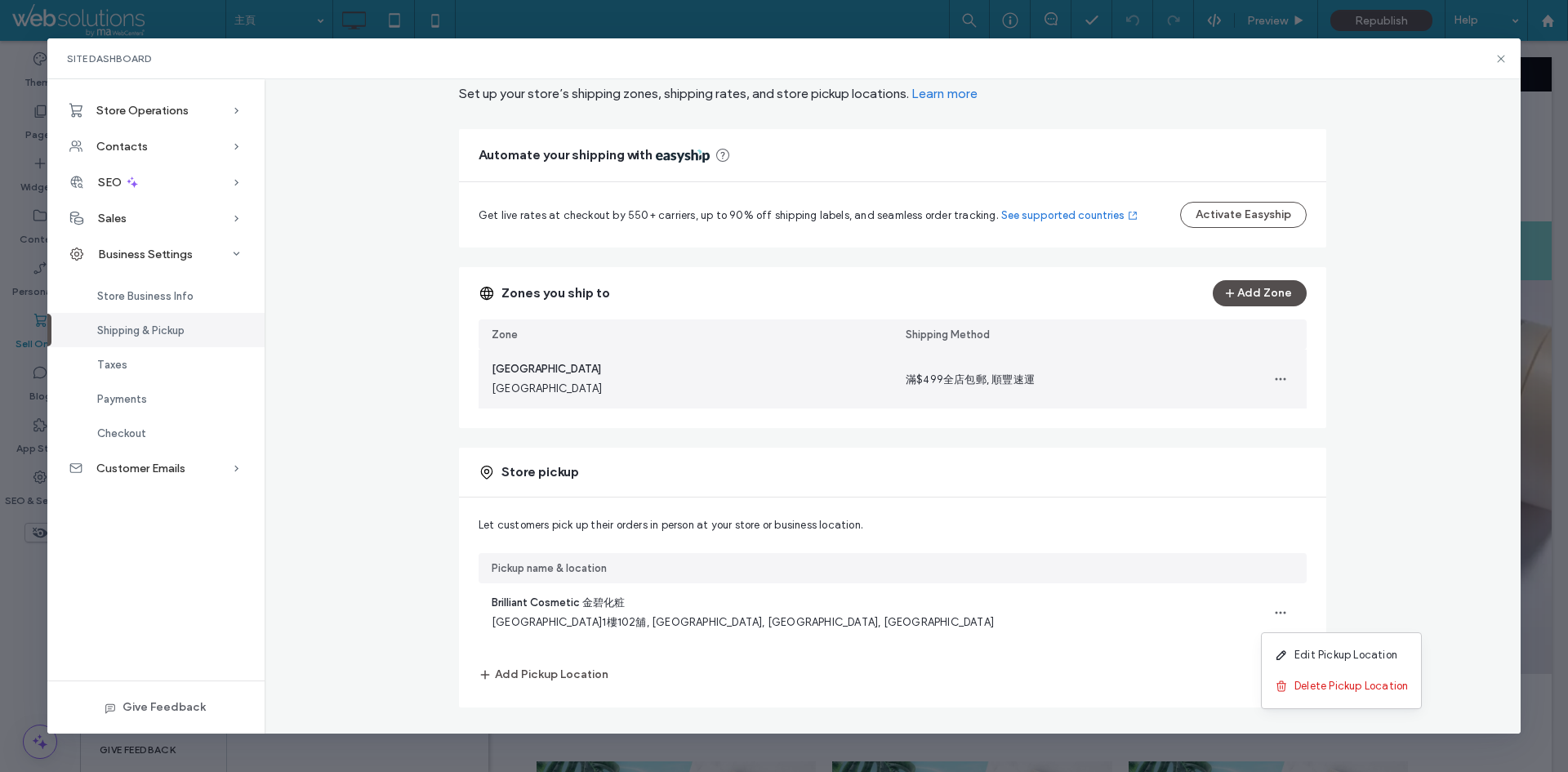
click at [563, 396] on div "[GEOGRAPHIC_DATA] [GEOGRAPHIC_DATA]" at bounding box center [686, 378] width 414 height 59
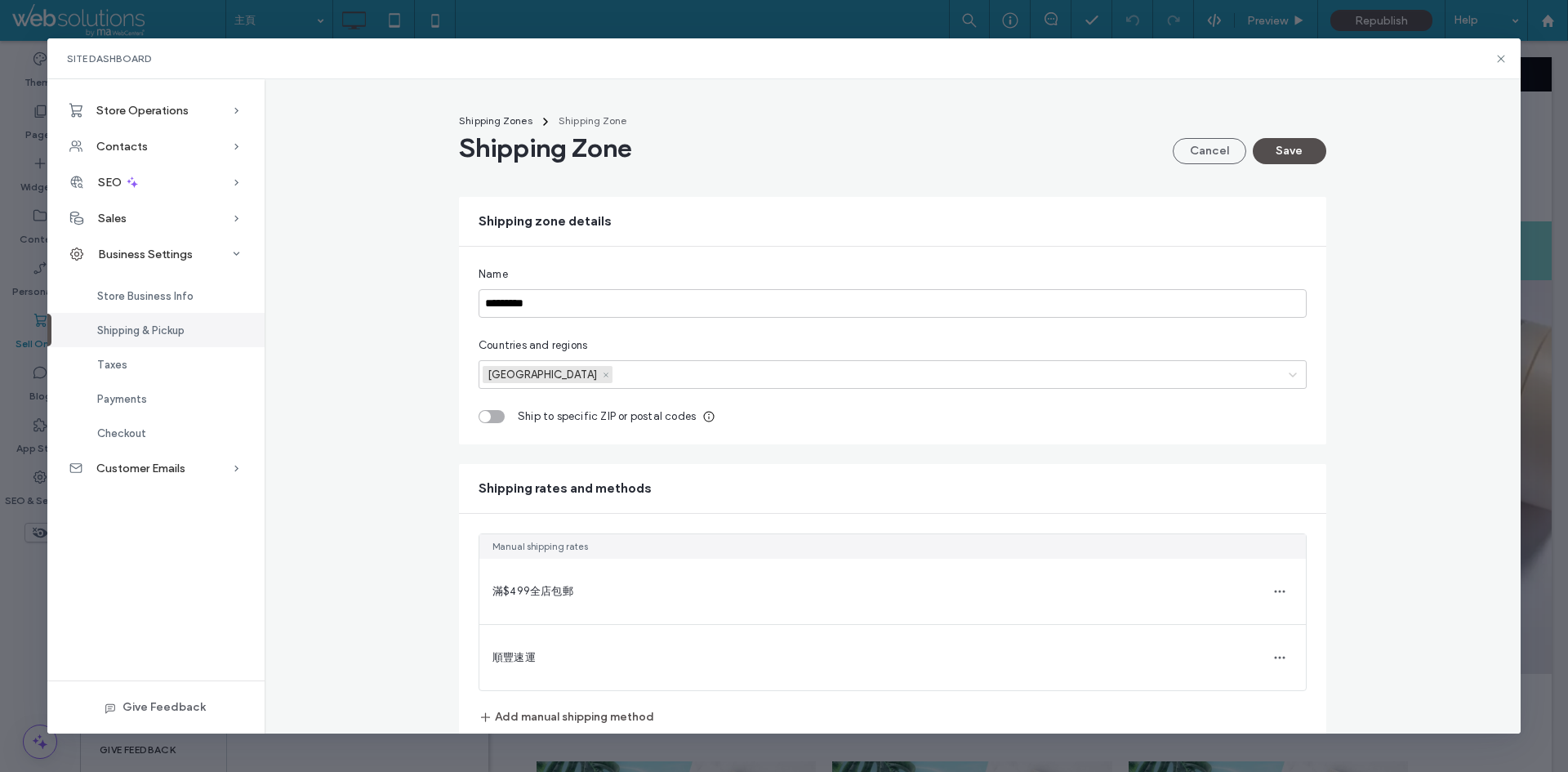
scroll to position [43, 0]
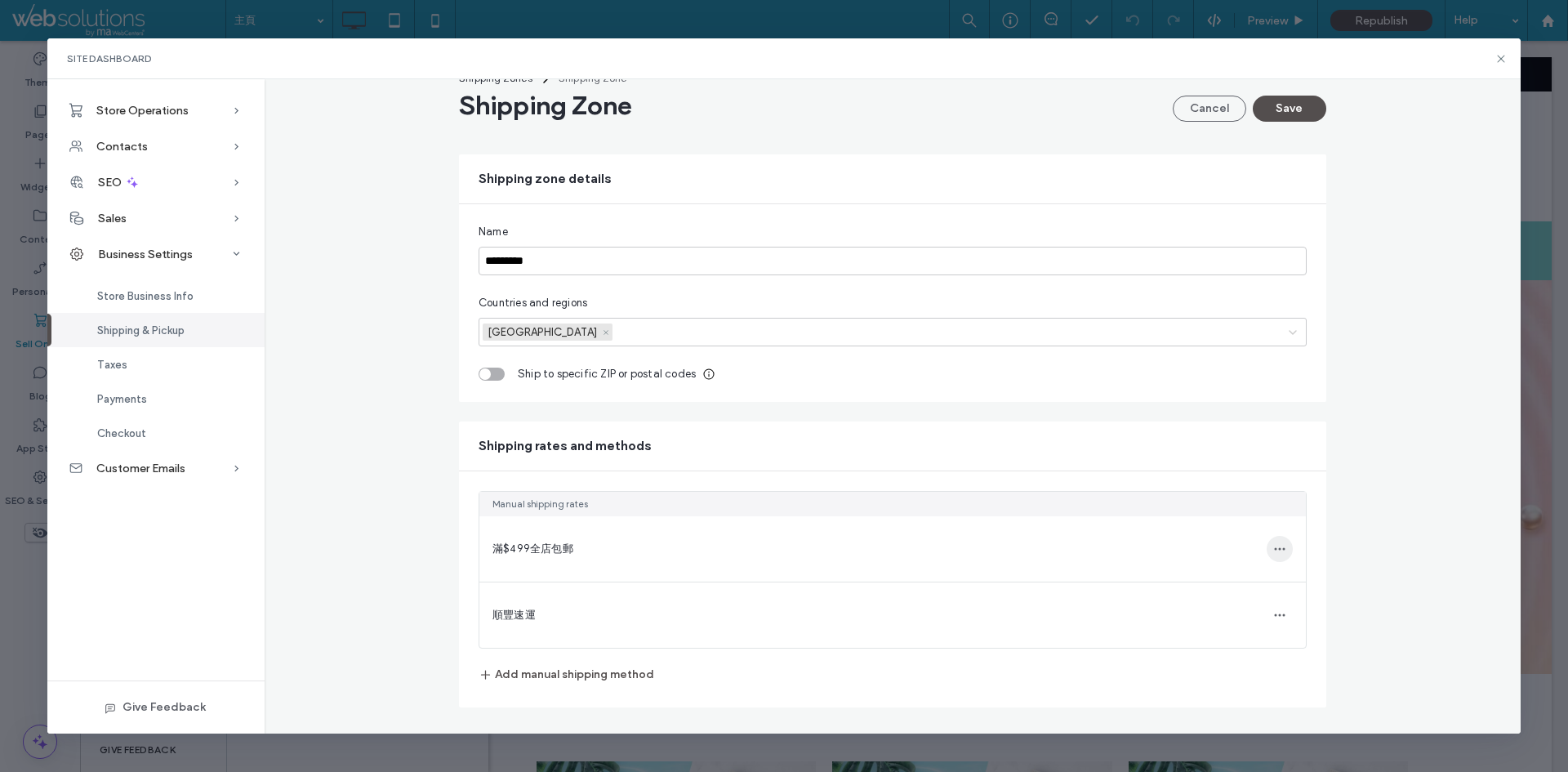
click at [1278, 555] on icon "button" at bounding box center [1280, 548] width 13 height 13
click at [1240, 540] on div "Edit shipping method" at bounding box center [1171, 534] width 166 height 31
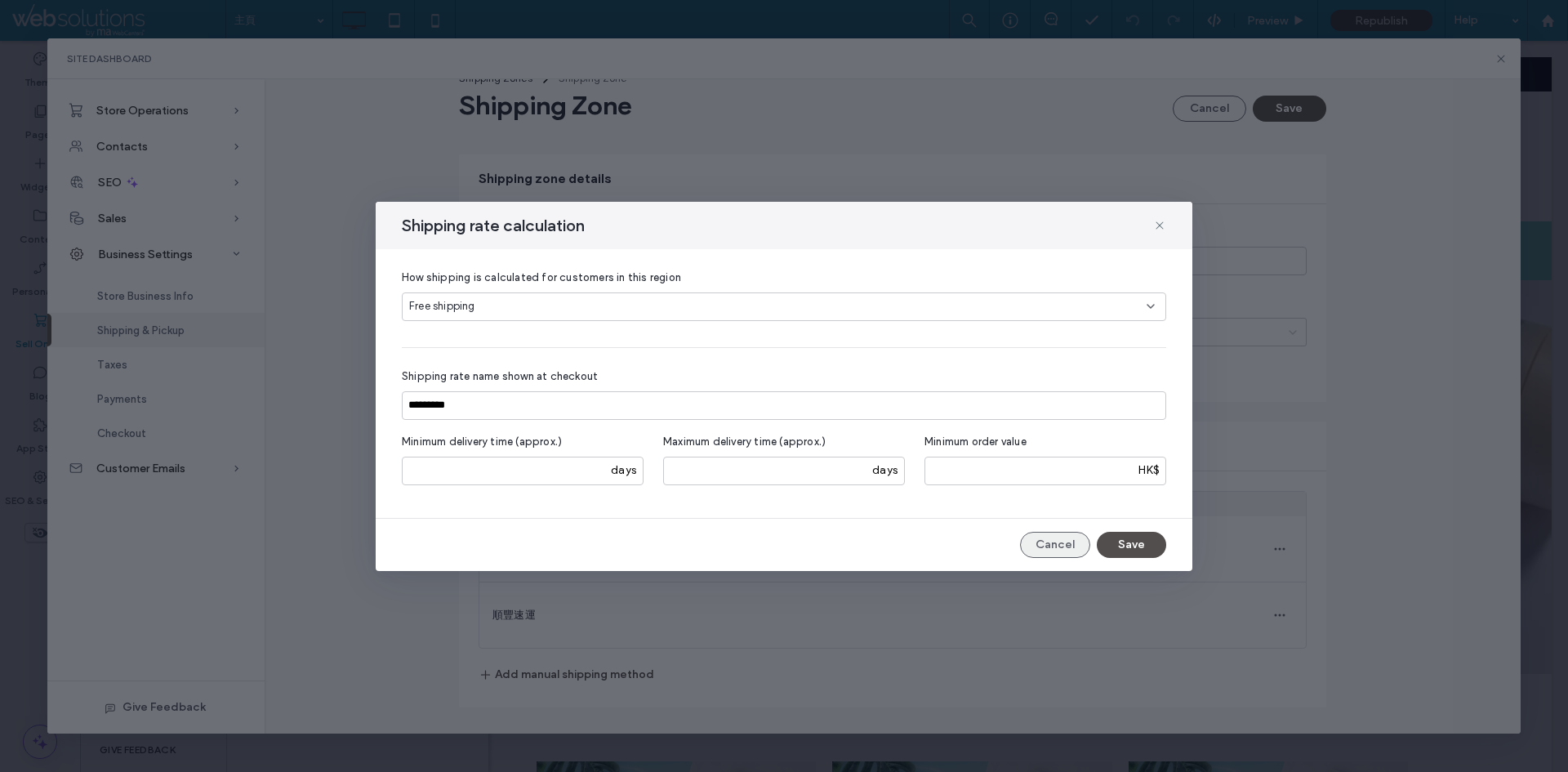
click at [1053, 535] on button "Cancel" at bounding box center [1055, 545] width 70 height 26
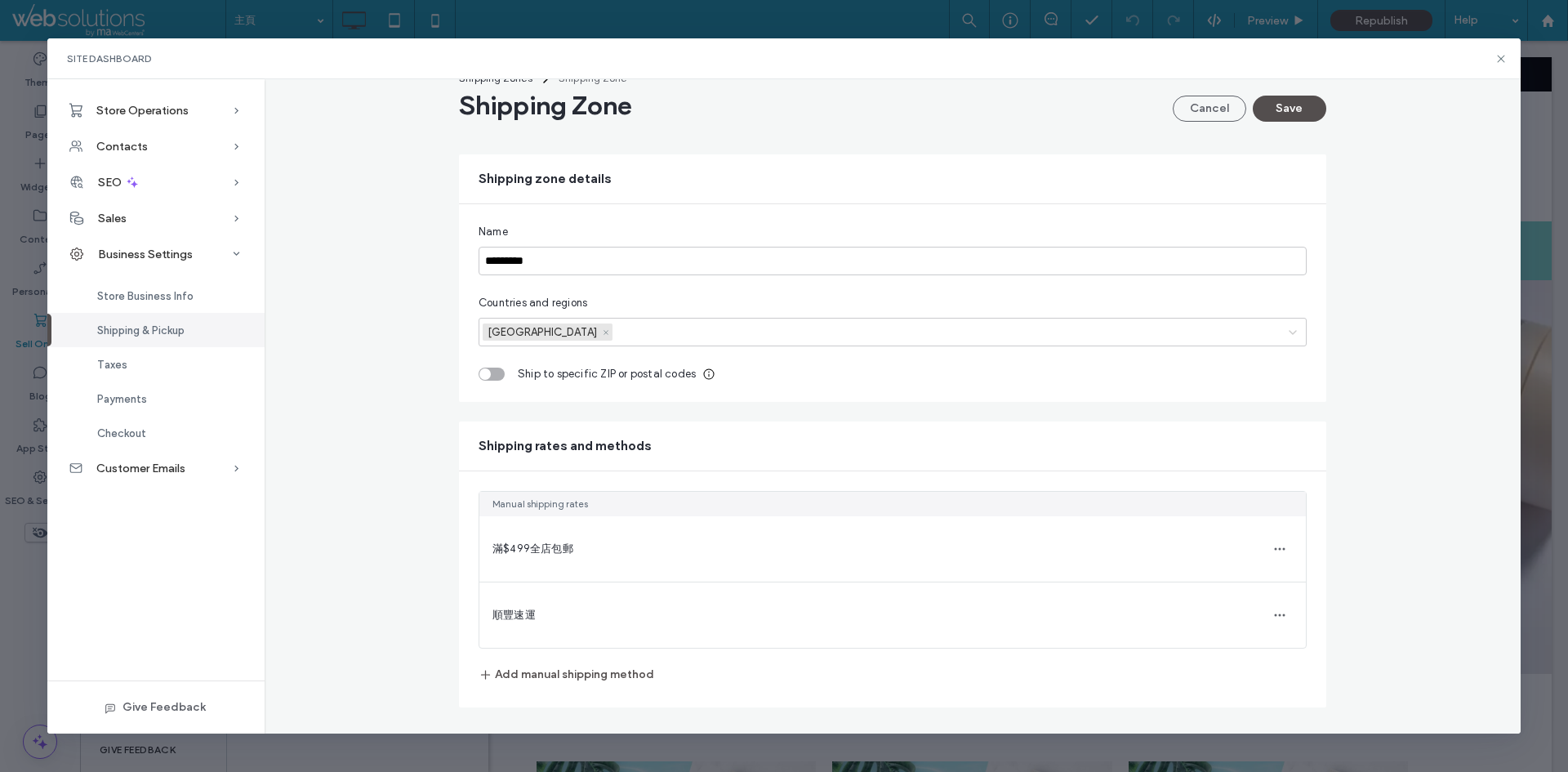
scroll to position [0, 0]
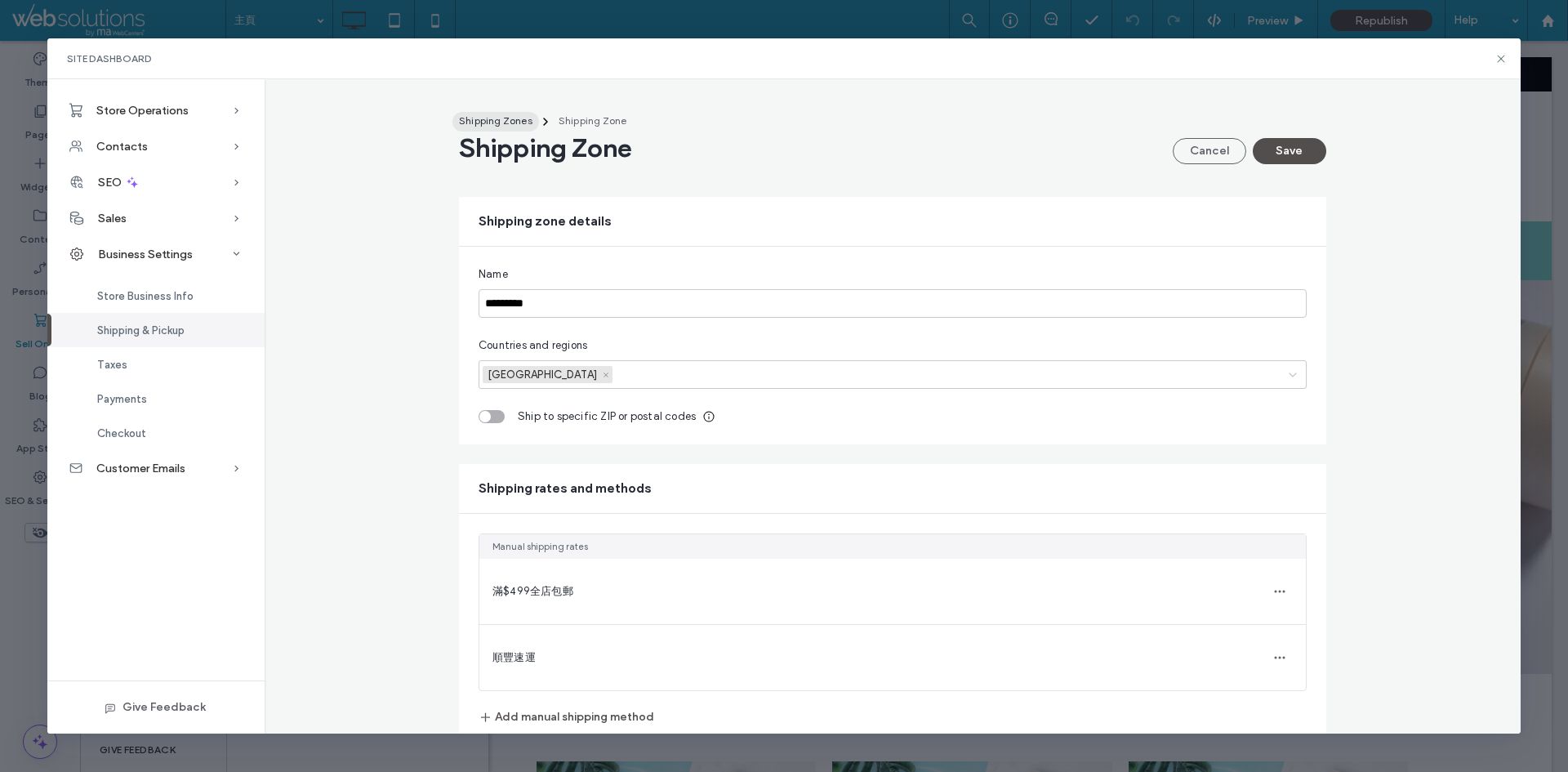
click at [504, 122] on span "Shipping Zones" at bounding box center [496, 121] width 73 height 12
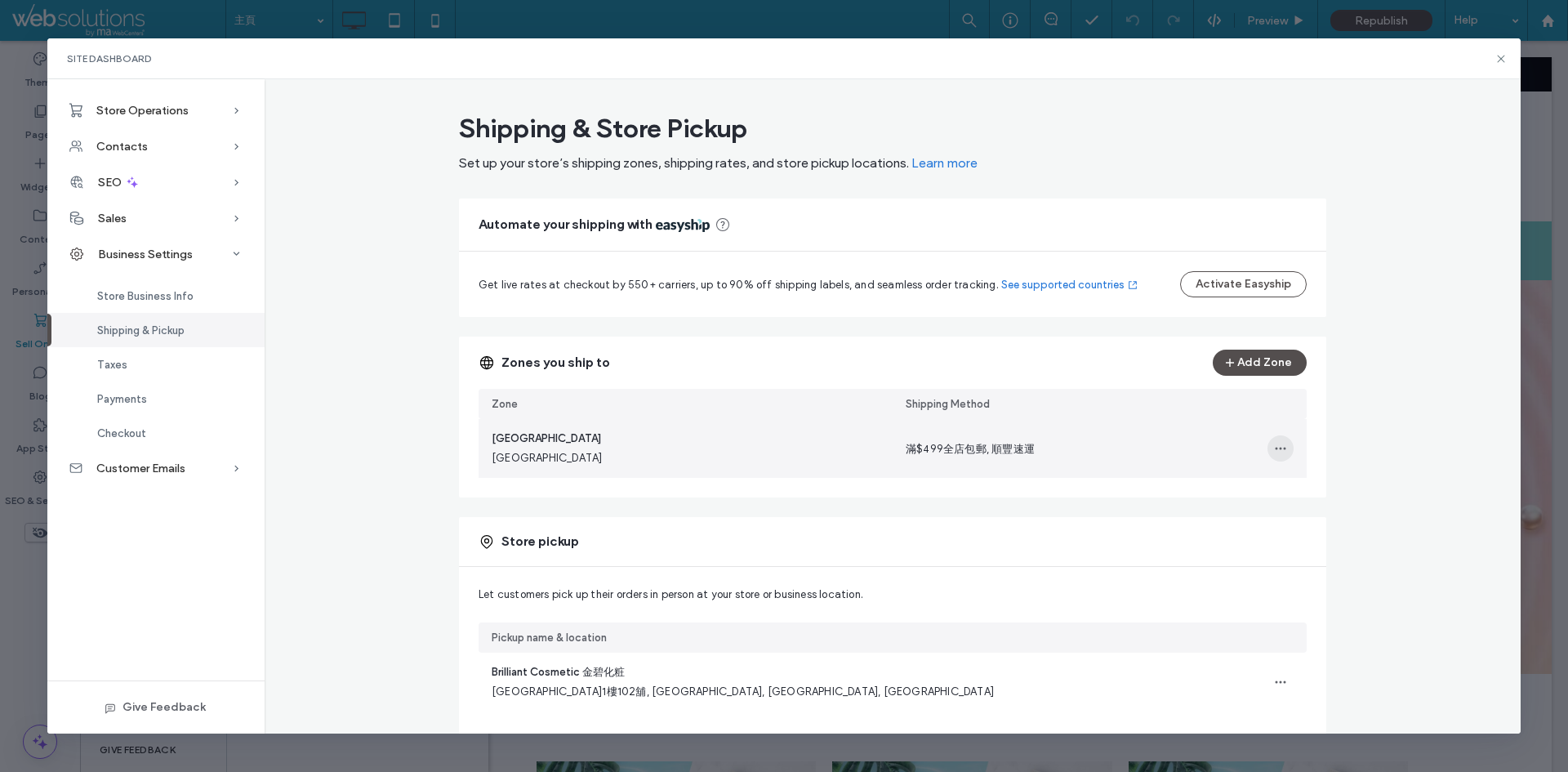
click at [1274, 443] on icon "button" at bounding box center [1281, 448] width 13 height 13
click at [1188, 491] on span "Edit Shipping Zone" at bounding box center [1214, 491] width 95 height 17
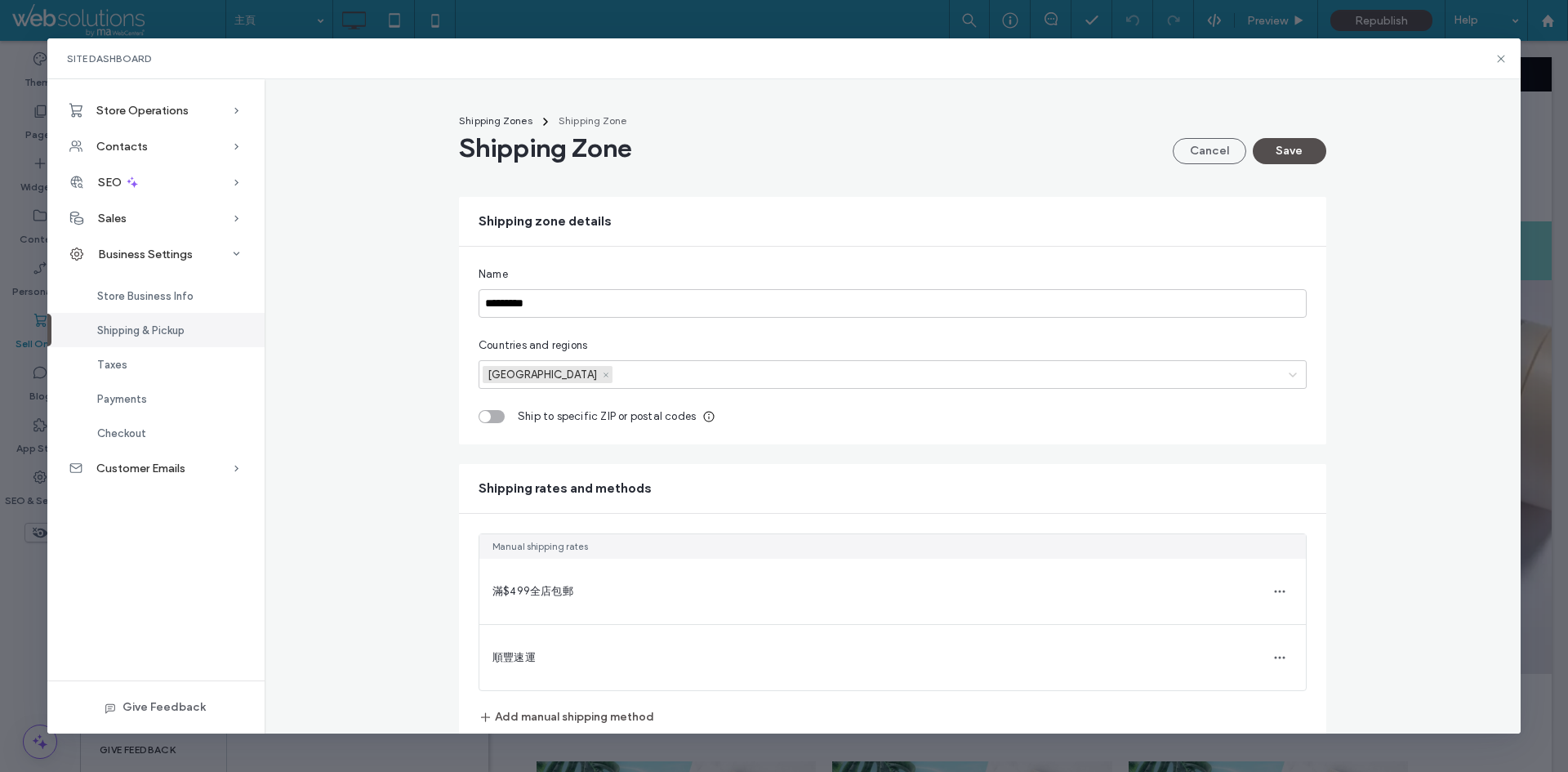
click at [616, 376] on div at bounding box center [946, 375] width 661 height 17
click at [376, 412] on div "Shipping Zones Shipping Zone Shipping Zone Cancel Save Shipping zone details Na…" at bounding box center [893, 428] width 1257 height 644
click at [1187, 154] on button "Cancel" at bounding box center [1210, 151] width 73 height 26
